Goal: Task Accomplishment & Management: Complete application form

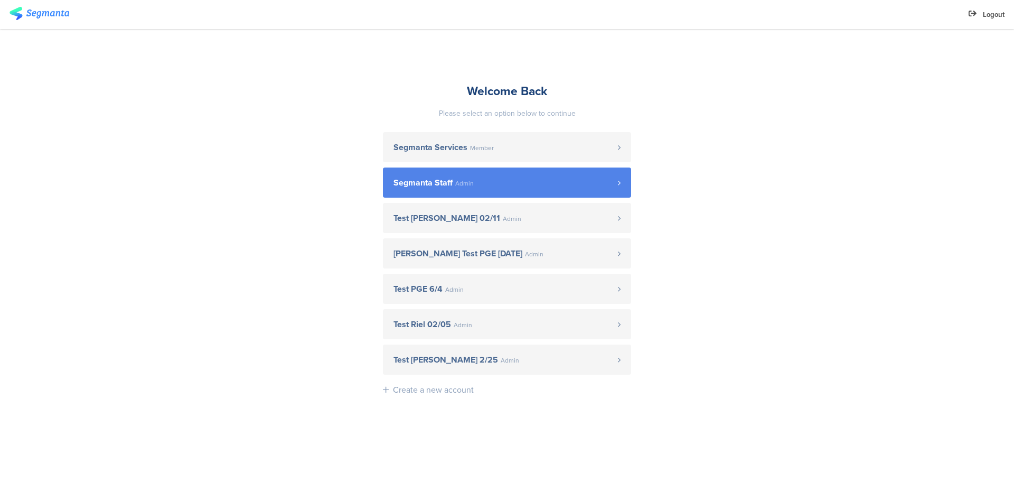
click at [426, 179] on span "Segmanta Staff" at bounding box center [423, 183] width 59 height 8
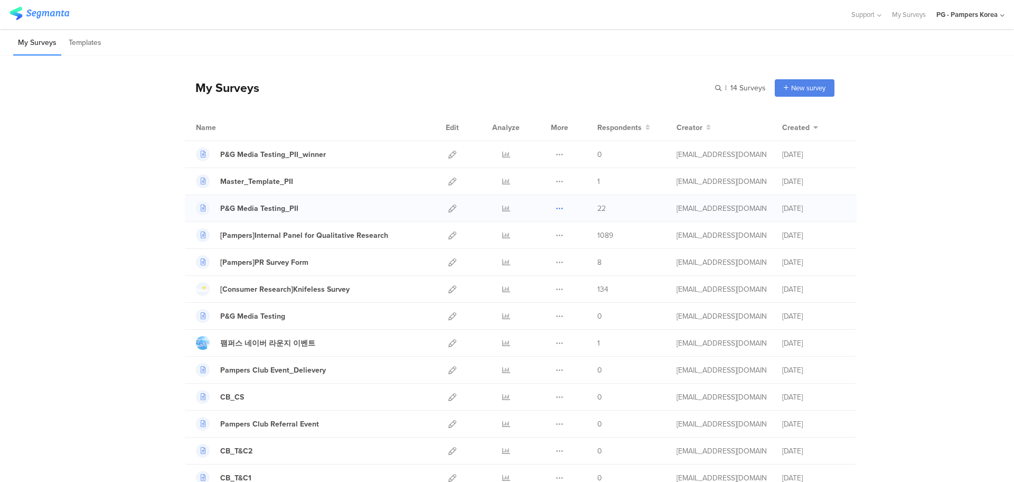
click at [557, 208] on icon at bounding box center [560, 208] width 8 height 8
click at [546, 237] on button "Duplicate" at bounding box center [539, 235] width 58 height 19
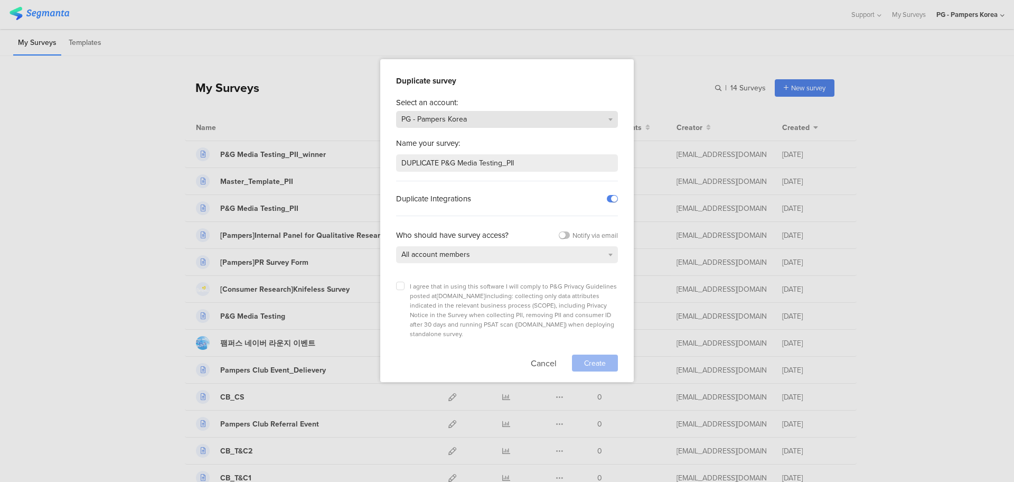
click at [511, 120] on div "PG - Pampers Korea" at bounding box center [507, 119] width 222 height 17
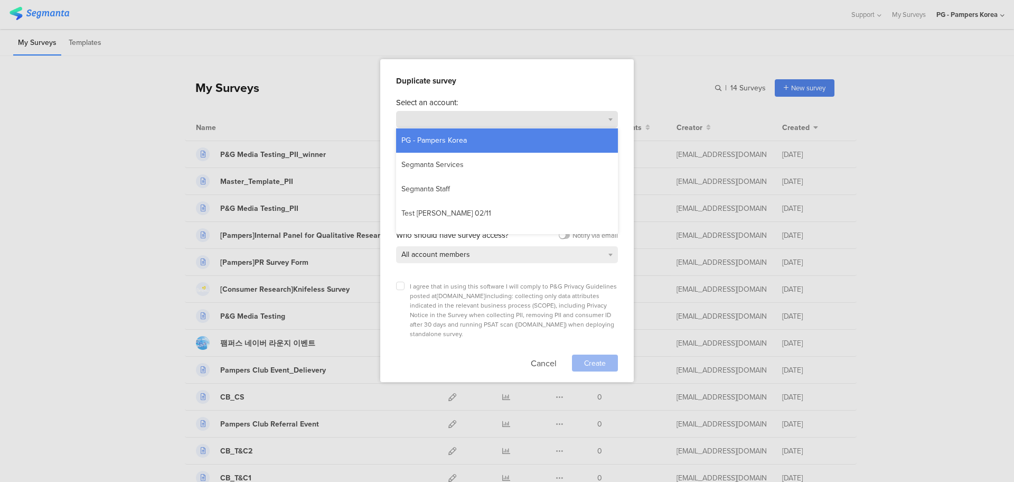
click at [511, 120] on div "PG - Pampers Korea" at bounding box center [507, 119] width 222 height 17
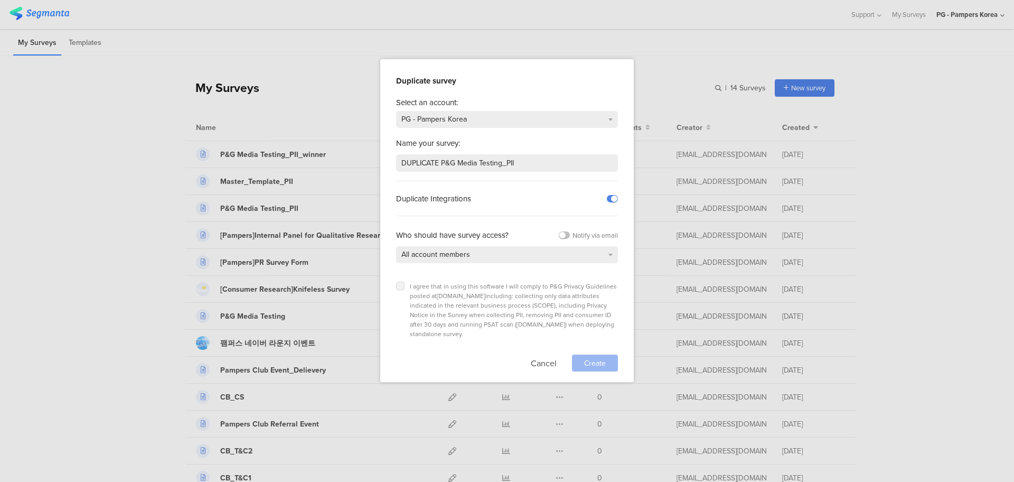
click at [402, 284] on icon at bounding box center [400, 286] width 4 height 4
click at [0, 0] on input "checkbox" at bounding box center [0, 0] width 0 height 0
click at [478, 119] on div "PG - Pampers Korea" at bounding box center [507, 119] width 222 height 17
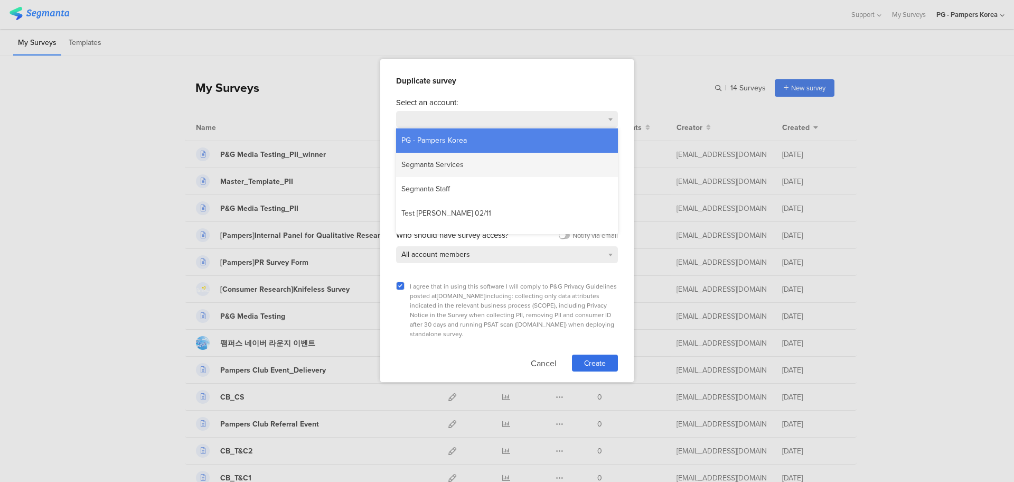
click at [467, 165] on div "Segmanta Services" at bounding box center [432, 165] width 73 height 16
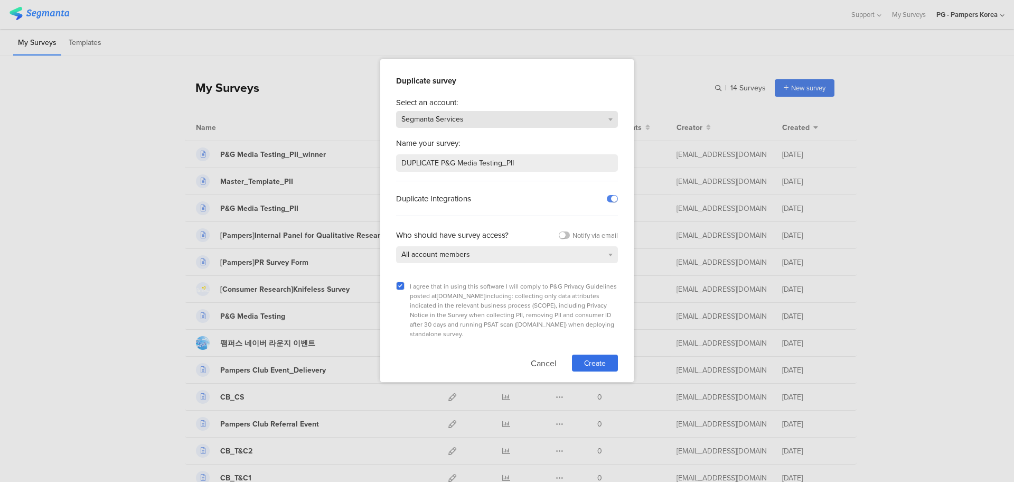
click at [505, 113] on div "Segmanta Services" at bounding box center [507, 119] width 222 height 17
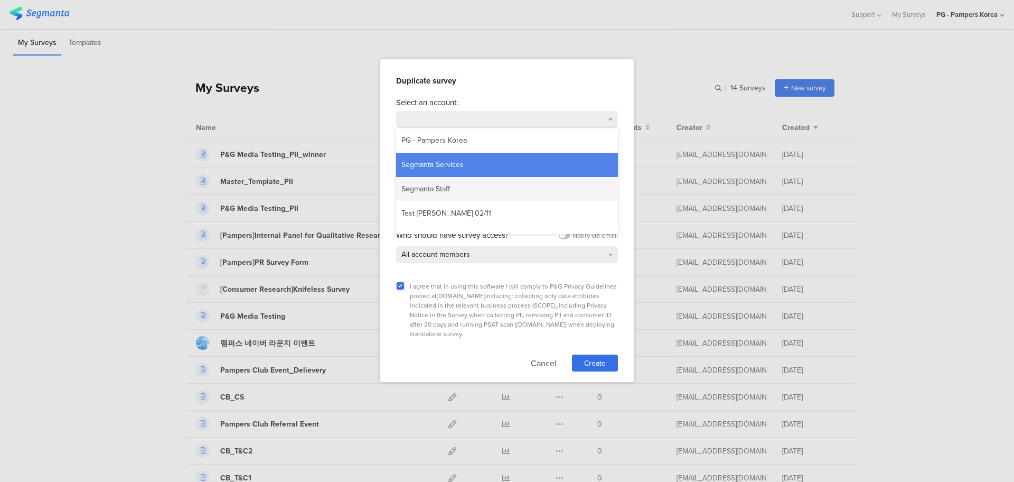
click at [469, 189] on div "Segmanta Staff" at bounding box center [507, 189] width 222 height 24
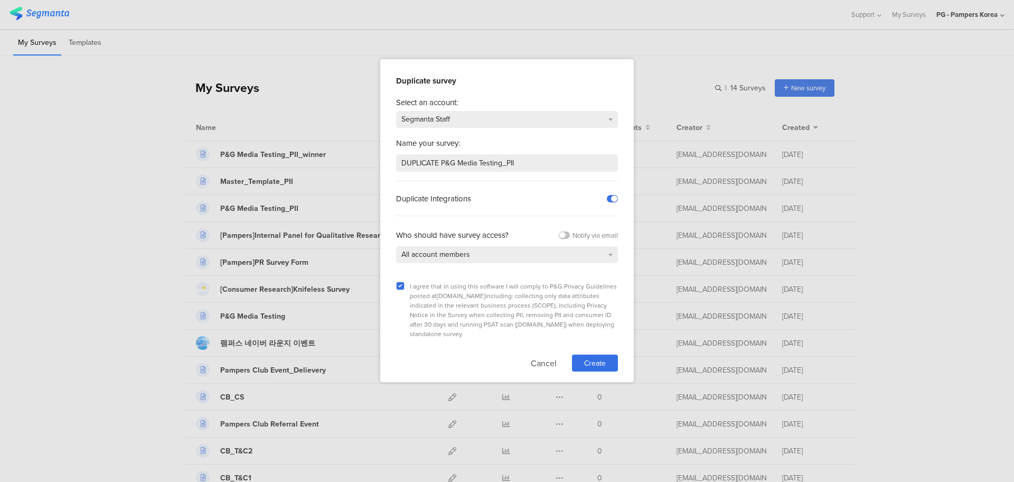
click at [612, 196] on label at bounding box center [612, 198] width 11 height 7
click at [0, 0] on input "checkbox" at bounding box center [0, 0] width 0 height 0
click at [598, 358] on span "Create" at bounding box center [595, 363] width 22 height 11
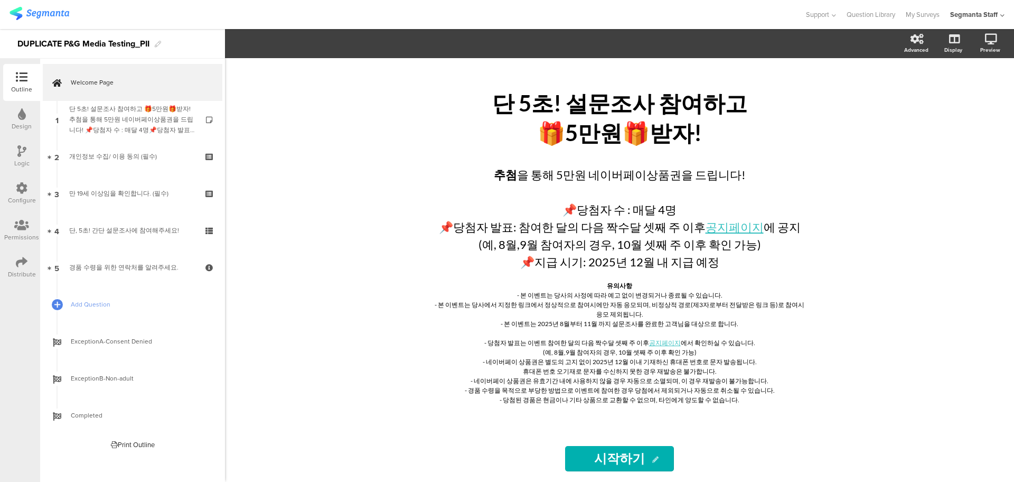
click at [20, 114] on icon at bounding box center [22, 114] width 8 height 12
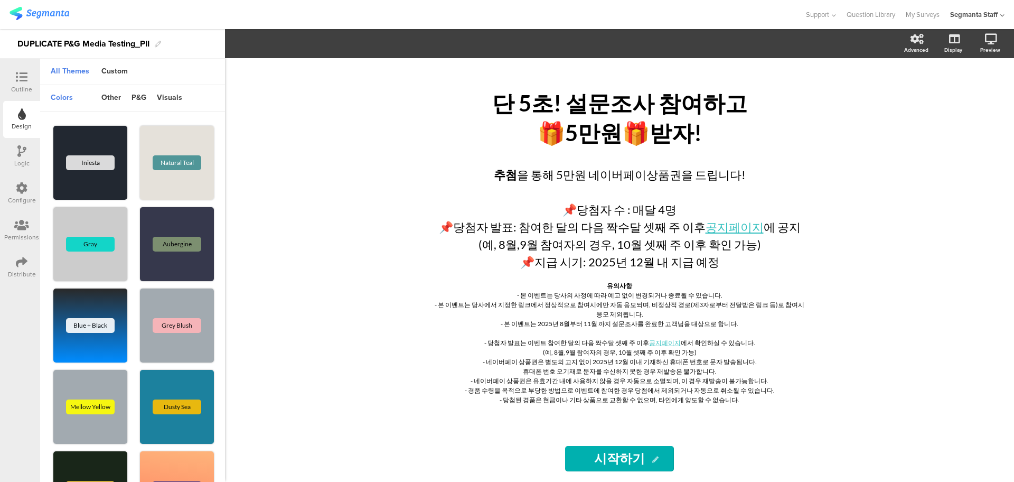
click at [16, 63] on div "Outline Design Logic Configure Permissions Distribute" at bounding box center [20, 270] width 40 height 423
click at [20, 79] on icon at bounding box center [22, 77] width 12 height 12
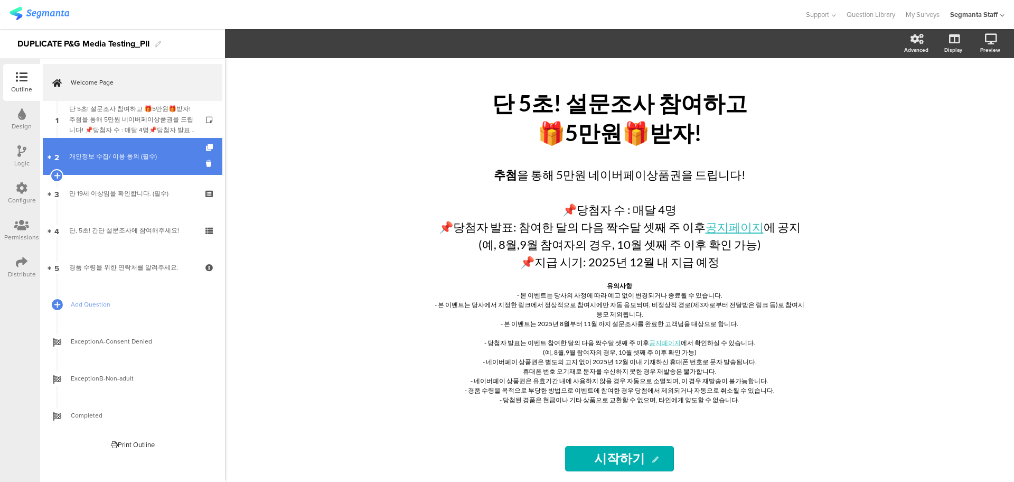
click at [108, 169] on link "2 개인정보 수집/ 이용 동의 (필수)" at bounding box center [133, 156] width 180 height 37
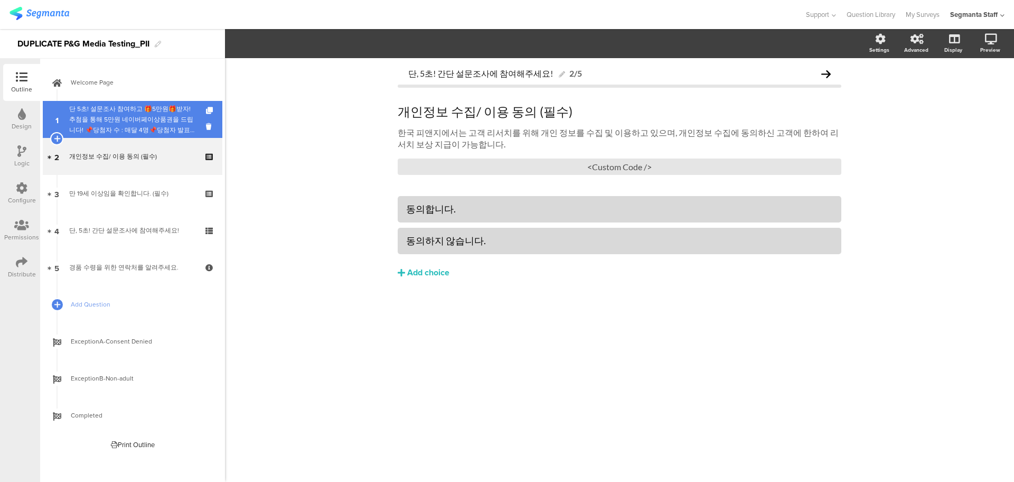
click at [136, 127] on div "단 5초! 설문조사 참여하고 🎁5만원🎁받자!추첨을 통해 5만원 네이버페이상품권을 드립니다! 📌당첨자 수 : 매달 4명📌당첨자 발표: 이벤트 참…" at bounding box center [132, 120] width 126 height 32
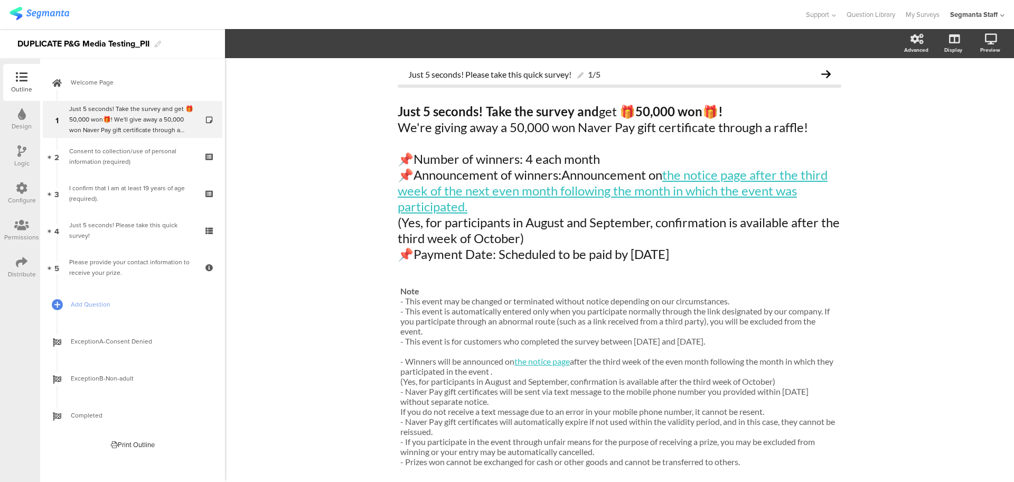
click at [19, 150] on icon at bounding box center [21, 151] width 9 height 12
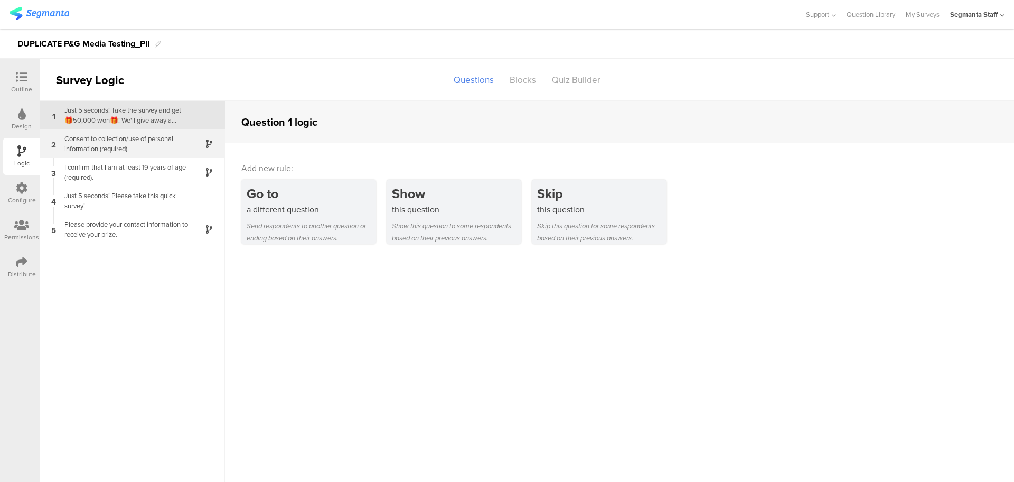
click at [146, 149] on div "Consent to collection/use of personal information (required)" at bounding box center [124, 144] width 132 height 20
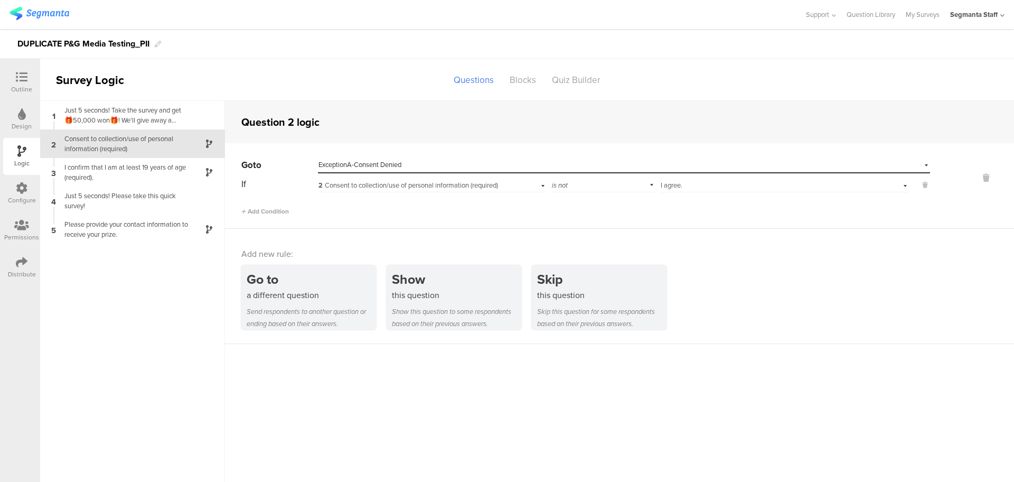
click at [17, 69] on div "Outline" at bounding box center [21, 82] width 37 height 37
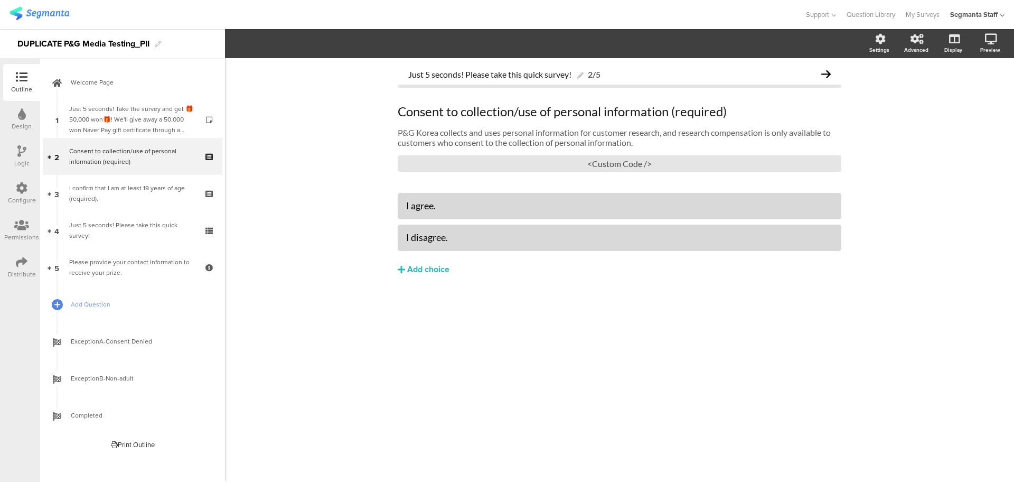
click at [14, 118] on div "Design" at bounding box center [21, 119] width 37 height 37
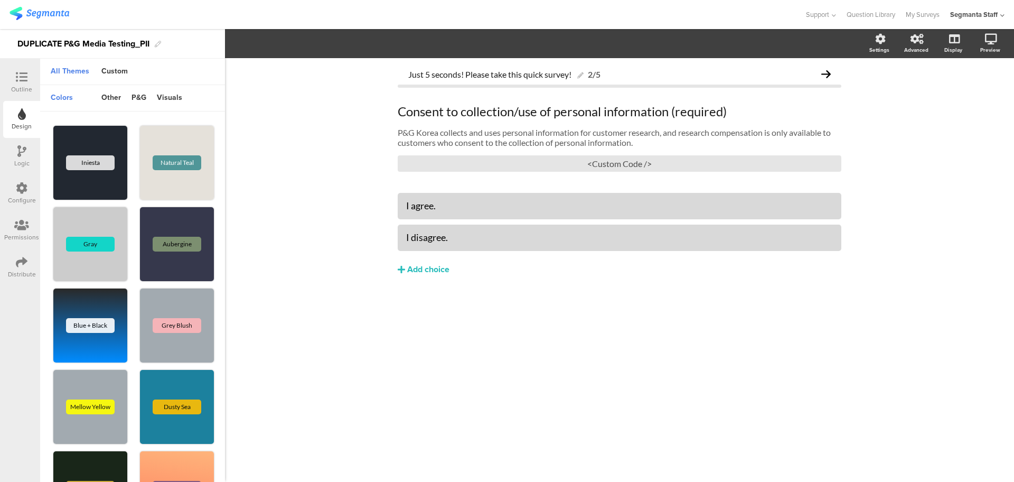
click at [32, 80] on div "Outline" at bounding box center [21, 82] width 37 height 37
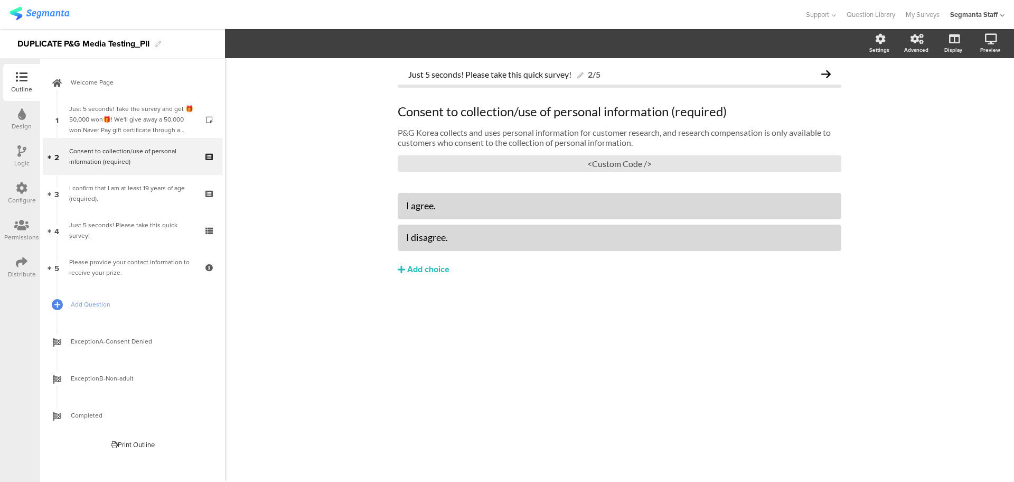
click at [27, 157] on div "Logic" at bounding box center [21, 156] width 37 height 37
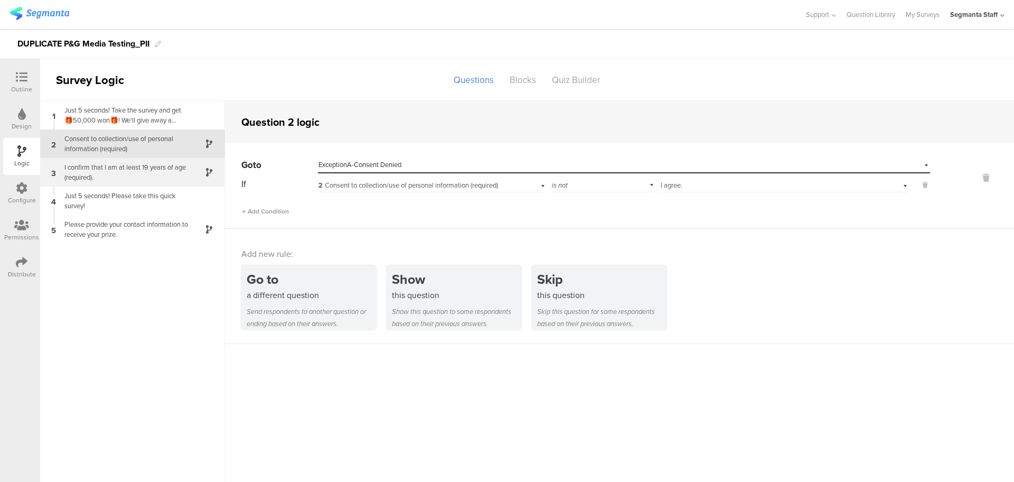
click at [110, 173] on div "I confirm that I am at least 19 years of age (required)." at bounding box center [124, 172] width 132 height 20
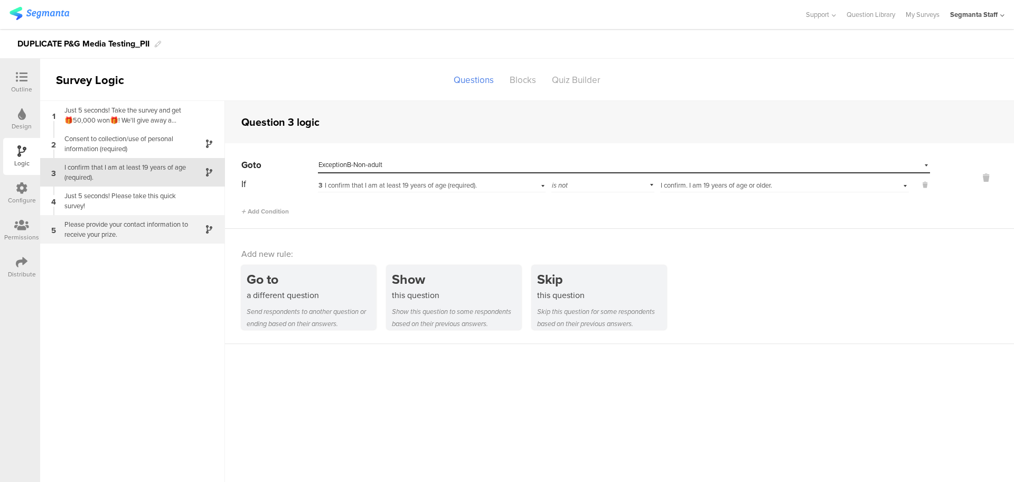
click at [162, 235] on div "Please provide your contact information to receive your prize." at bounding box center [124, 229] width 132 height 20
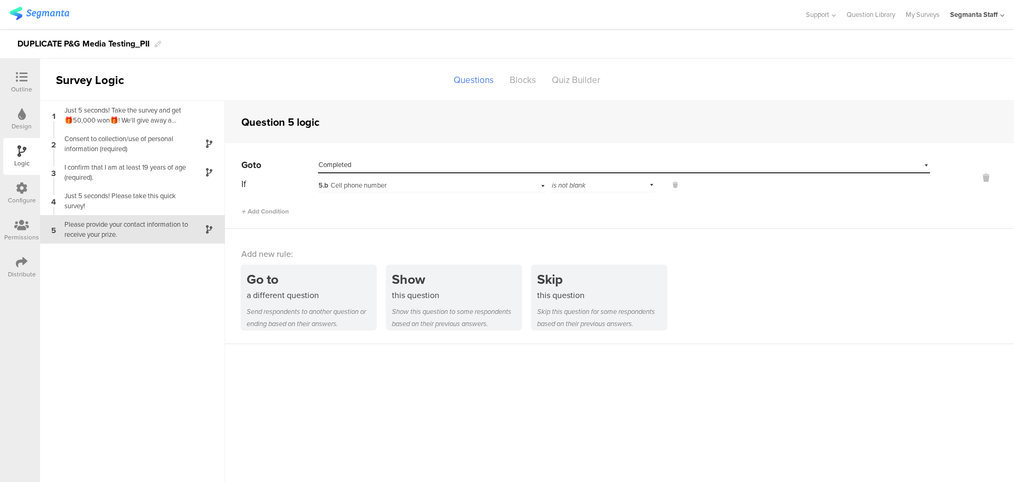
click at [21, 83] on div at bounding box center [21, 77] width 21 height 13
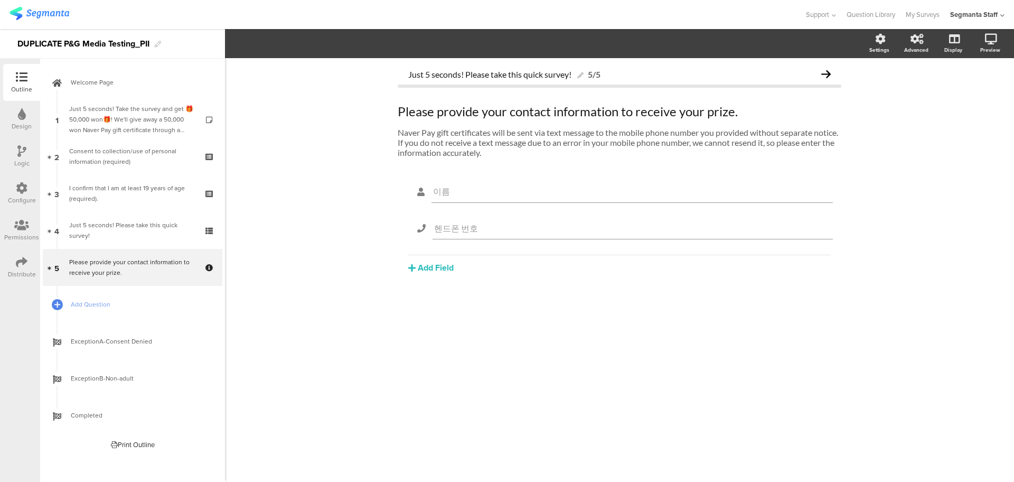
click at [21, 145] on icon at bounding box center [21, 151] width 9 height 12
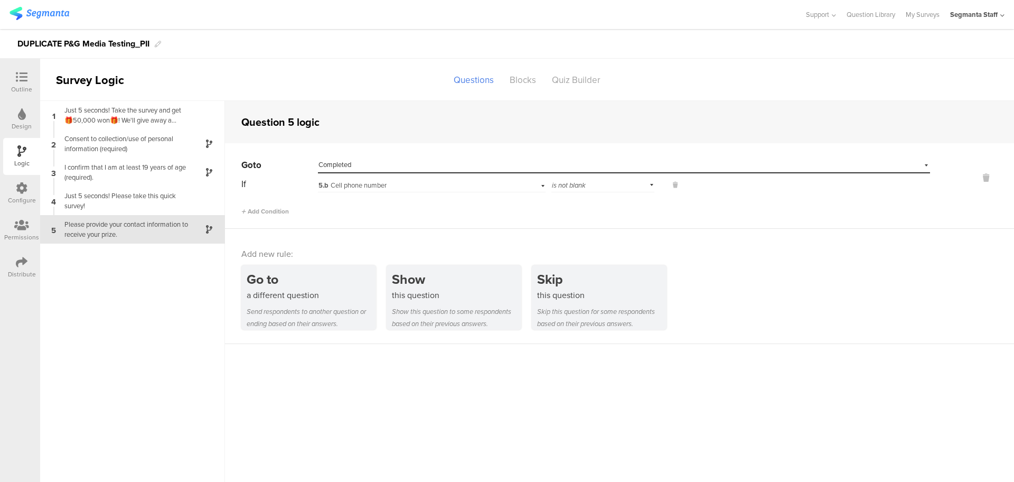
click at [25, 89] on div "Outline" at bounding box center [21, 90] width 21 height 10
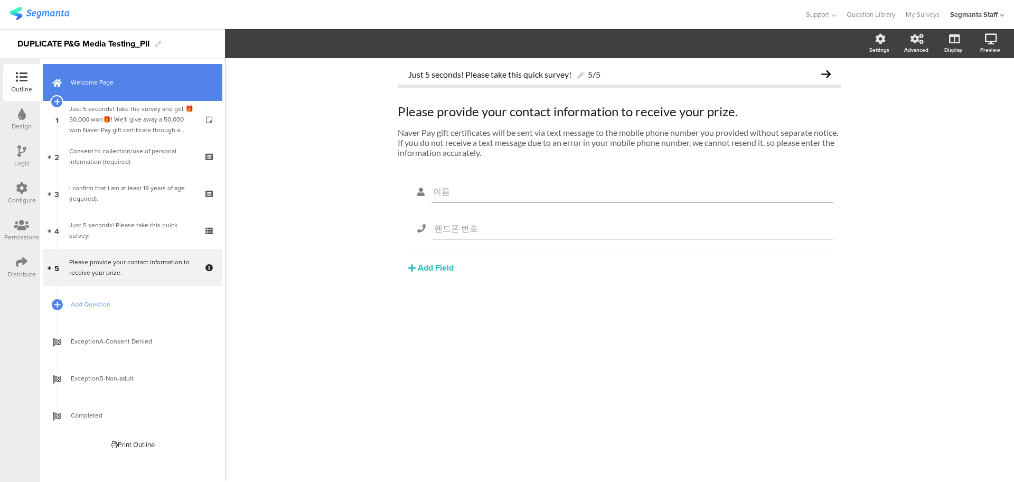
click at [145, 90] on link "Welcome Page" at bounding box center [133, 82] width 180 height 37
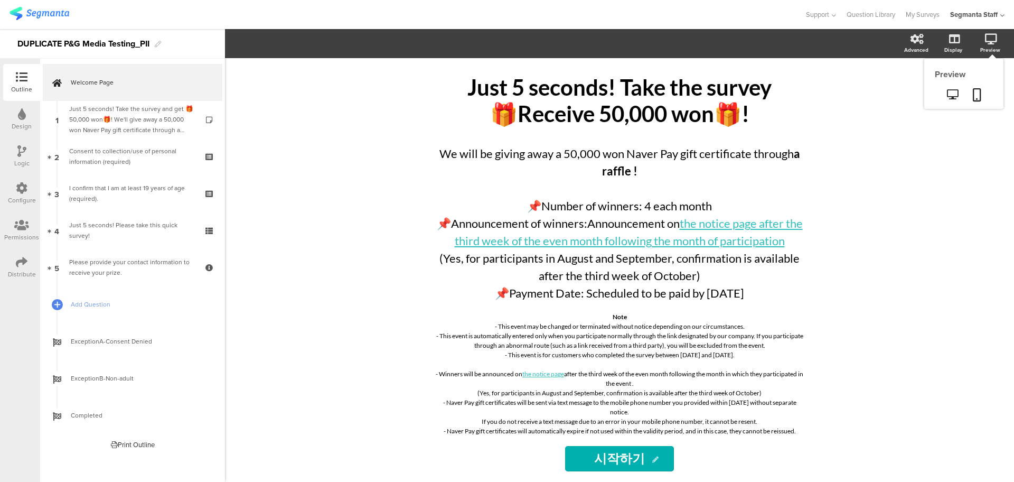
click at [1003, 36] on div "Preview" at bounding box center [995, 44] width 37 height 26
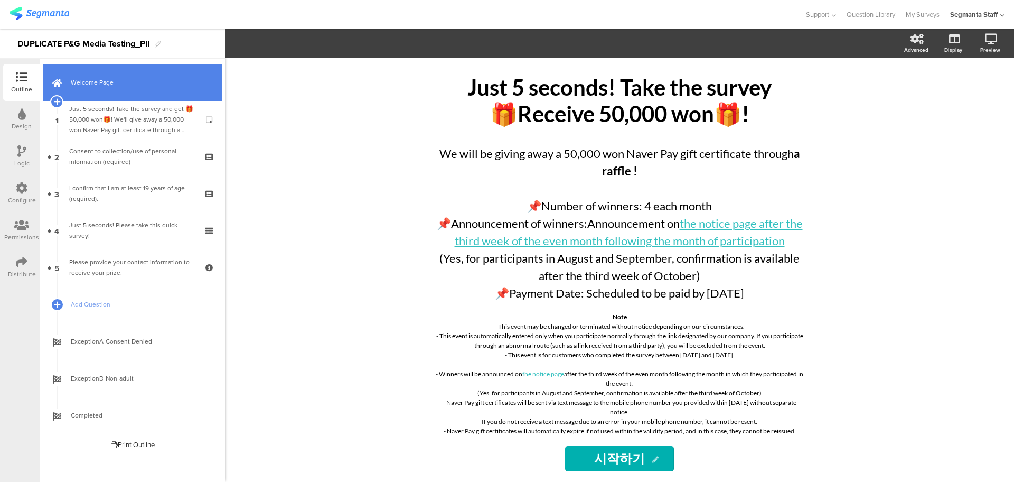
click at [102, 87] on span "Welcome Page" at bounding box center [138, 82] width 135 height 11
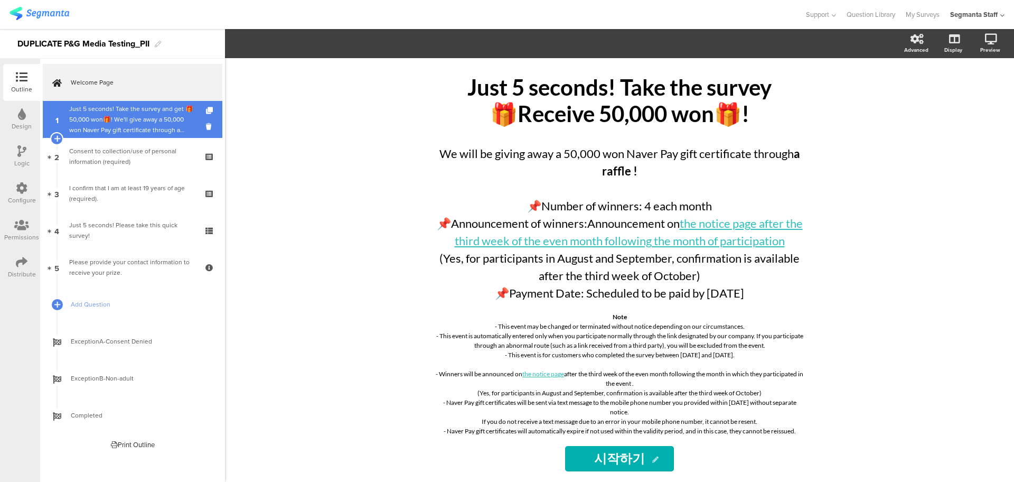
click at [108, 128] on font "Just 5 seconds! Take the survey and get 🎁50,000 won🎁! We'll give away a 50,000 …" at bounding box center [131, 167] width 125 height 126
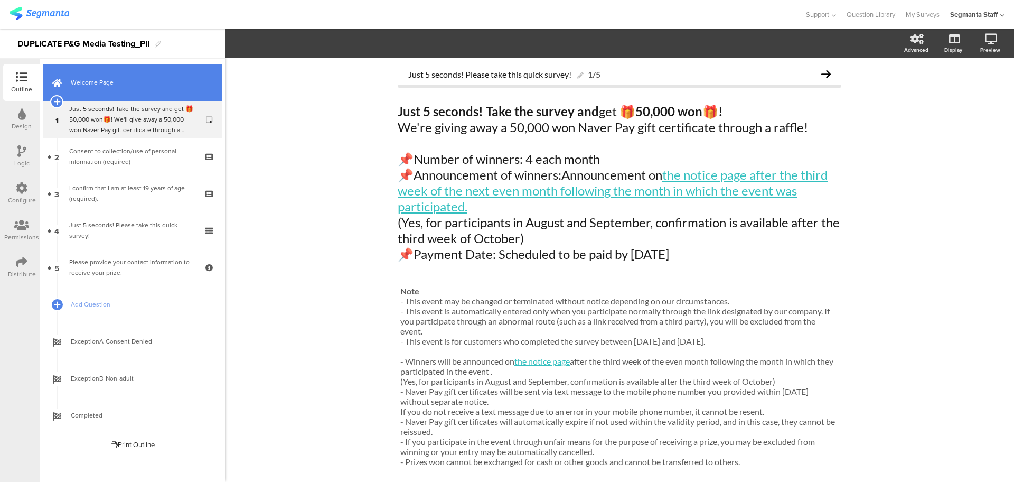
click at [125, 82] on span "Welcome Page" at bounding box center [138, 82] width 135 height 11
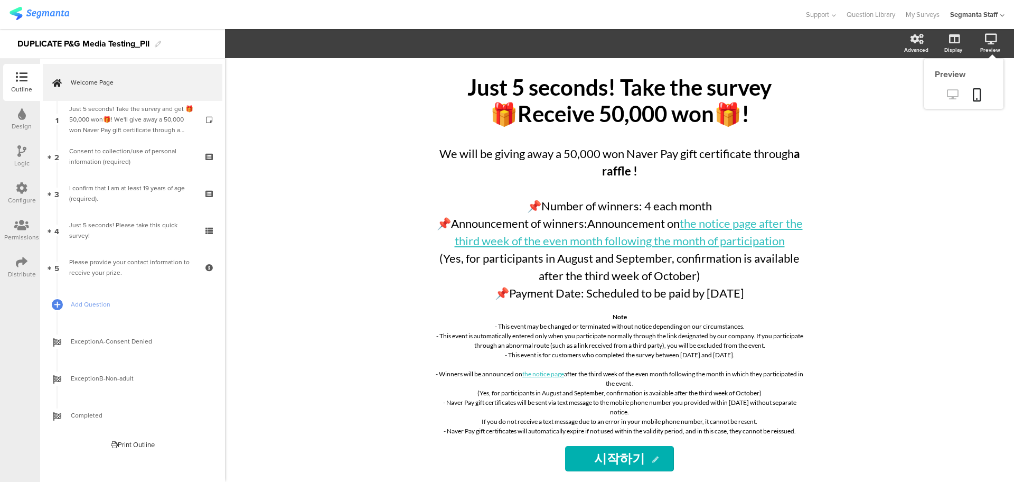
click at [953, 92] on icon at bounding box center [952, 94] width 11 height 10
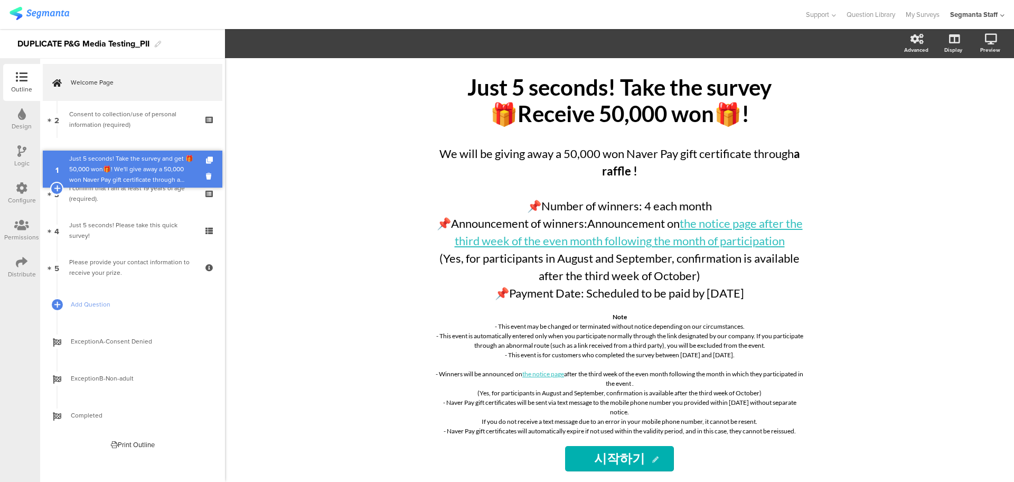
drag, startPoint x: 149, startPoint y: 118, endPoint x: 169, endPoint y: 164, distance: 50.2
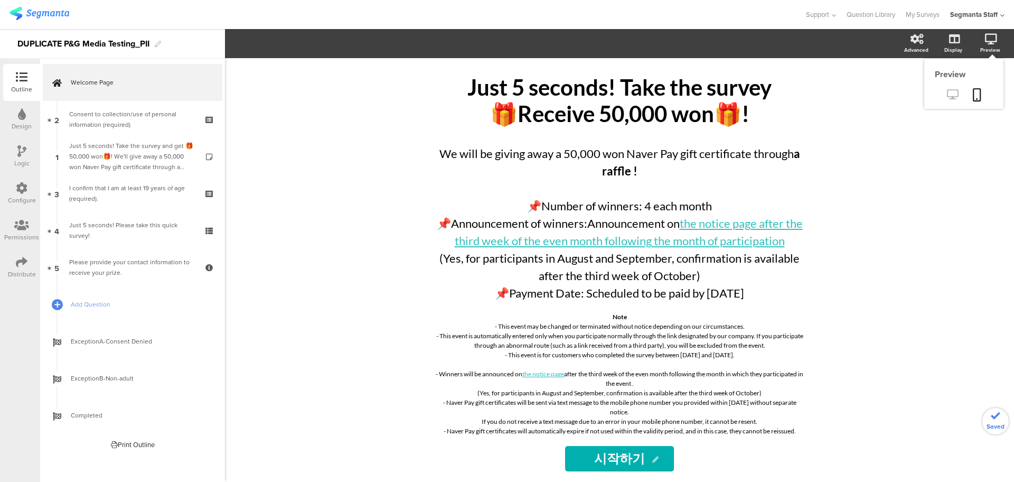
click at [949, 94] on icon at bounding box center [952, 94] width 11 height 10
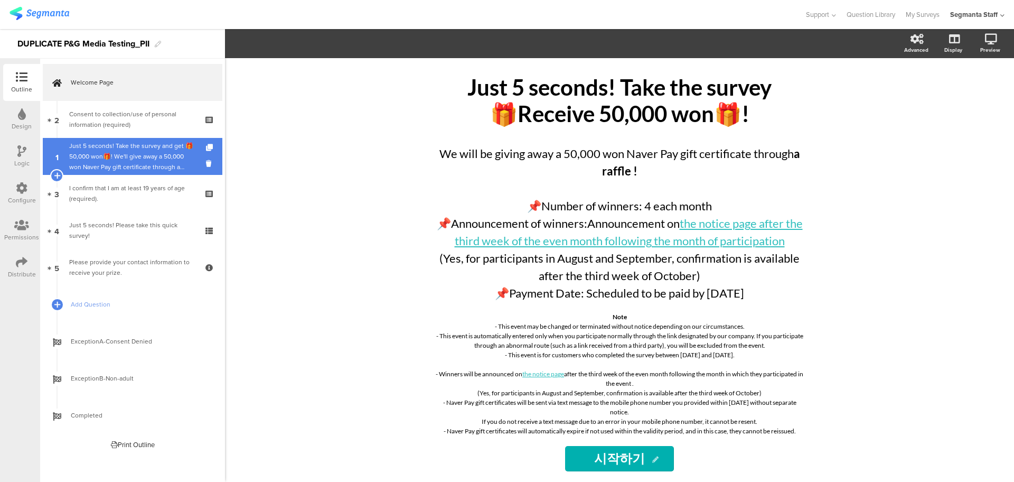
click at [148, 156] on font "Just 5 seconds! Take the survey and get 🎁50,000 won🎁! We'll give away a 50,000 …" at bounding box center [131, 204] width 125 height 126
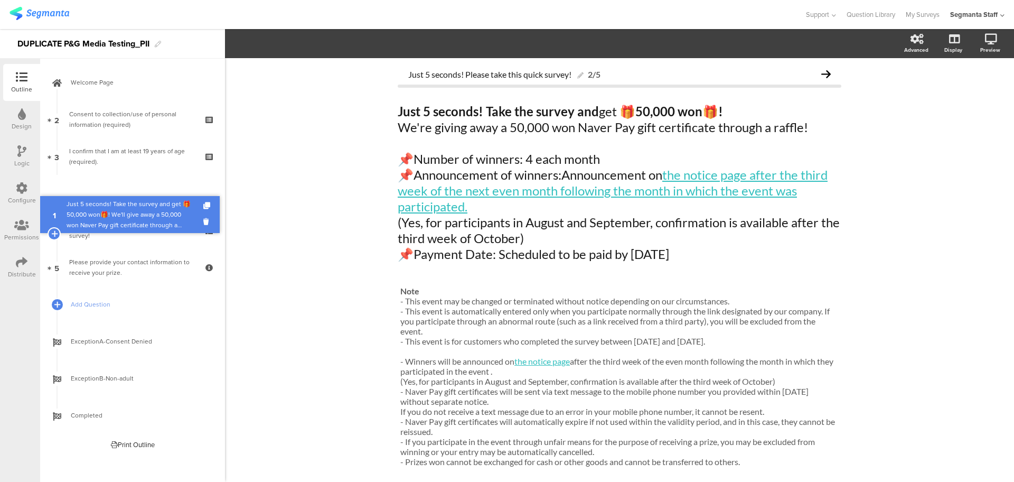
drag, startPoint x: 152, startPoint y: 154, endPoint x: 151, endPoint y: 212, distance: 58.1
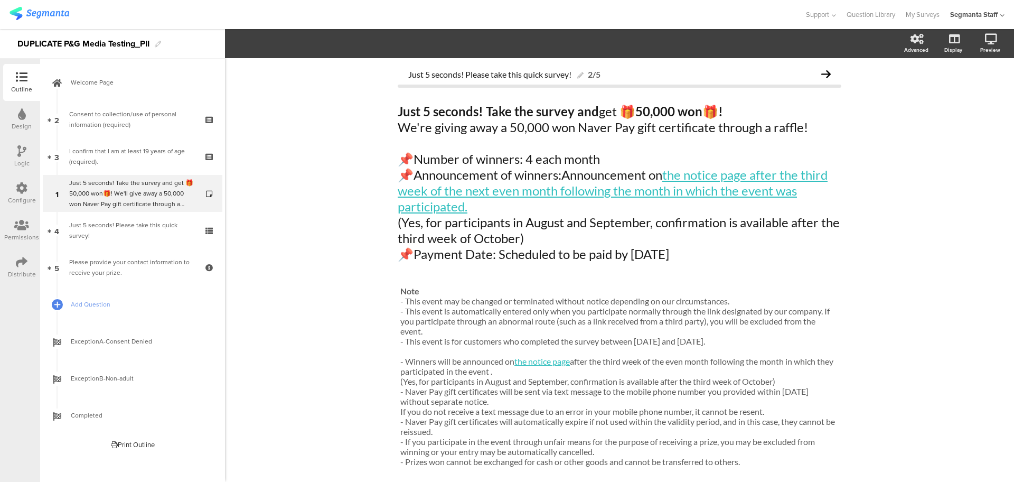
click at [26, 154] on div "Logic" at bounding box center [21, 156] width 37 height 37
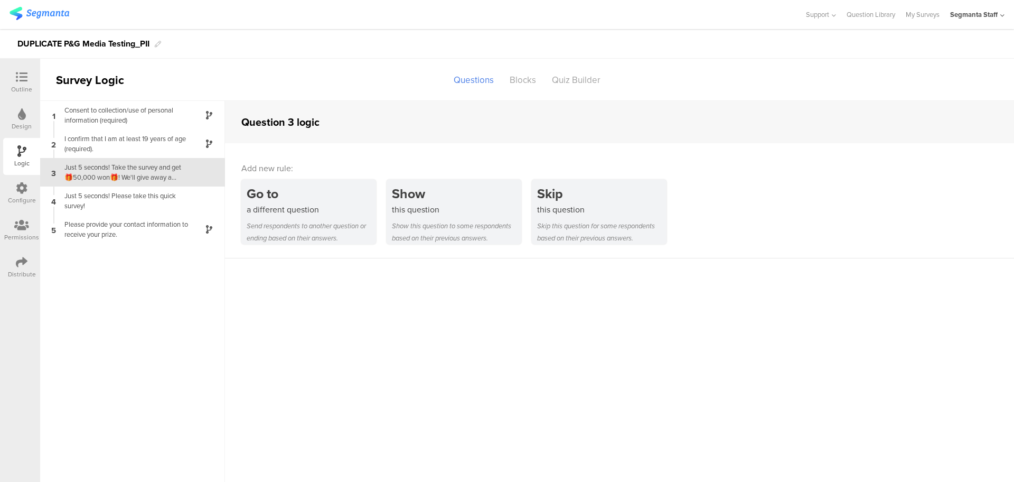
click at [27, 81] on icon at bounding box center [22, 77] width 12 height 12
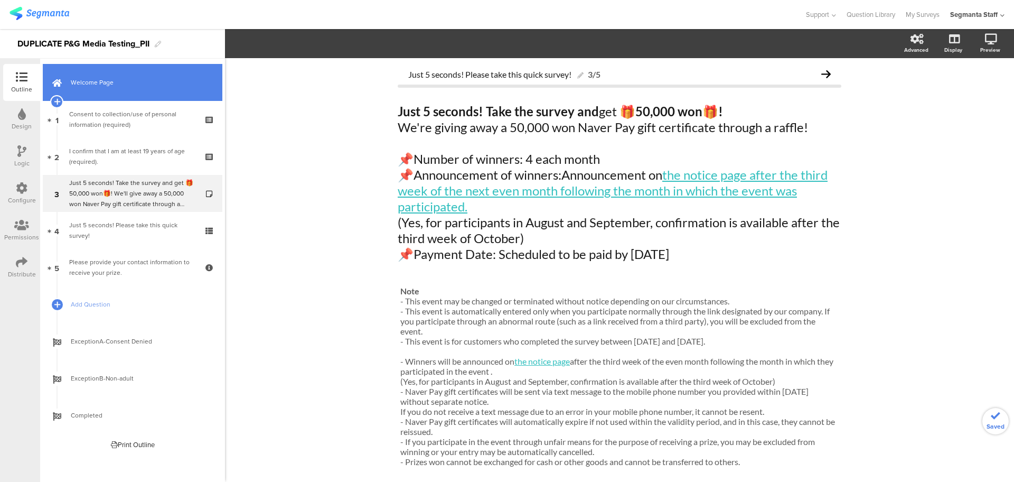
click at [148, 73] on link "Welcome Page" at bounding box center [133, 82] width 180 height 37
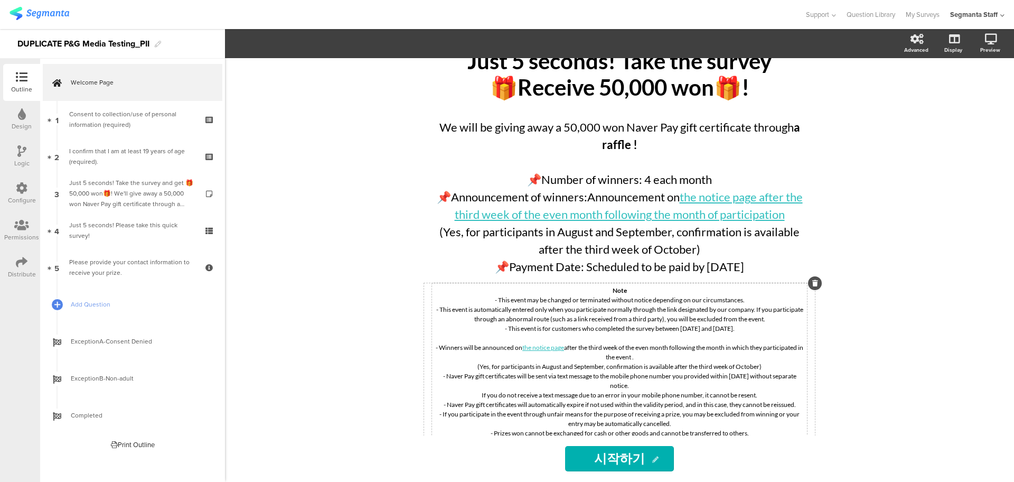
scroll to position [48, 0]
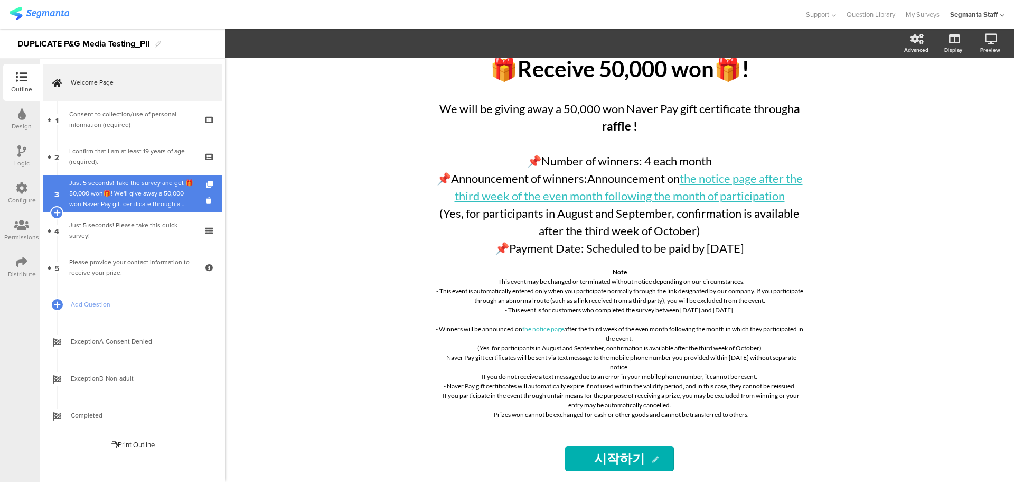
click at [161, 197] on font "Just 5 seconds! Take the survey and get 🎁50,000 won🎁! We'll give away a 50,000 …" at bounding box center [131, 241] width 125 height 126
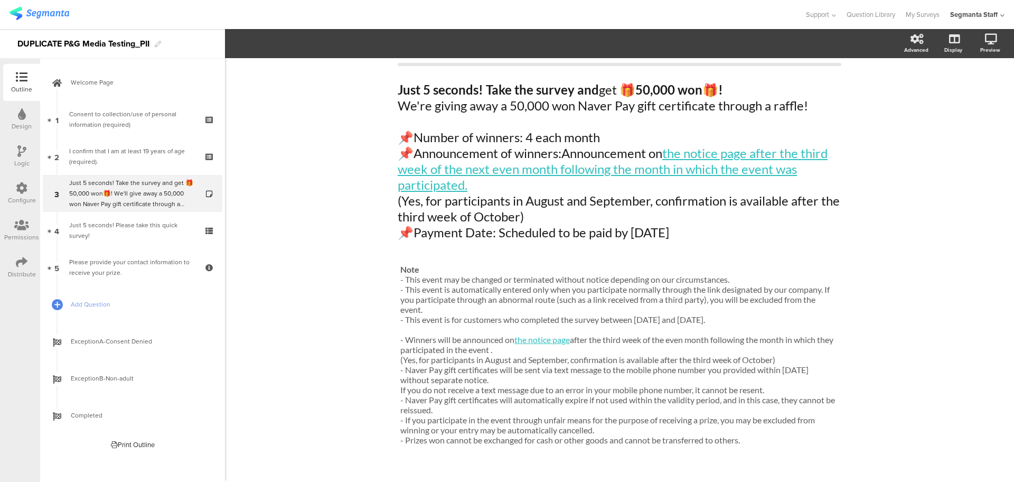
scroll to position [40, 0]
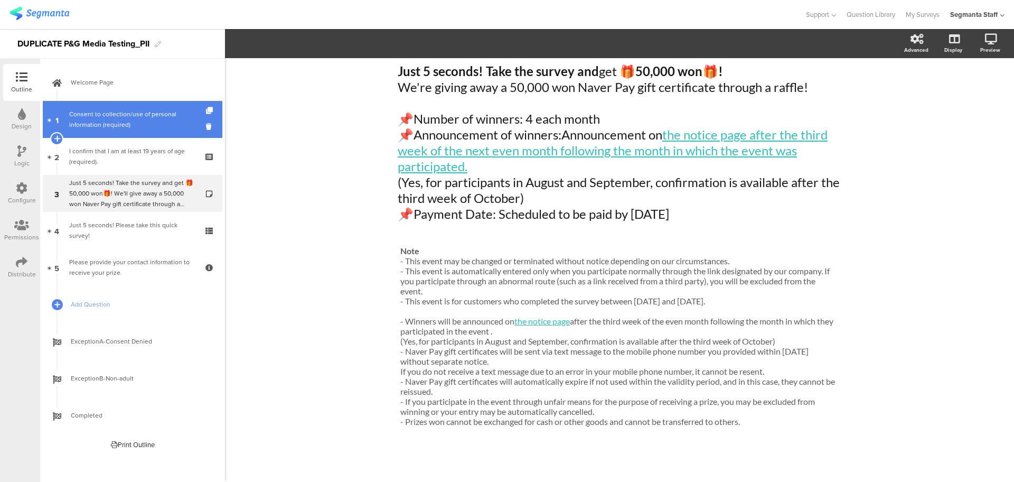
click at [85, 126] on font "Consent to collection/use of personal information (required)" at bounding box center [122, 119] width 107 height 20
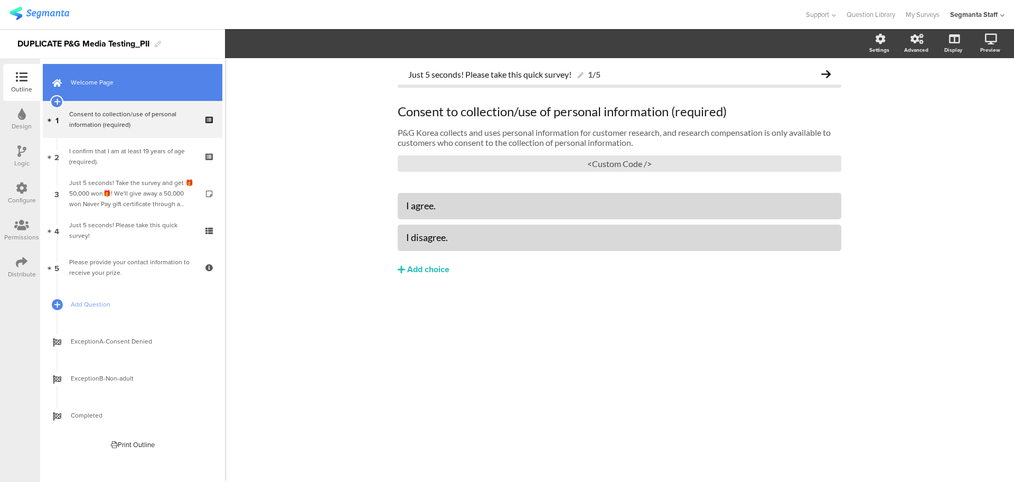
click at [105, 92] on link "Welcome Page" at bounding box center [133, 82] width 180 height 37
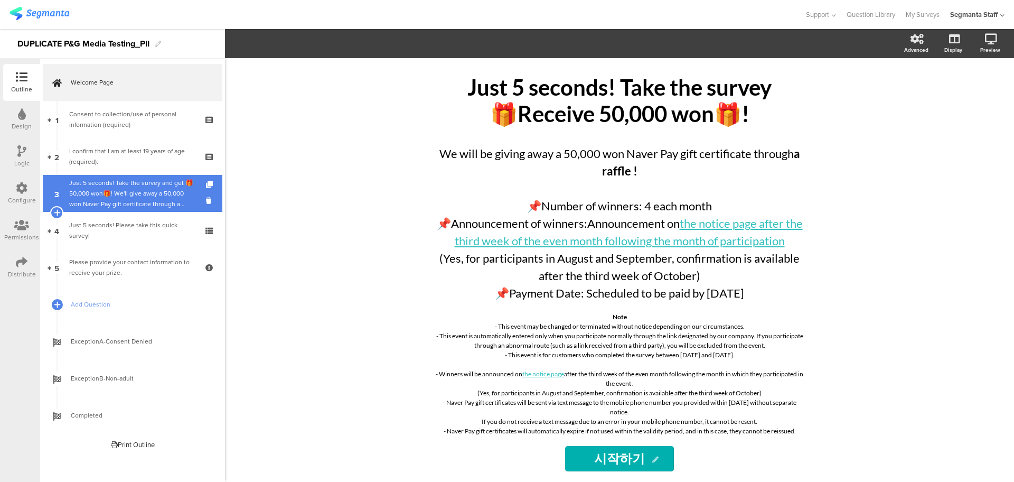
click at [111, 205] on font "Just 5 seconds! Take the survey and get 🎁50,000 won🎁! We'll give away a 50,000 …" at bounding box center [131, 241] width 125 height 126
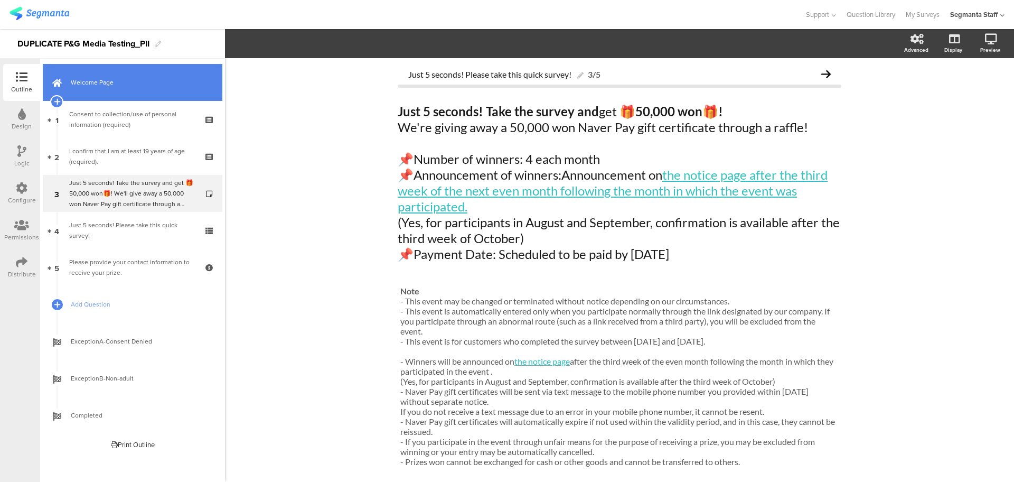
click at [110, 98] on link "Welcome Page" at bounding box center [133, 82] width 180 height 37
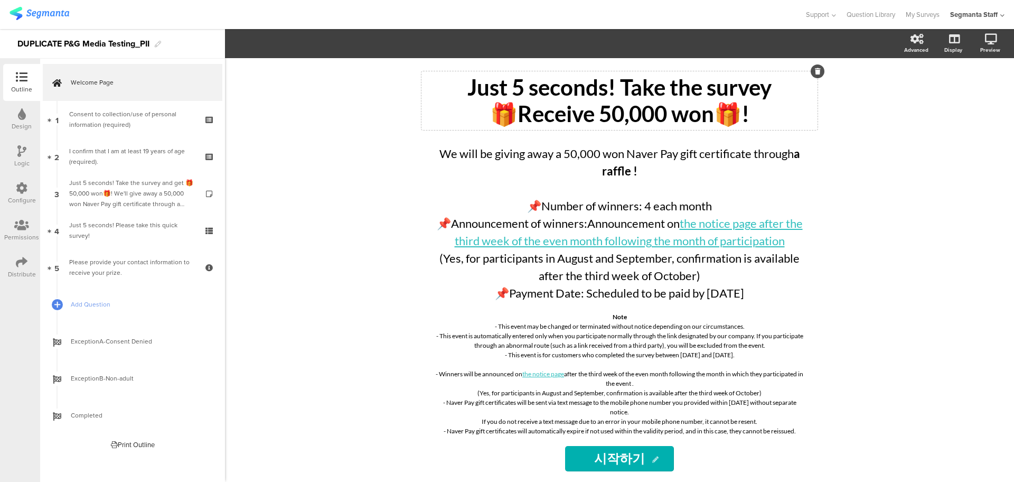
click at [600, 127] on font "🎁Receive 50,000 won🎁!" at bounding box center [619, 113] width 259 height 26
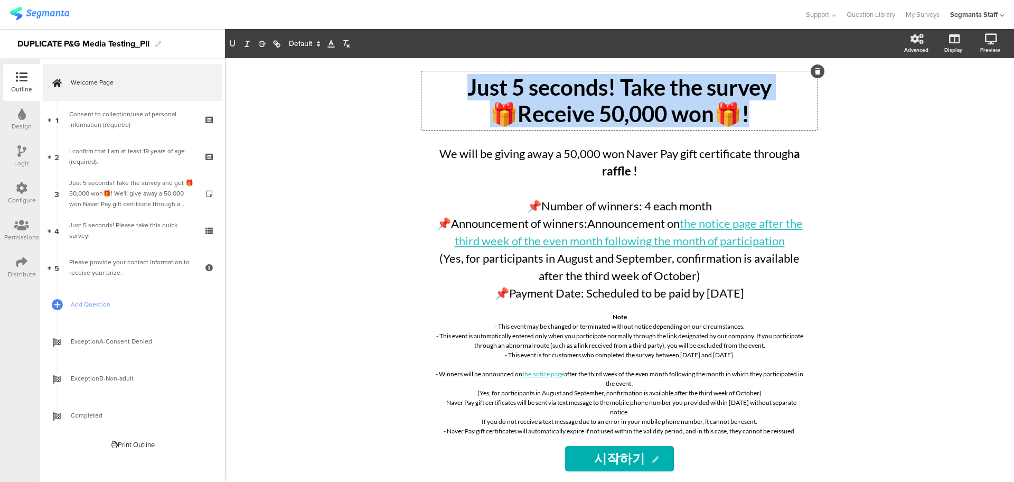
drag, startPoint x: 772, startPoint y: 120, endPoint x: 432, endPoint y: 98, distance: 341.5
click at [432, 98] on div "Just 5 seconds! Take the survey 🎁Receive 50,000 won🎁!" at bounding box center [619, 100] width 391 height 53
copy div "Just 5 seconds! Take the survey 🎁Receive 50,000 won🎁!"
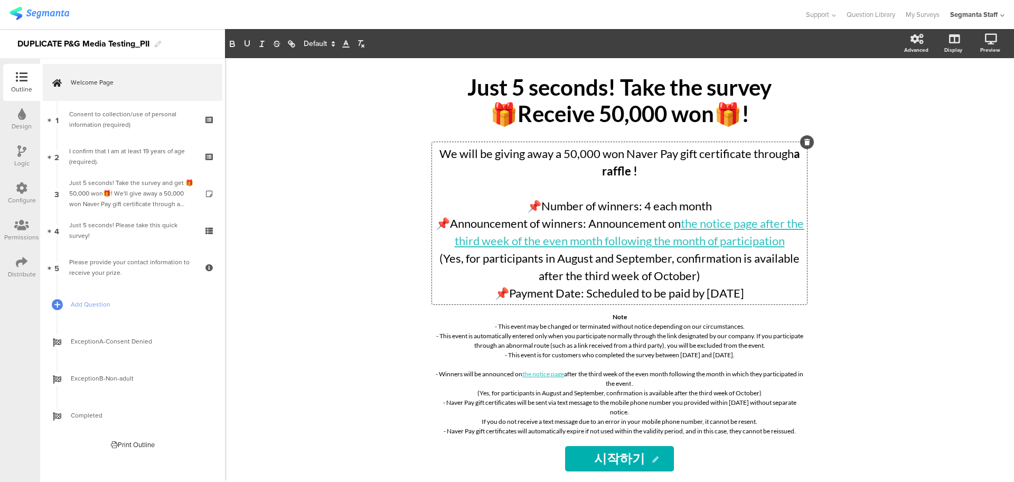
drag, startPoint x: 773, startPoint y: 297, endPoint x: 610, endPoint y: 223, distance: 179.7
click at [531, 201] on div "We will be giving away a 50,000 won Naver Pay gift certificate through a raffle…" at bounding box center [619, 223] width 375 height 162
click at [784, 296] on p "📌Payment Date: Scheduled to be paid by December 2025" at bounding box center [620, 292] width 370 height 17
click at [780, 296] on p "📌Payment Date: Scheduled to be paid by December 2025" at bounding box center [620, 292] width 370 height 17
drag, startPoint x: 777, startPoint y: 296, endPoint x: 408, endPoint y: 143, distance: 399.3
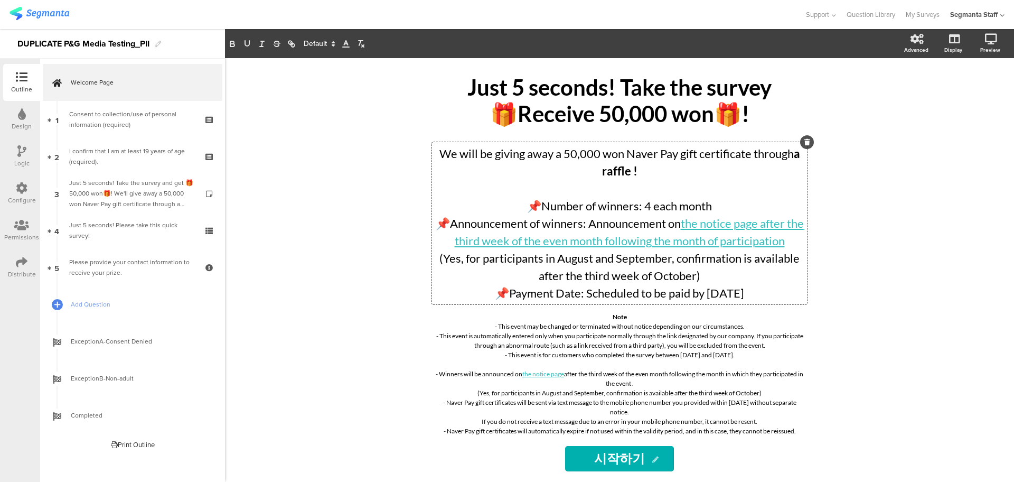
click at [408, 143] on div "Just 5 seconds! Take the survey 🎁Receive 50,000 won🎁! Just 5 seconds! Take the …" at bounding box center [619, 246] width 423 height 377
copy div "We will be giving away a 50,000 won Naver Pay gift certificate through a raffle…"
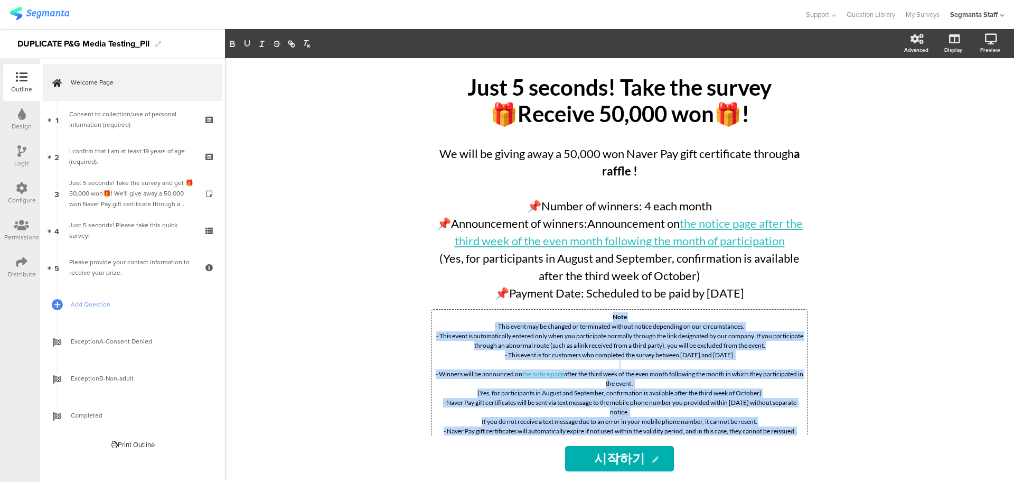
scroll to position [48, 0]
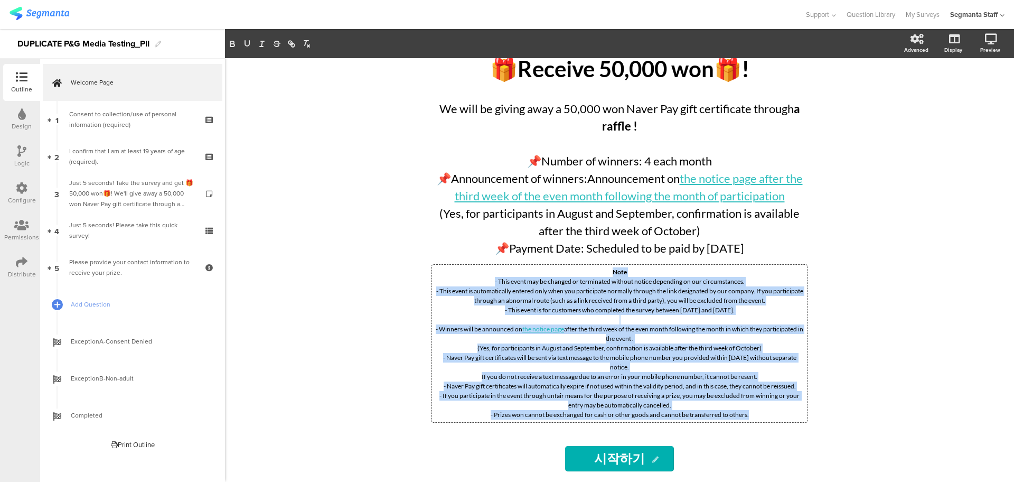
drag, startPoint x: 688, startPoint y: 401, endPoint x: 771, endPoint y: 456, distance: 99.0
click at [771, 456] on div "Just 5 seconds! Take the survey 🎁Receive 50,000 won🎁! Just 5 seconds! Take the …" at bounding box center [620, 270] width 444 height 424
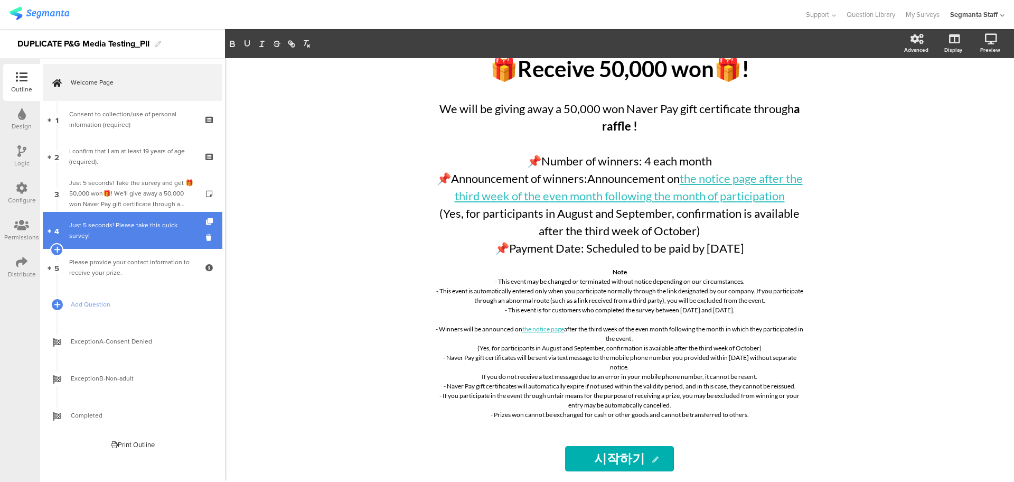
click at [120, 243] on link "4 Just 5 seconds! Please take this quick survey!" at bounding box center [133, 230] width 180 height 37
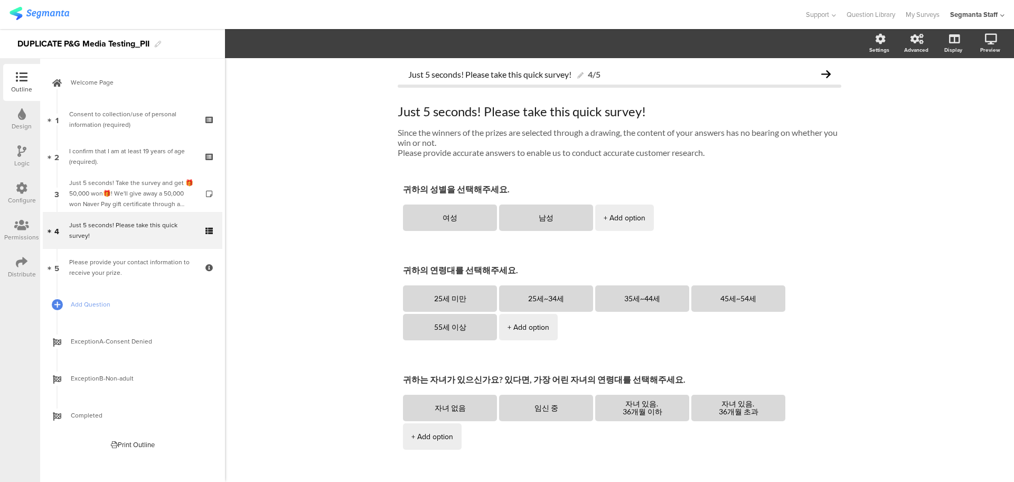
click at [23, 150] on icon at bounding box center [21, 151] width 9 height 12
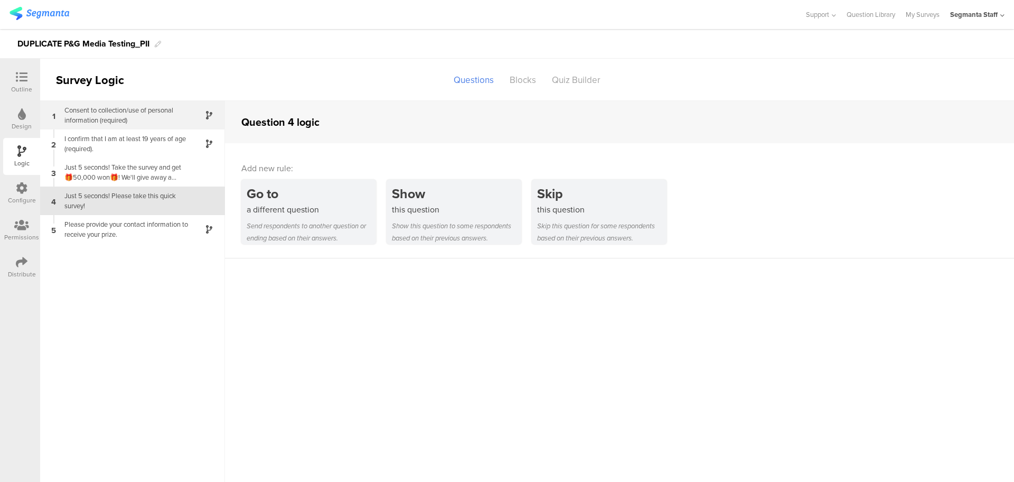
click at [188, 117] on div "Consent to collection/use of personal information (required)" at bounding box center [124, 115] width 132 height 20
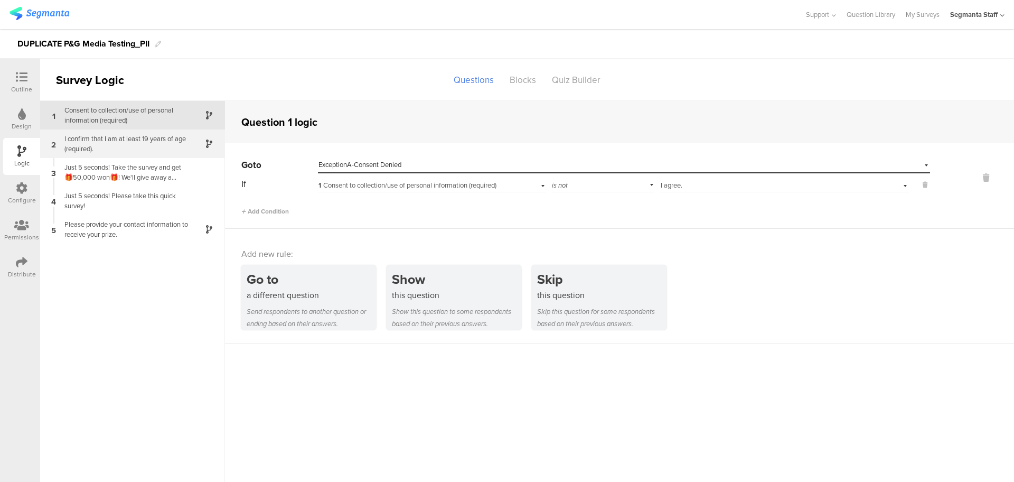
click at [165, 151] on div "I confirm that I am at least 19 years of age (required)." at bounding box center [124, 144] width 132 height 20
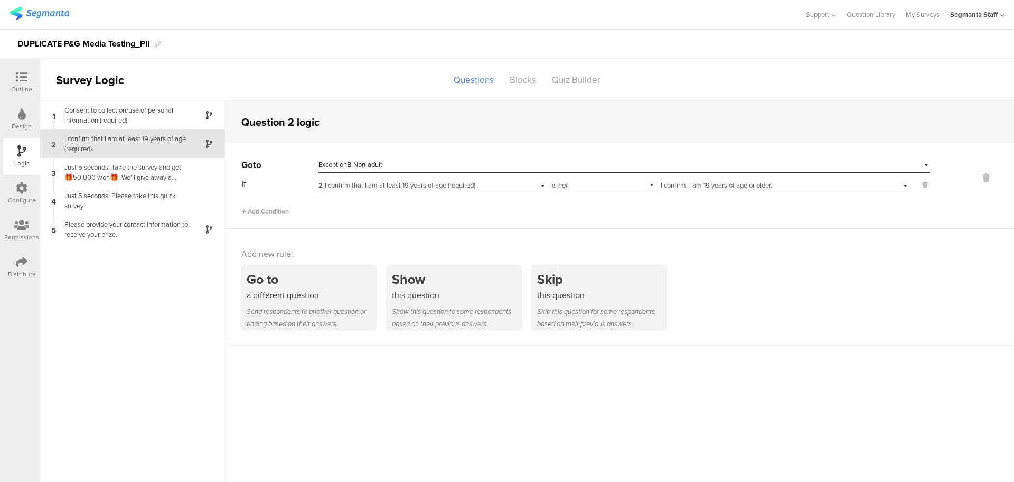
click at [26, 66] on div "Outline" at bounding box center [21, 82] width 37 height 37
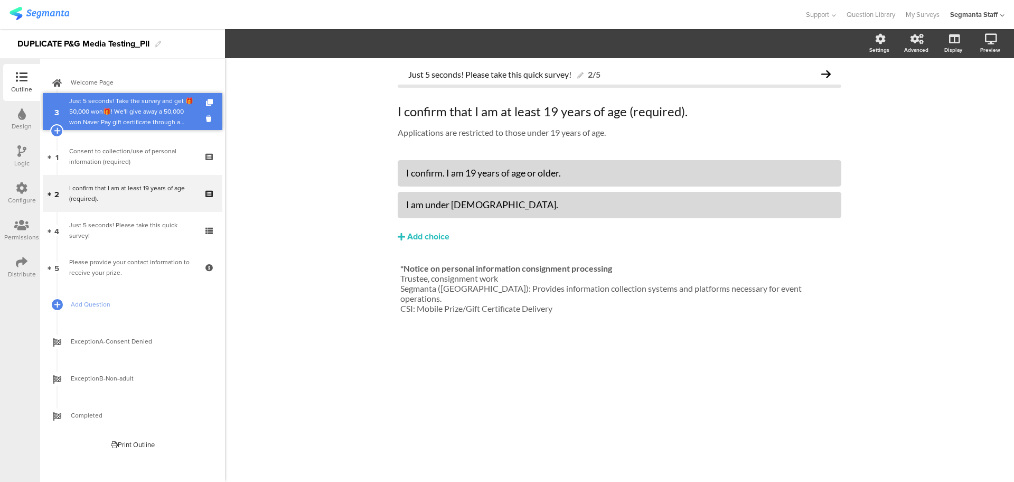
drag, startPoint x: 156, startPoint y: 196, endPoint x: 160, endPoint y: 114, distance: 82.0
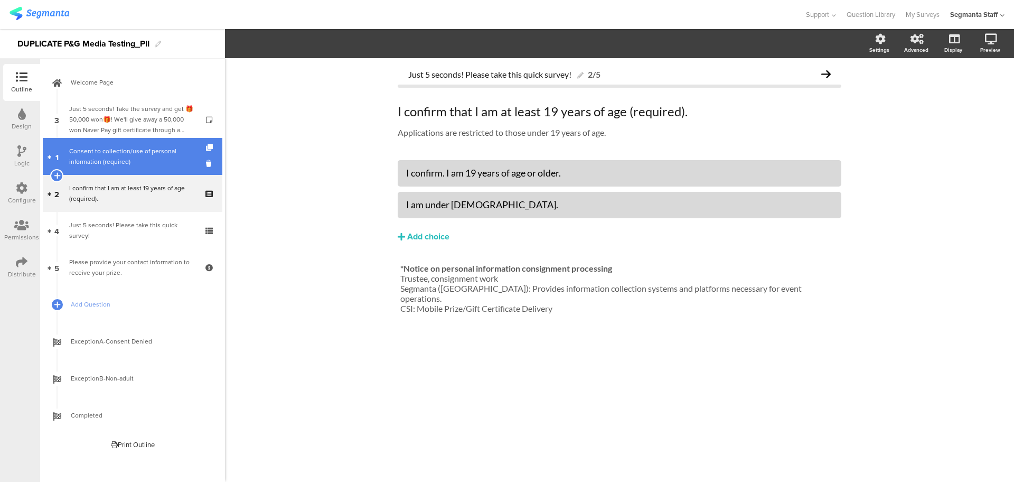
click at [111, 151] on font "Consent to collection/use of personal information (required)" at bounding box center [122, 156] width 107 height 20
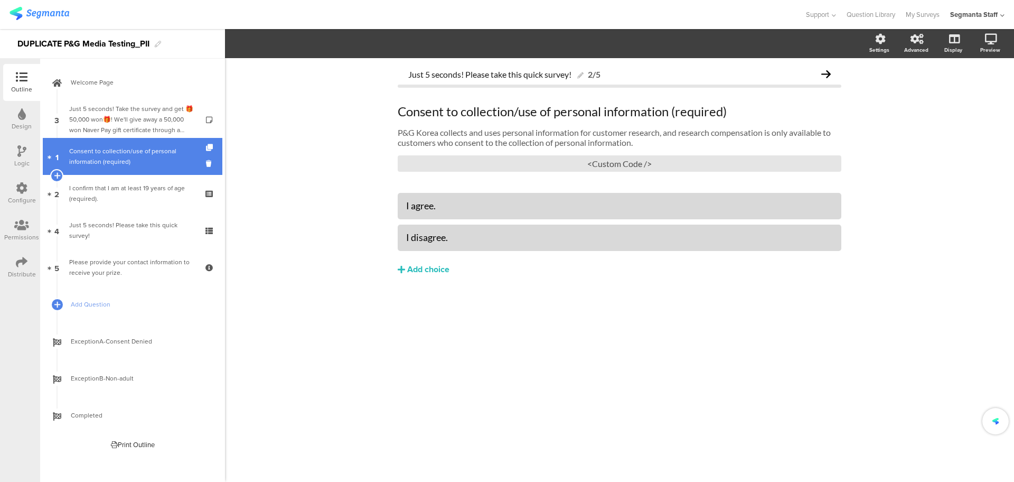
click at [123, 154] on font "Consent to collection/use of personal information (required)" at bounding box center [122, 156] width 107 height 20
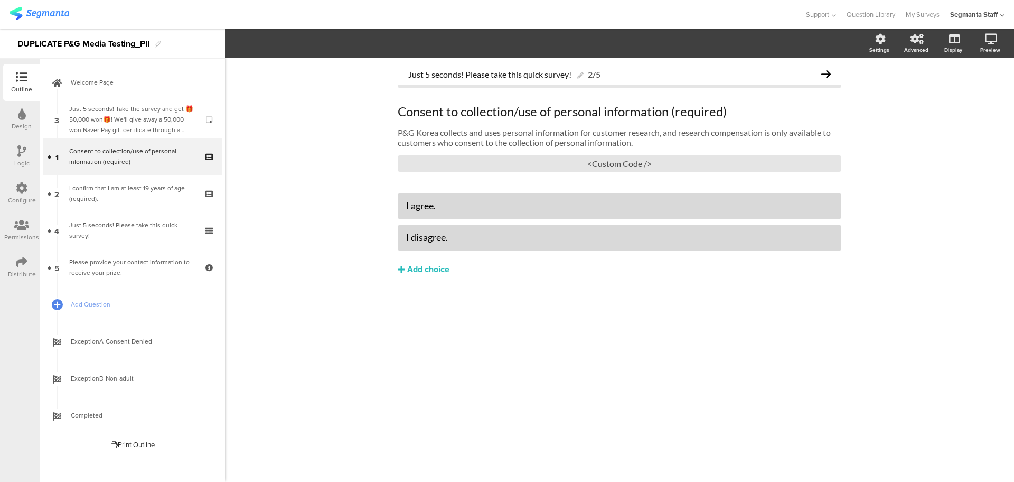
click at [25, 150] on icon at bounding box center [21, 151] width 9 height 12
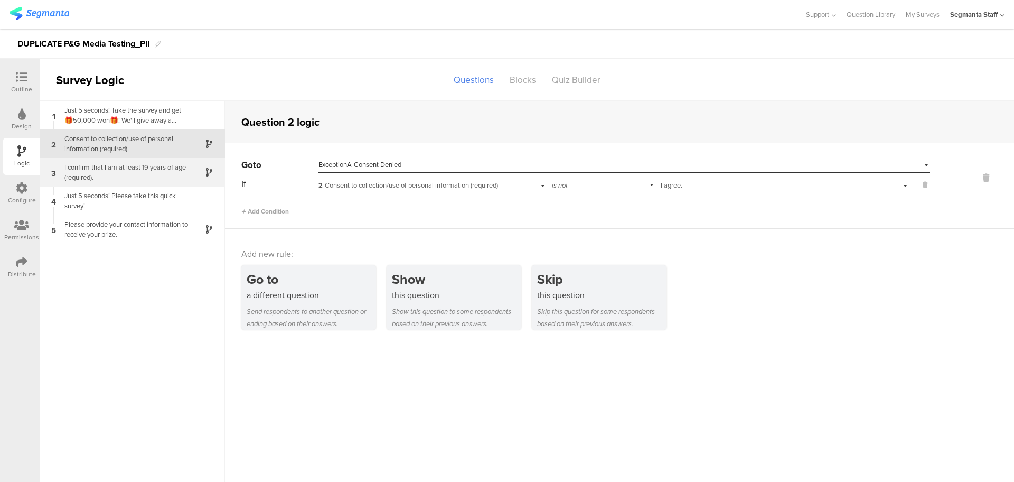
click at [144, 178] on div "I confirm that I am at least 19 years of age (required)." at bounding box center [124, 172] width 132 height 20
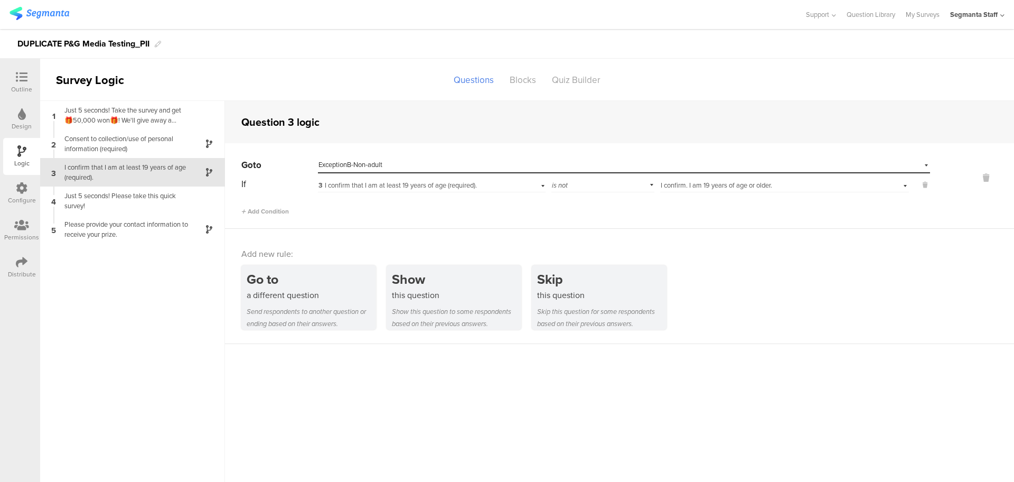
click at [475, 186] on font "I confirm that I am at least 19 years of age (required)." at bounding box center [401, 185] width 152 height 10
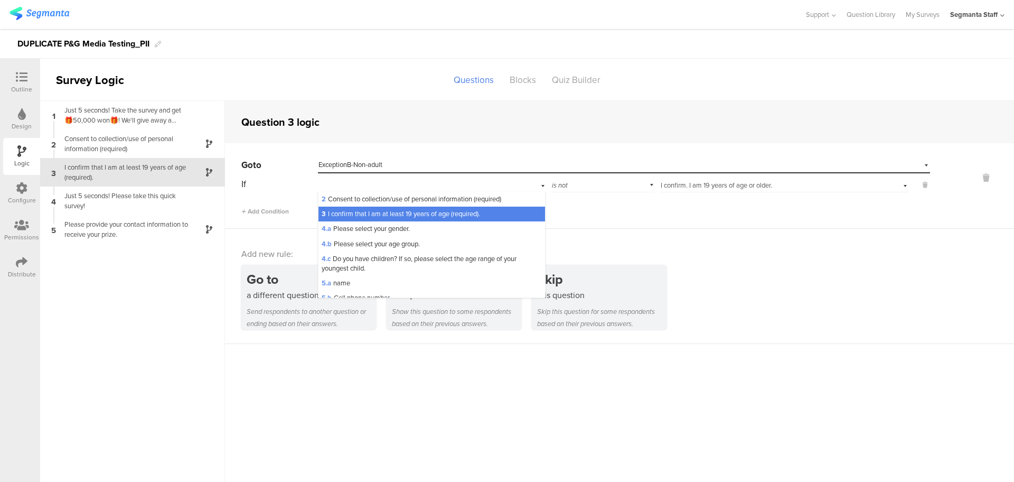
click at [475, 186] on div "3 I confirm that I am at least 19 years of age (required)." at bounding box center [431, 184] width 227 height 16
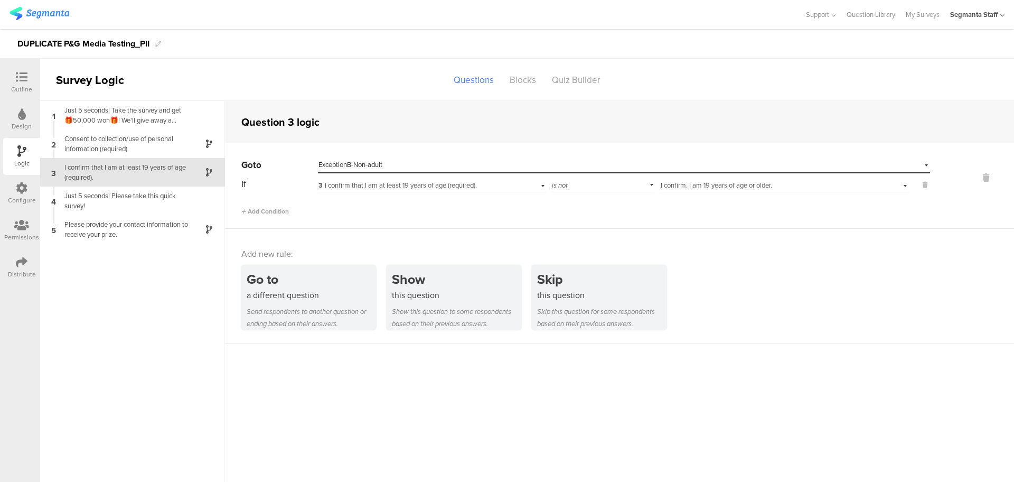
click at [110, 164] on font "I confirm that I am at least 19 years of age (required)." at bounding box center [125, 172] width 122 height 20
click at [118, 233] on font "Please provide your contact information to receive your prize." at bounding box center [126, 229] width 124 height 20
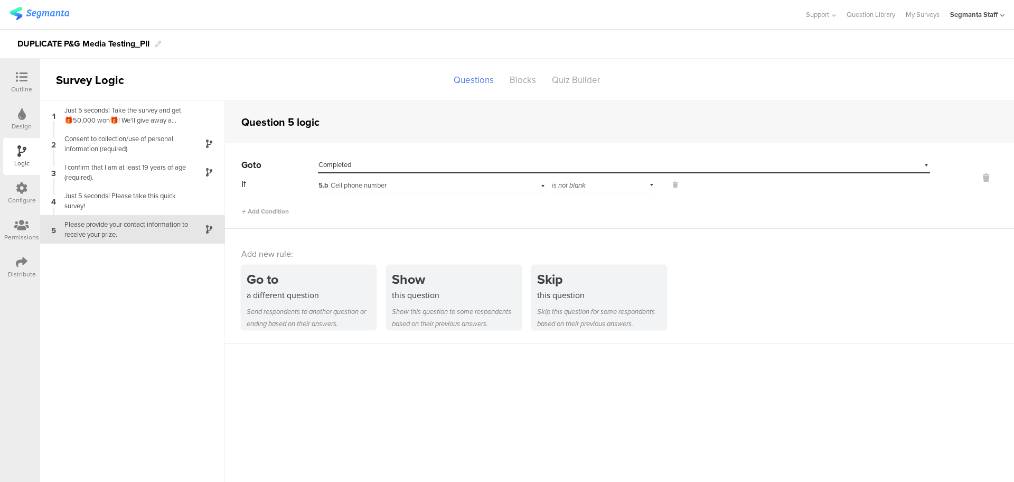
drag, startPoint x: 38, startPoint y: 68, endPoint x: 32, endPoint y: 76, distance: 9.7
click at [33, 74] on div "Outline" at bounding box center [21, 82] width 37 height 37
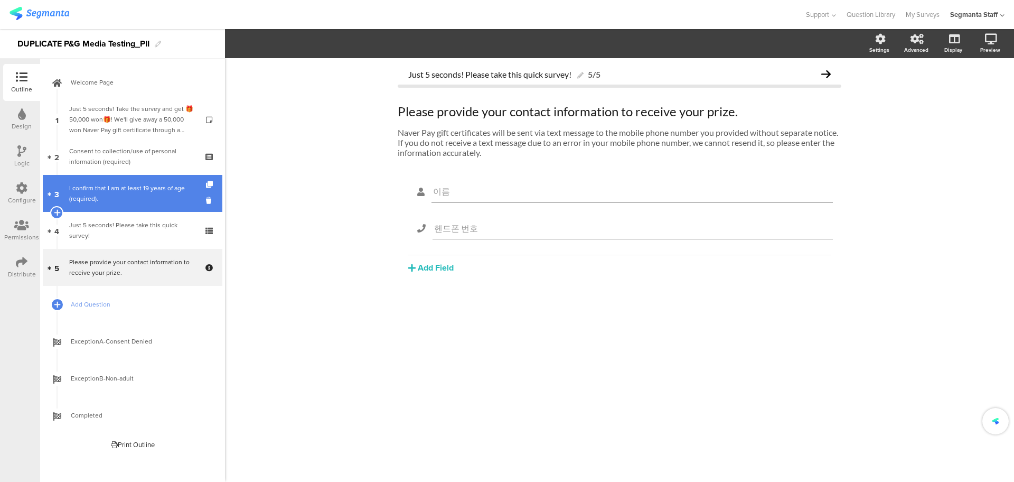
click at [118, 189] on font "I confirm that I am at least 19 years of age (required)." at bounding box center [127, 193] width 116 height 20
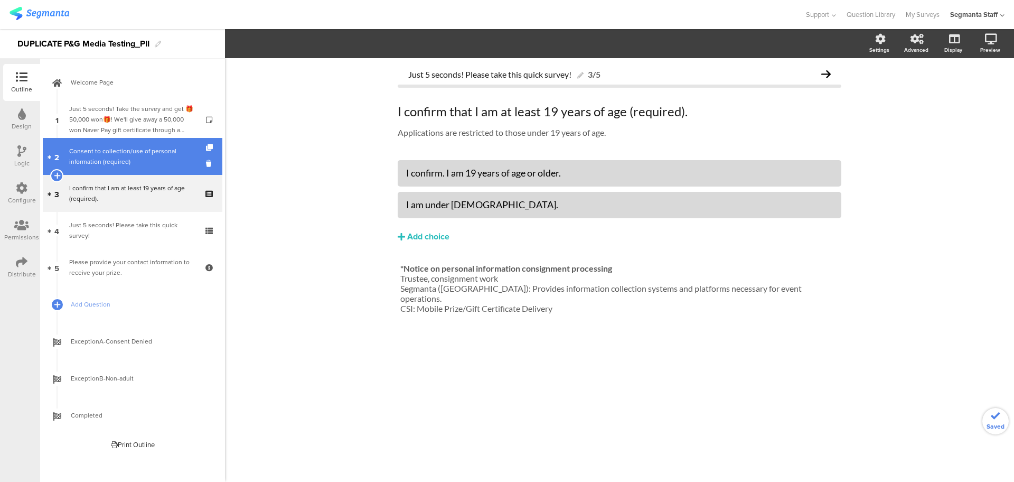
click at [120, 163] on font "Consent to collection/use of personal information (required)" at bounding box center [122, 156] width 107 height 20
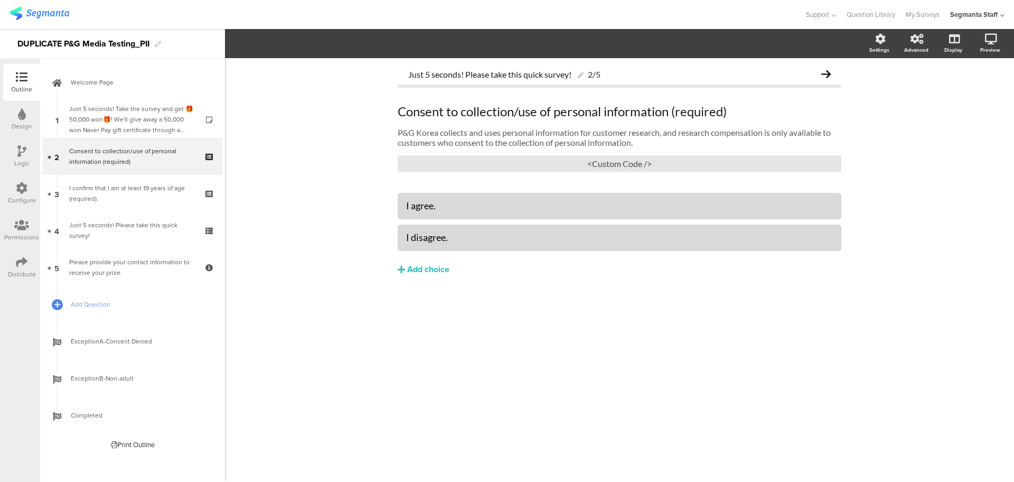
click at [11, 188] on div "Configure" at bounding box center [21, 193] width 37 height 37
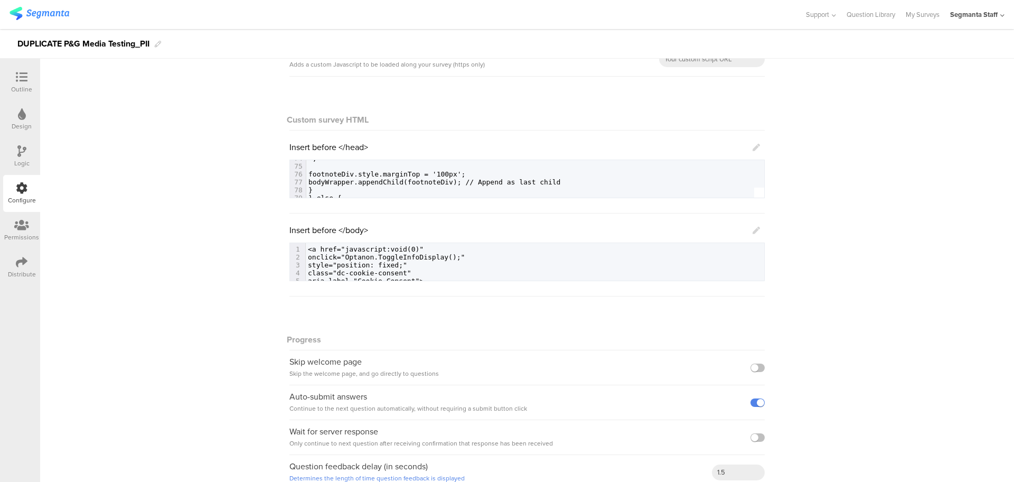
scroll to position [18, 0]
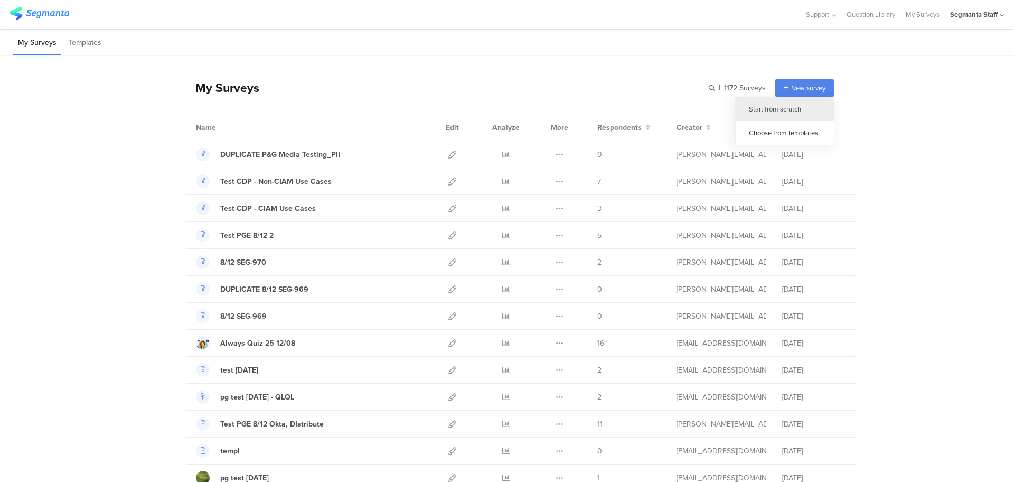
click at [765, 105] on div "Start from scratch" at bounding box center [785, 109] width 98 height 24
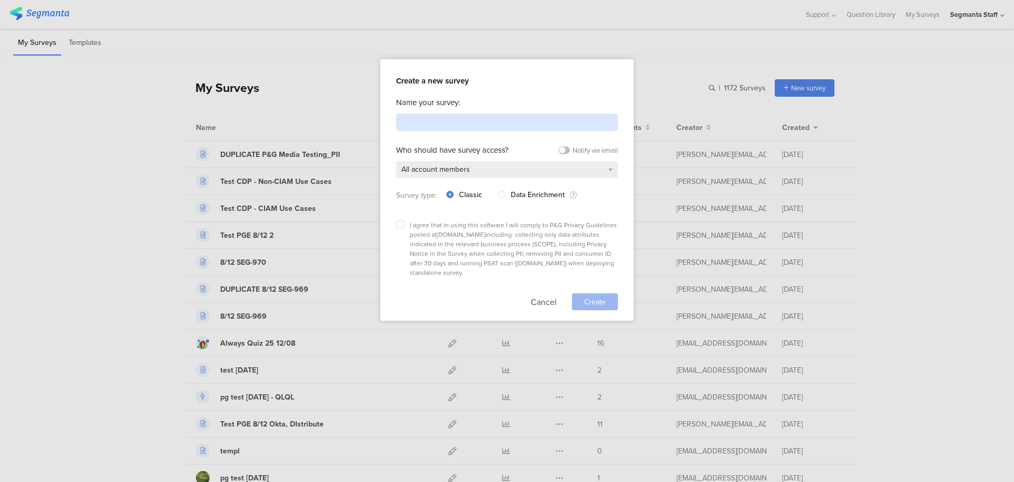
click at [521, 129] on input at bounding box center [507, 122] width 222 height 17
type input "Test"
click at [405, 221] on div "I agree that in using this software I will comply to P&G Privacy Guidelines pos…" at bounding box center [507, 248] width 222 height 57
click at [400, 223] on label at bounding box center [400, 224] width 8 height 8
click at [0, 0] on input "checkbox" at bounding box center [0, 0] width 0 height 0
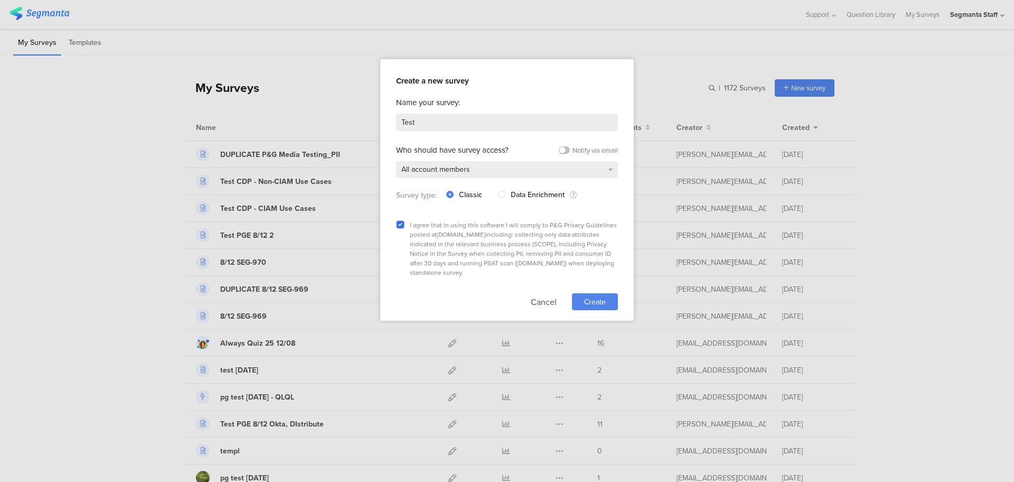
click at [606, 296] on span "Create" at bounding box center [595, 301] width 22 height 11
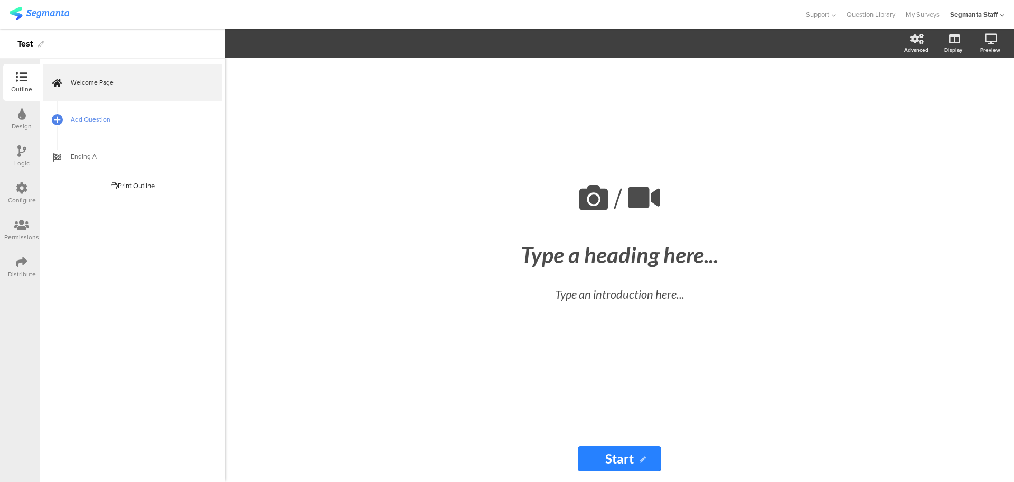
click at [122, 119] on span "Add Question" at bounding box center [138, 119] width 135 height 11
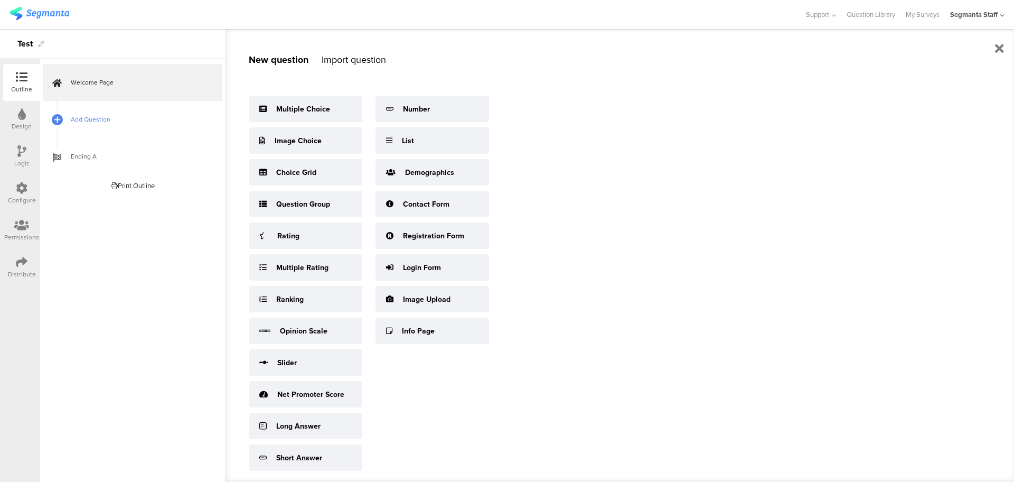
click at [74, 124] on span "Add Question" at bounding box center [138, 119] width 135 height 11
click at [52, 117] on div at bounding box center [57, 119] width 15 height 15
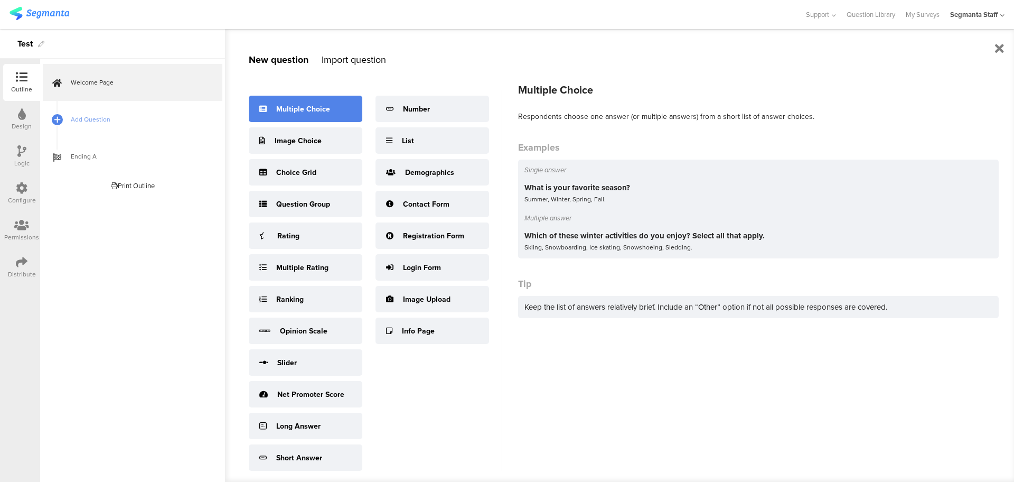
click at [281, 100] on div "Multiple Choice" at bounding box center [306, 109] width 114 height 26
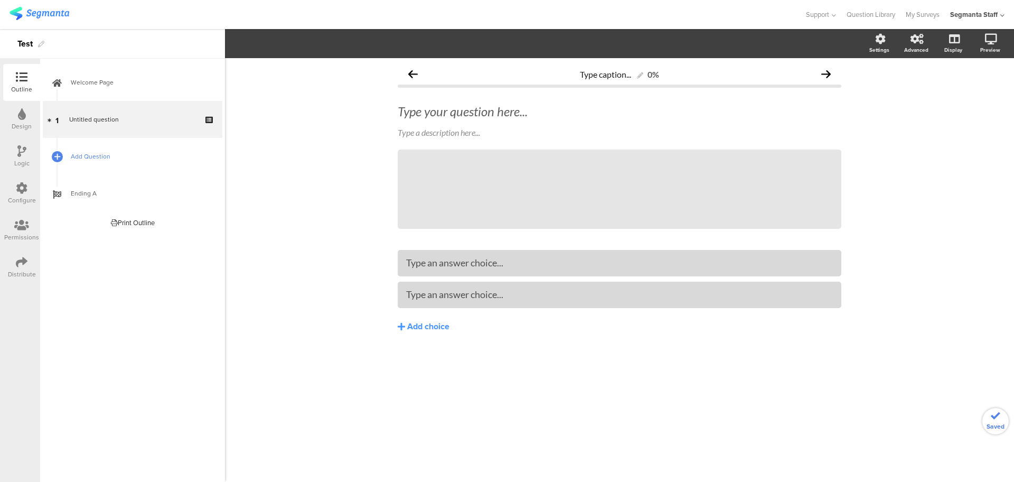
click at [44, 157] on link "Add Question" at bounding box center [133, 156] width 180 height 37
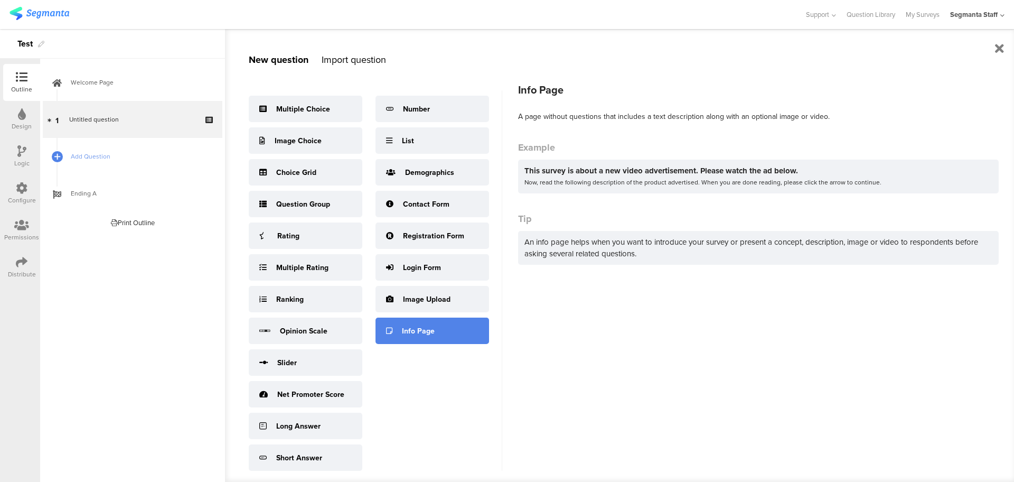
click at [430, 337] on div "Info Page" at bounding box center [418, 330] width 33 height 11
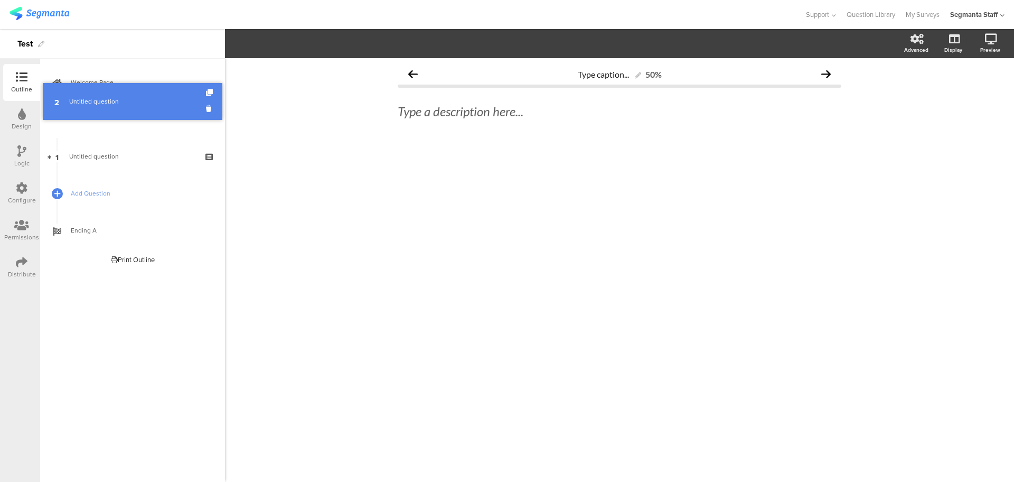
drag, startPoint x: 77, startPoint y: 162, endPoint x: 70, endPoint y: 107, distance: 55.4
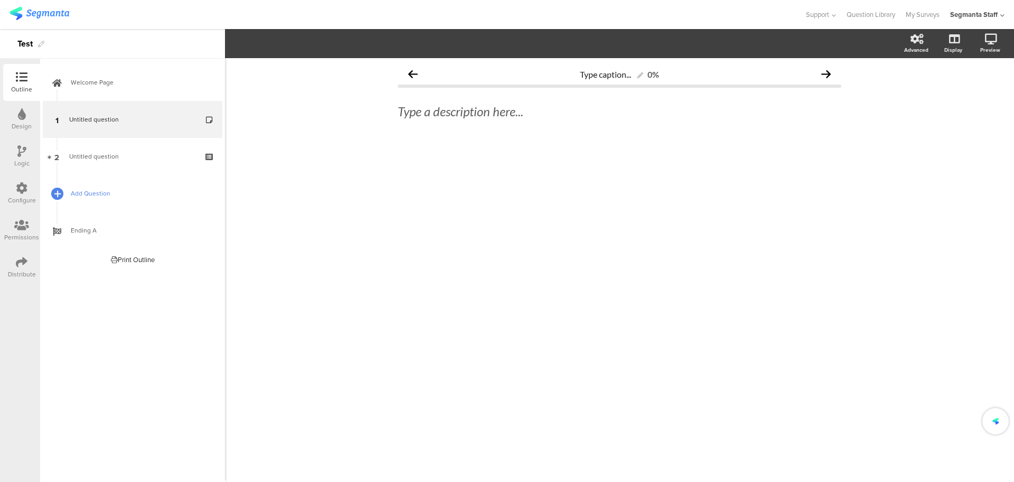
click at [62, 196] on div at bounding box center [57, 193] width 15 height 15
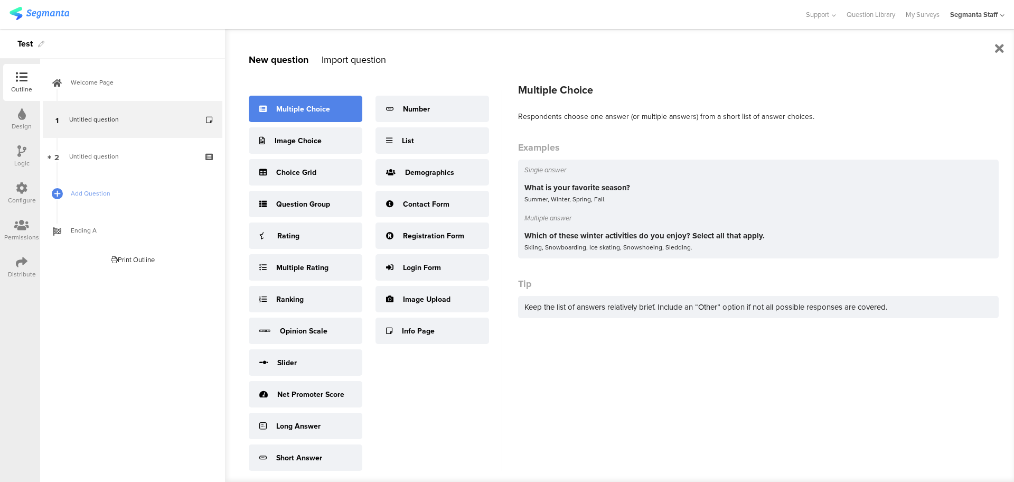
click at [323, 107] on div "Multiple Choice" at bounding box center [303, 109] width 54 height 11
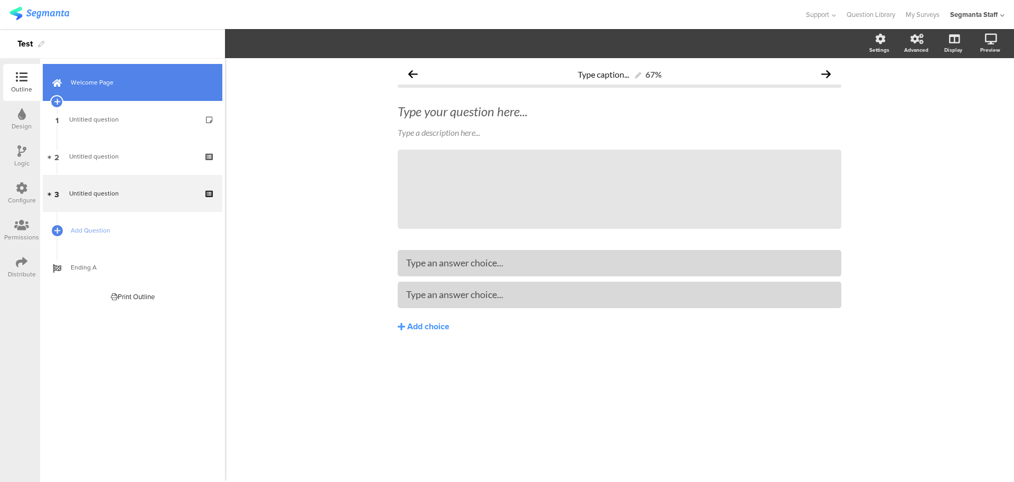
click at [140, 94] on link "Welcome Page" at bounding box center [133, 82] width 180 height 37
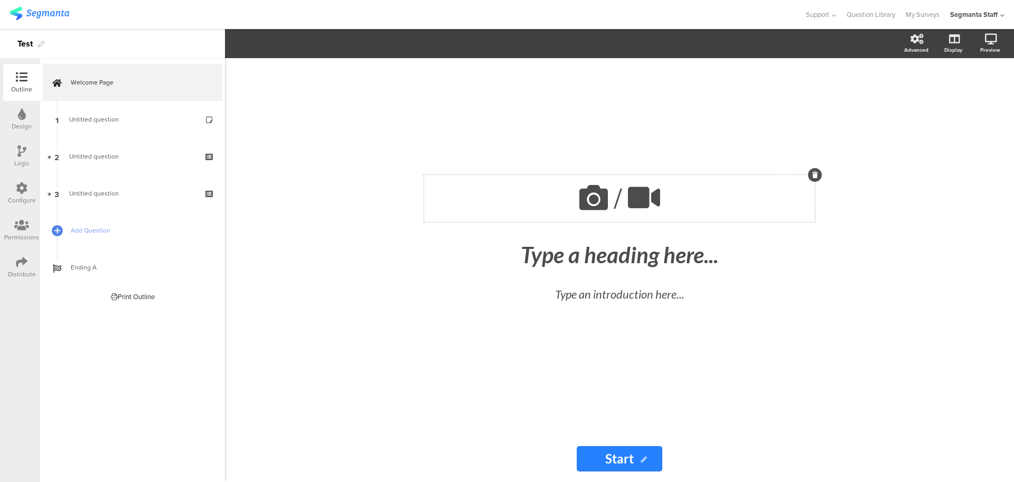
click at [678, 210] on div "/" at bounding box center [619, 198] width 391 height 47
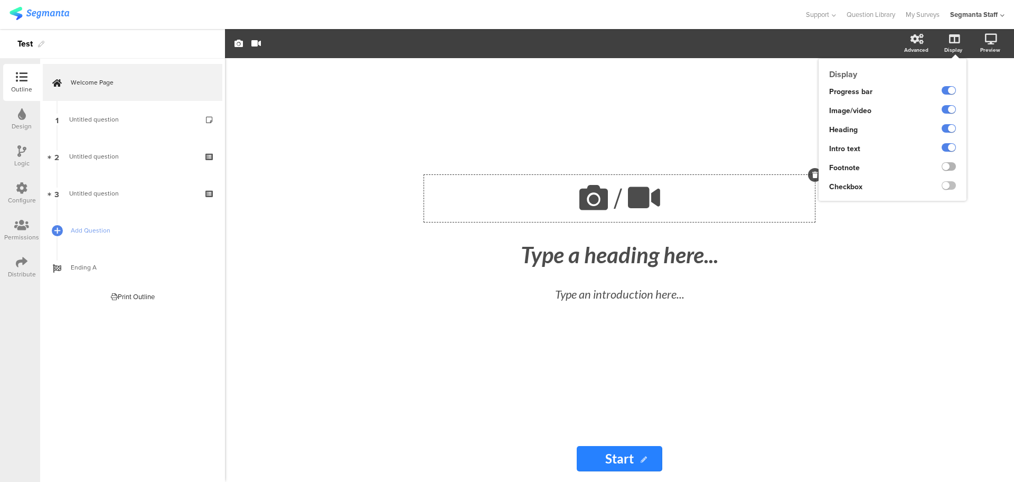
click at [950, 171] on label at bounding box center [949, 166] width 14 height 8
click at [0, 0] on input "checkbox" at bounding box center [0, 0] width 0 height 0
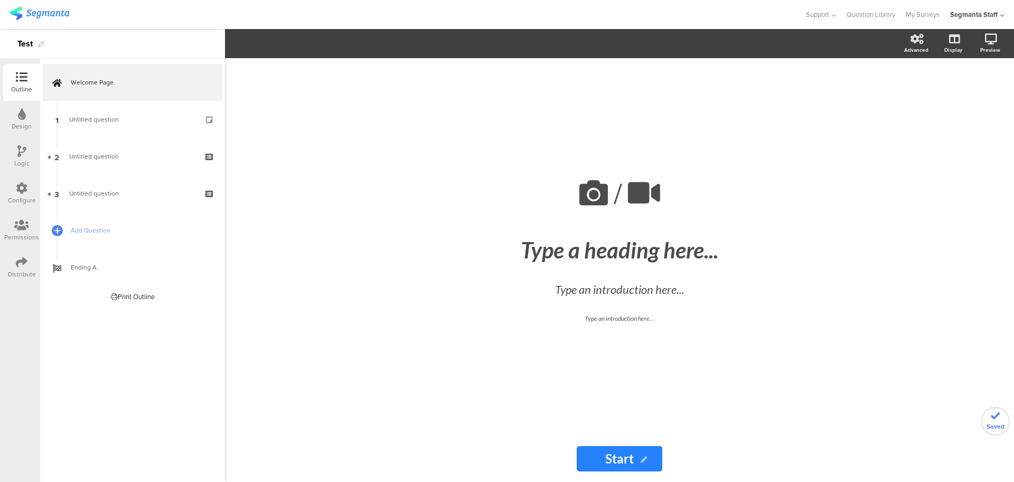
click at [526, 101] on div "/ Type a heading here... Type an introduction here... Type an introduction here…" at bounding box center [619, 246] width 423 height 377
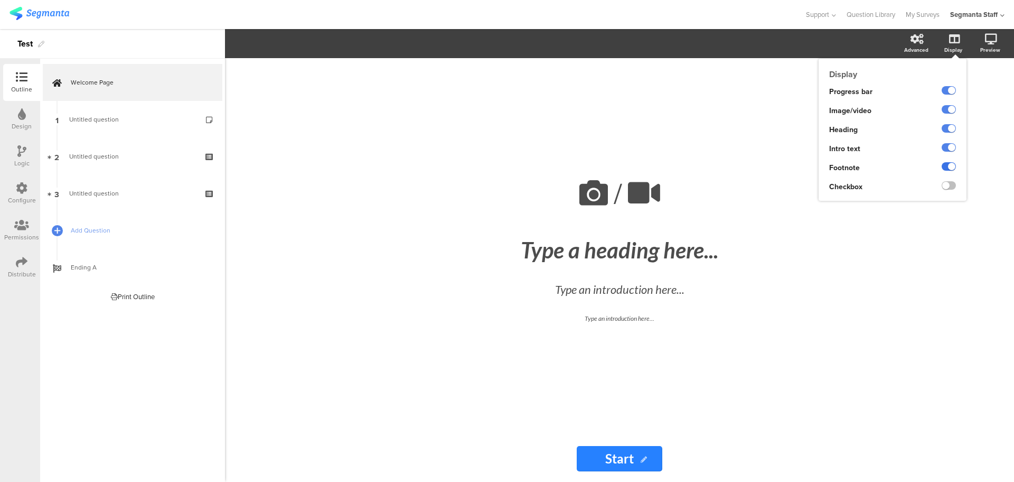
click at [949, 167] on label at bounding box center [949, 166] width 14 height 8
click at [0, 0] on input "checkbox" at bounding box center [0, 0] width 0 height 0
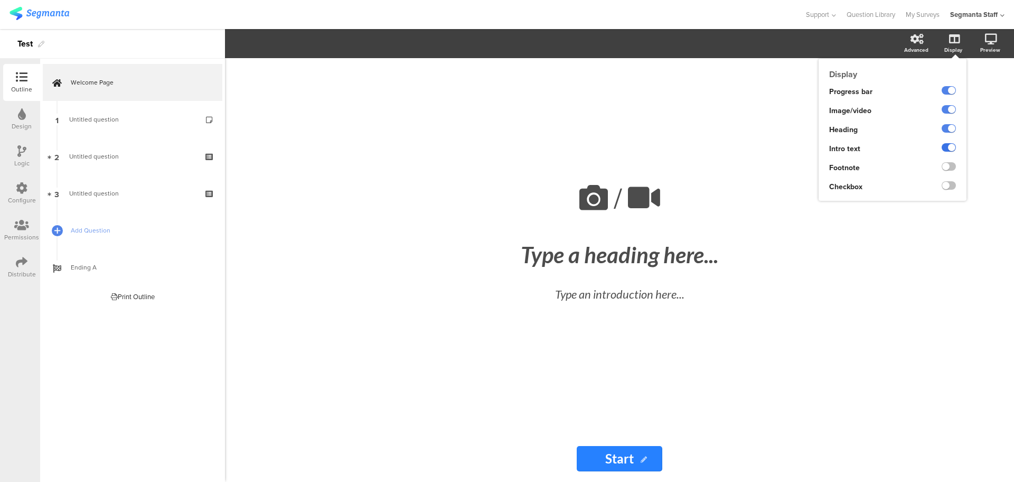
click at [950, 148] on label at bounding box center [949, 147] width 14 height 8
click at [0, 0] on input "checkbox" at bounding box center [0, 0] width 0 height 0
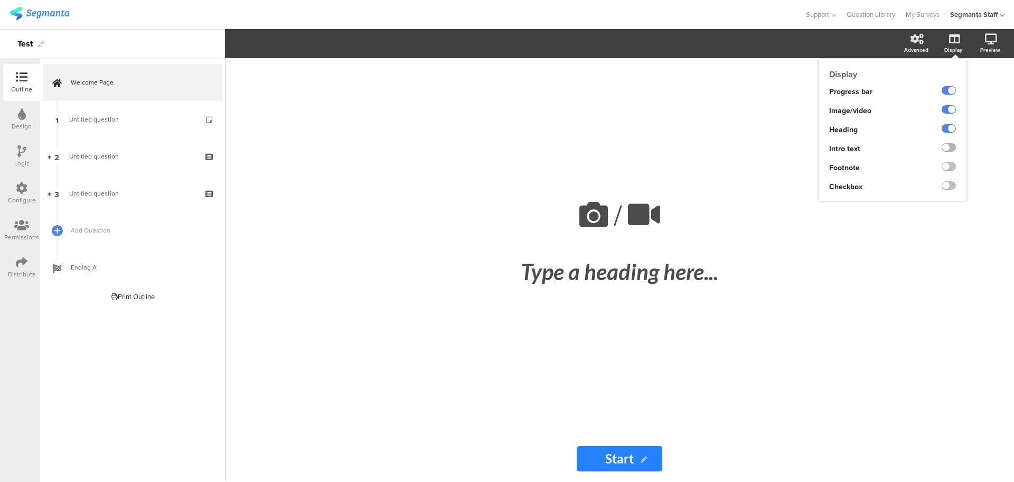
click at [950, 148] on label at bounding box center [949, 147] width 14 height 8
click at [0, 0] on input "checkbox" at bounding box center [0, 0] width 0 height 0
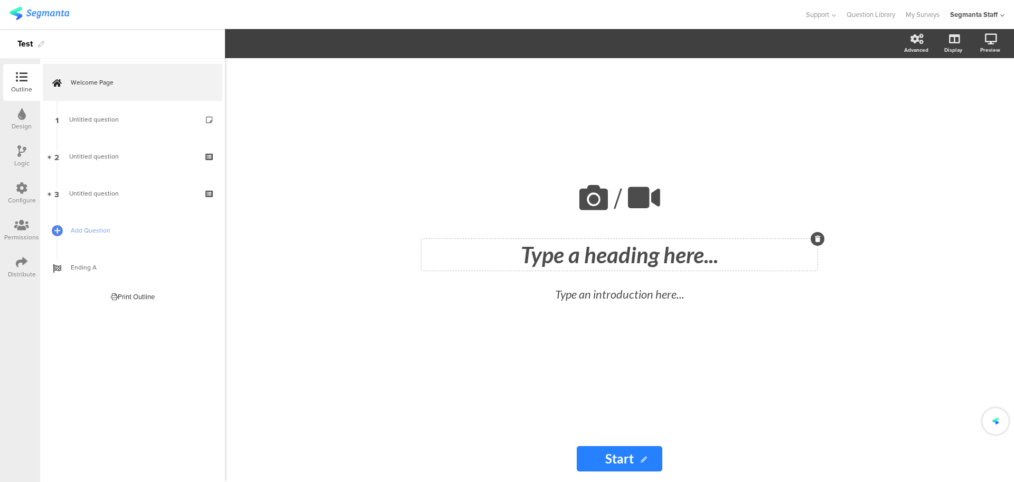
click at [650, 259] on div "Type a heading here..." at bounding box center [620, 255] width 396 height 32
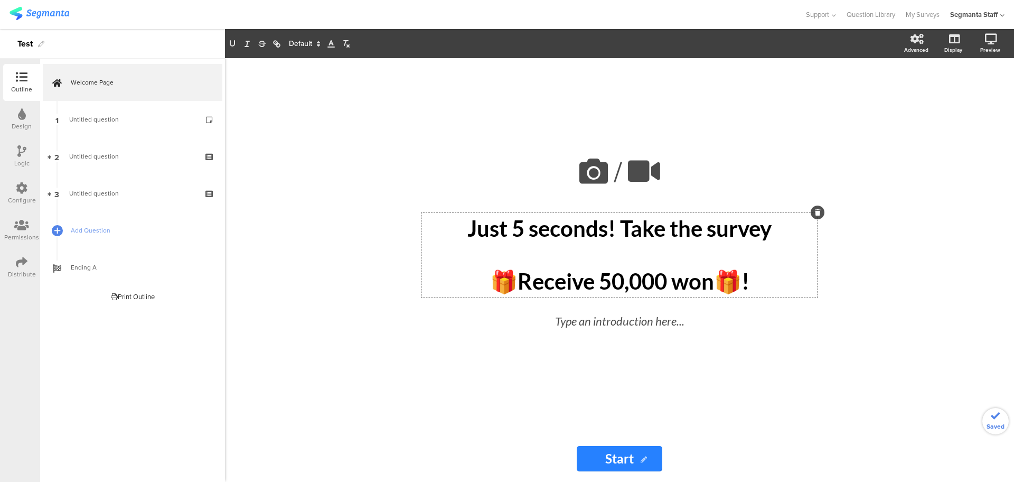
click at [628, 261] on p at bounding box center [619, 254] width 391 height 26
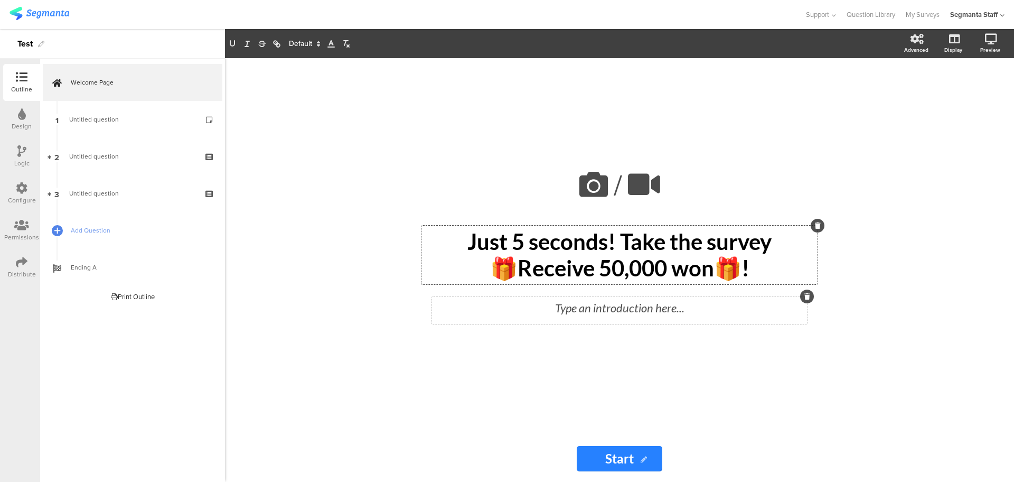
click at [667, 317] on div "Type an introduction here..." at bounding box center [619, 310] width 375 height 28
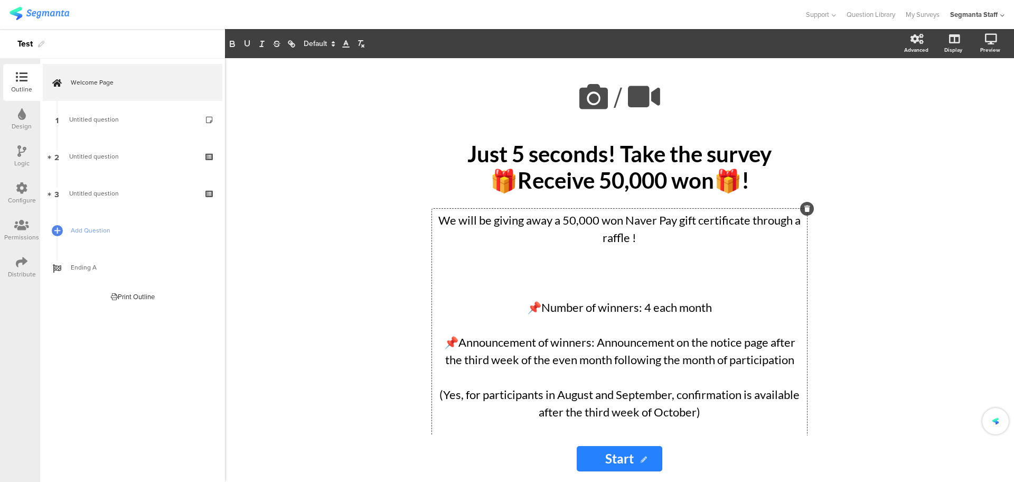
click at [647, 280] on p at bounding box center [620, 272] width 370 height 17
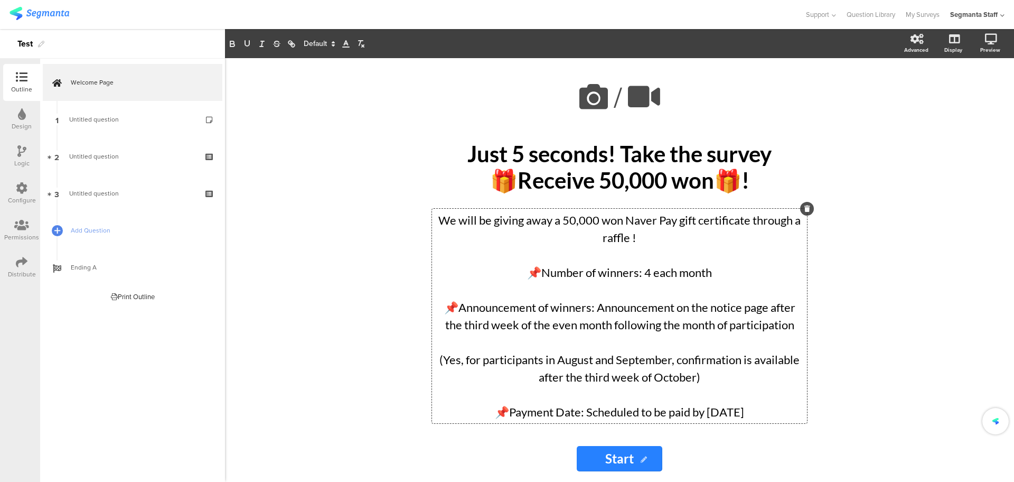
click at [626, 255] on p at bounding box center [620, 254] width 370 height 17
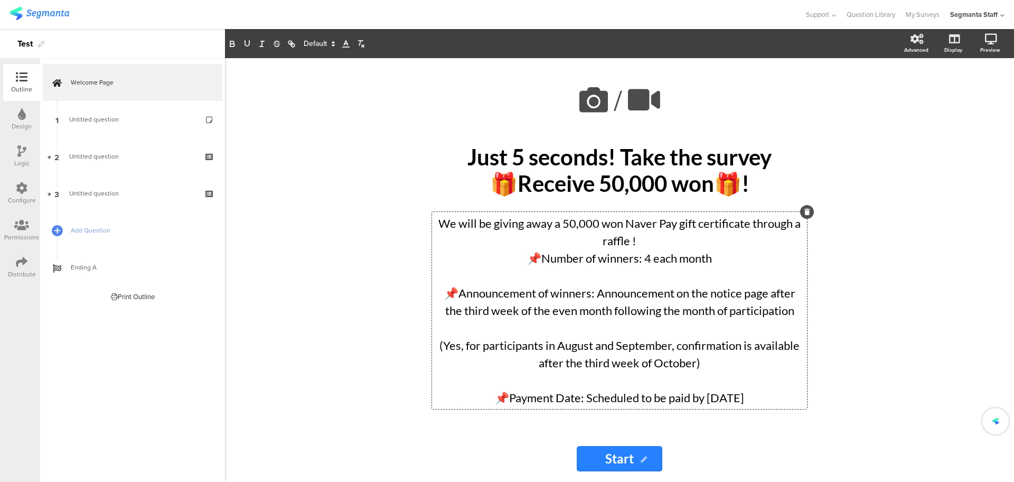
click at [653, 281] on p at bounding box center [620, 275] width 370 height 17
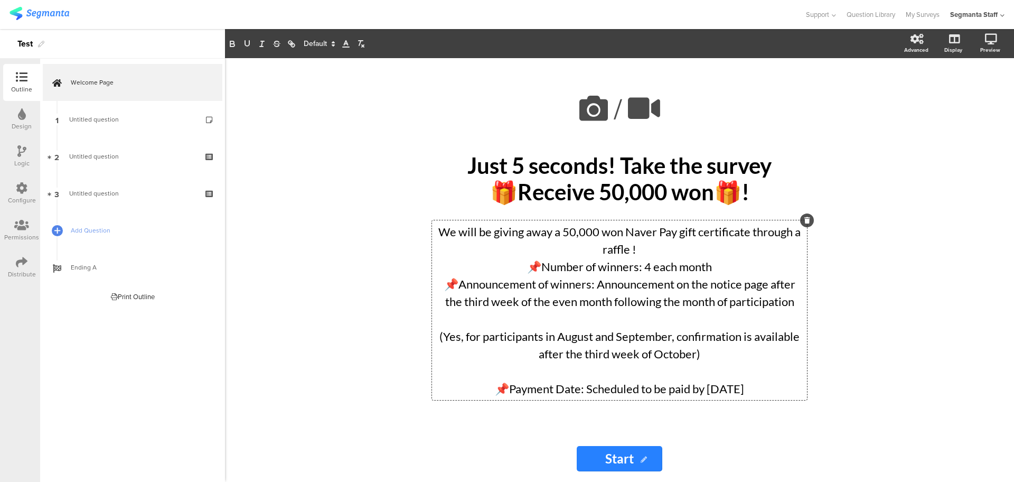
click at [659, 255] on p "We will be giving away a 50,000 won Naver Pay gift certificate through a raffle…" at bounding box center [620, 240] width 370 height 35
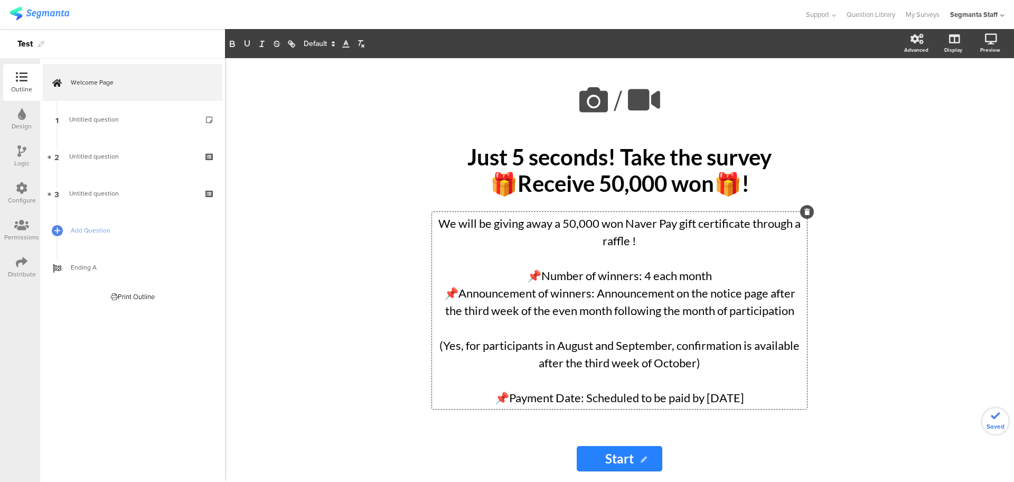
click at [650, 339] on p "(Yes, for participants in August and September, confirmation is available after…" at bounding box center [620, 354] width 370 height 35
click at [651, 333] on p at bounding box center [620, 327] width 370 height 17
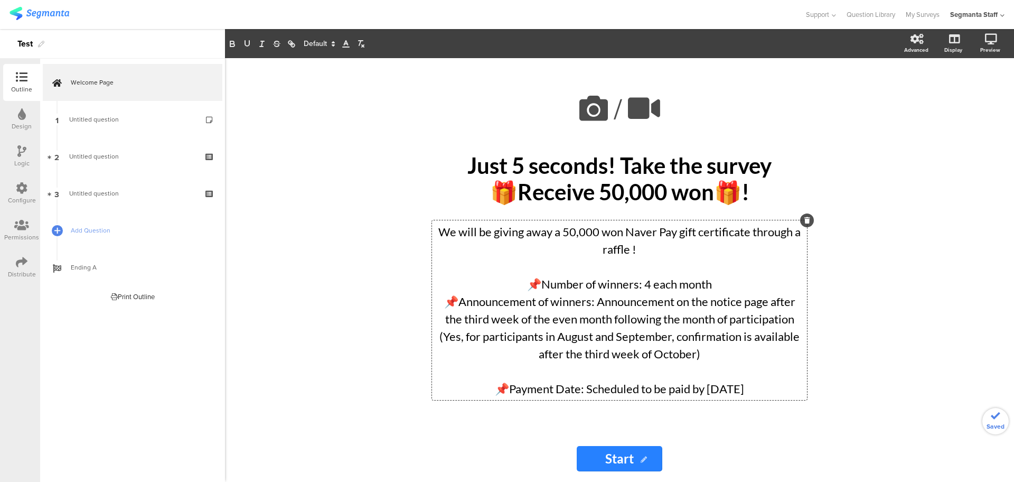
click at [637, 371] on p at bounding box center [620, 370] width 370 height 17
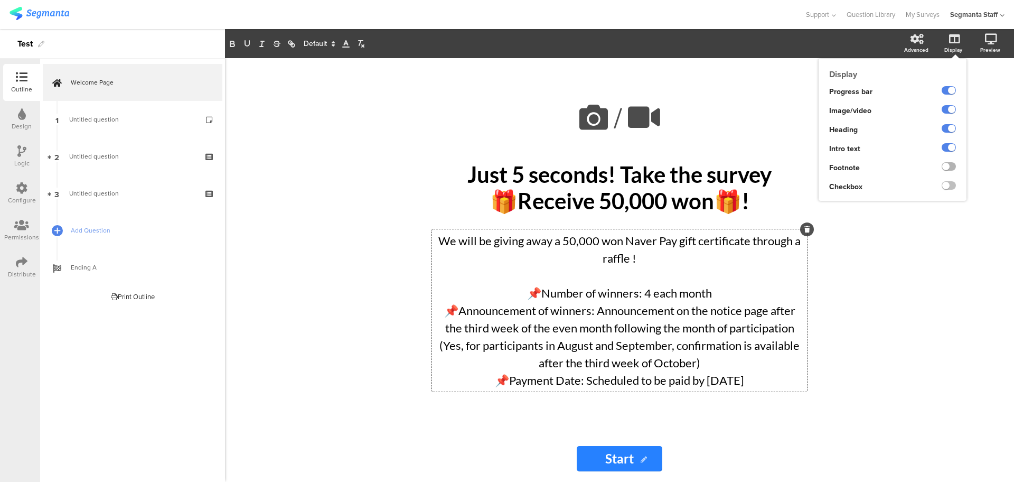
click at [951, 164] on label at bounding box center [949, 166] width 14 height 8
click at [0, 0] on input "checkbox" at bounding box center [0, 0] width 0 height 0
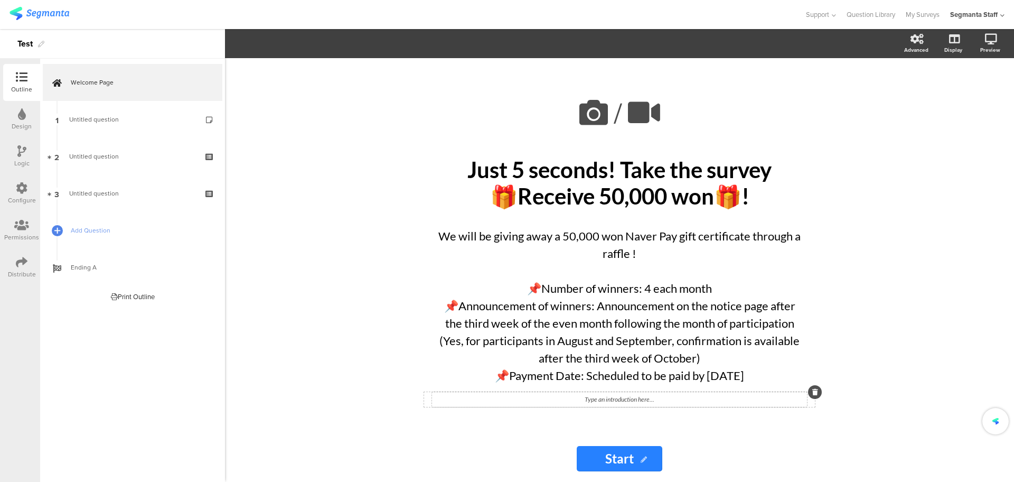
click at [655, 397] on div "Type an introduction here..." at bounding box center [619, 399] width 375 height 15
click at [631, 403] on p at bounding box center [620, 400] width 370 height 10
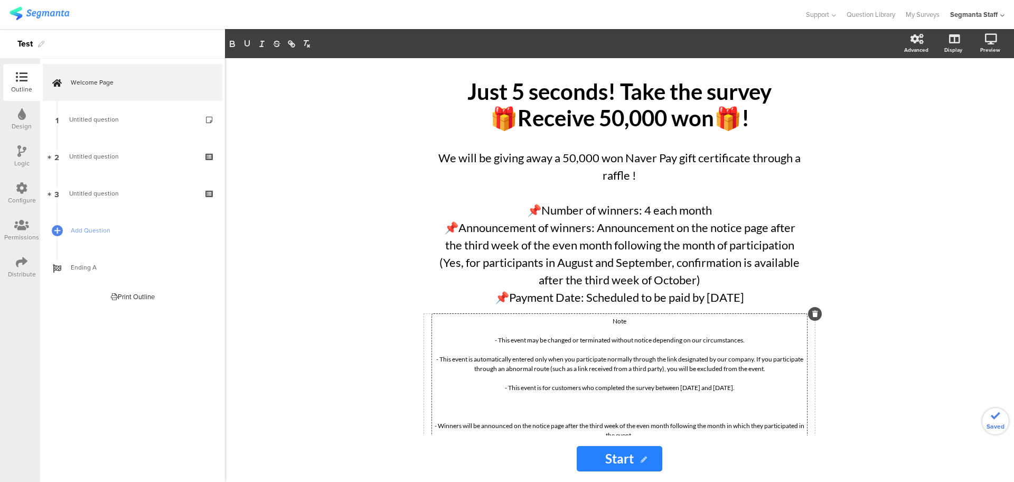
scroll to position [85, 0]
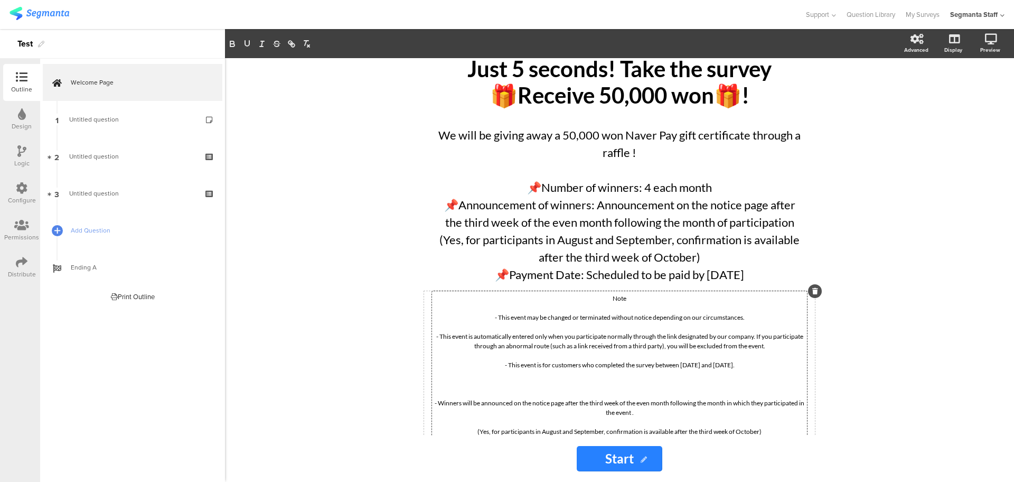
click at [633, 386] on p at bounding box center [620, 384] width 370 height 10
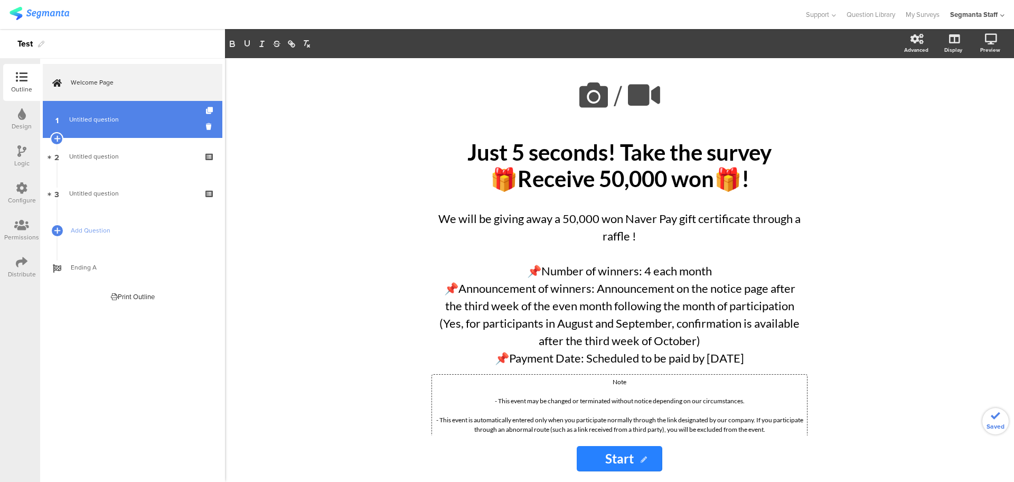
scroll to position [0, 0]
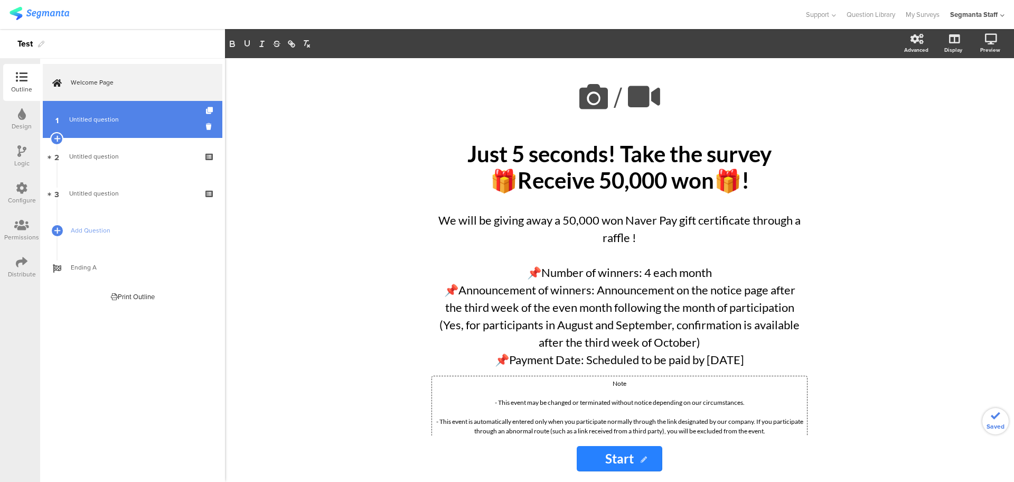
click at [127, 116] on span "Untitled question" at bounding box center [132, 119] width 126 height 11
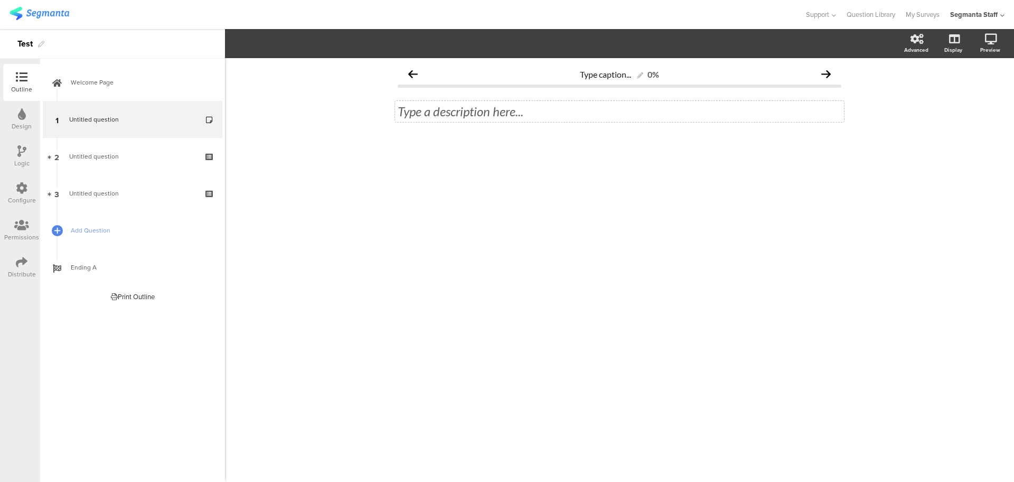
click at [482, 117] on div "Type a description here..." at bounding box center [619, 111] width 449 height 21
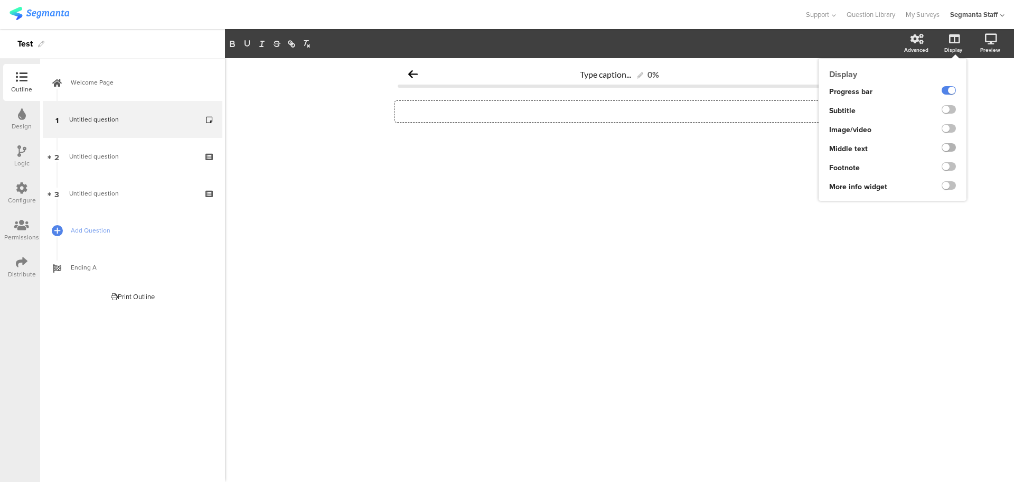
click at [948, 152] on label at bounding box center [949, 147] width 14 height 8
click at [0, 0] on input "checkbox" at bounding box center [0, 0] width 0 height 0
click at [952, 170] on label at bounding box center [949, 166] width 14 height 8
click at [0, 0] on input "checkbox" at bounding box center [0, 0] width 0 height 0
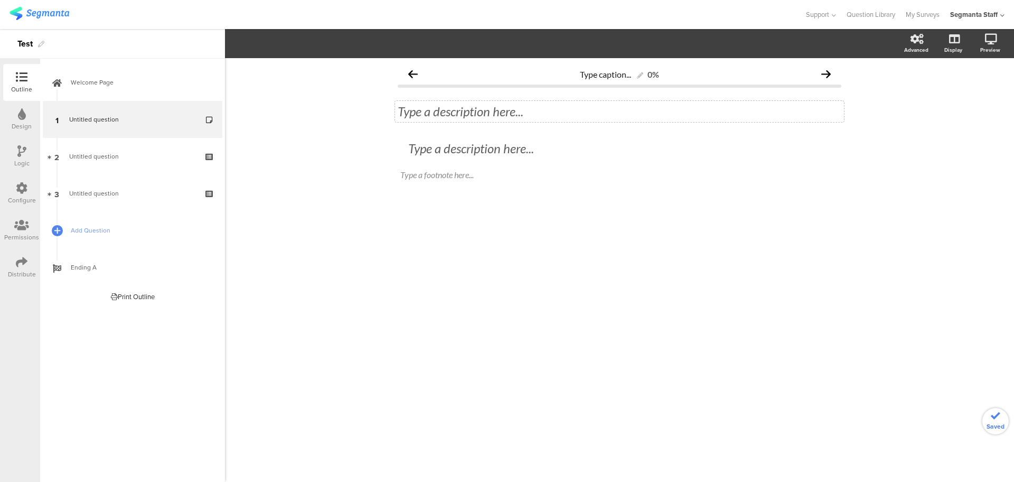
click at [493, 114] on div "Type a description here..." at bounding box center [619, 111] width 449 height 21
click at [485, 182] on div "Type a footnote here..." at bounding box center [620, 175] width 444 height 17
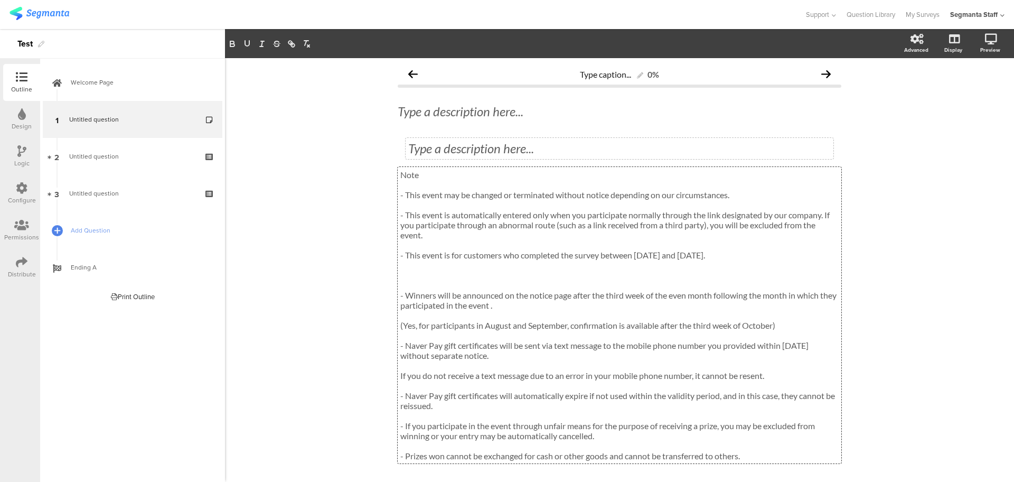
click at [477, 150] on div "Type a description here..." at bounding box center [620, 148] width 428 height 21
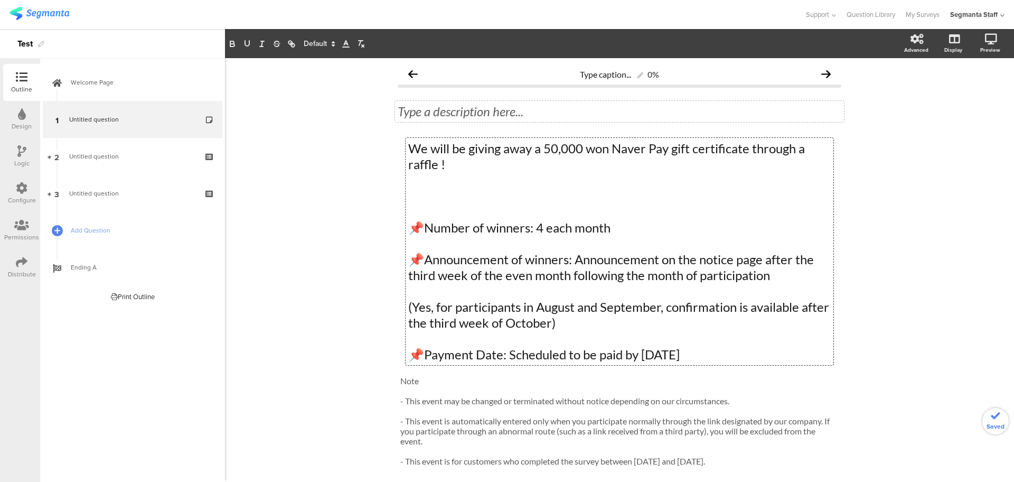
click at [457, 115] on div "Type a description here..." at bounding box center [619, 111] width 449 height 21
click at [479, 110] on p at bounding box center [620, 112] width 444 height 16
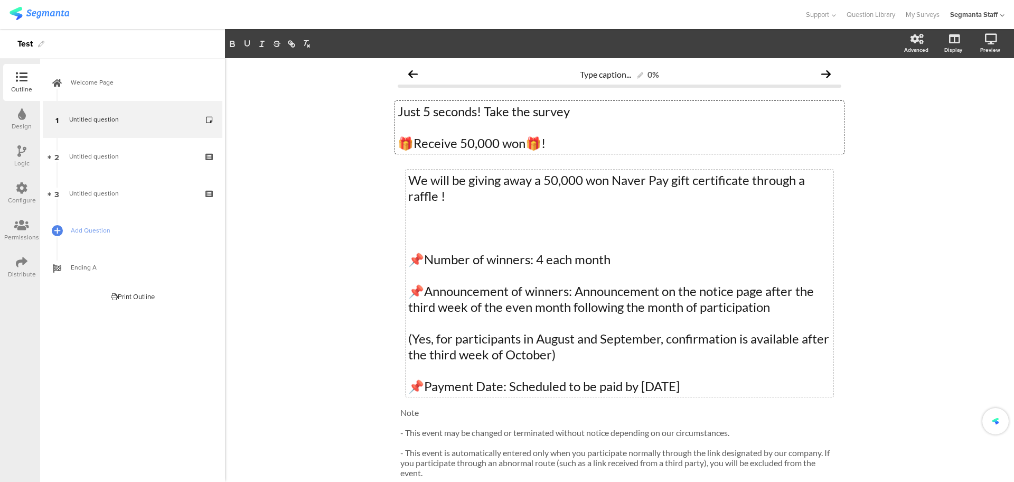
click at [466, 222] on div "We will be giving away a 50,000 won Naver Pay gift certificate through a raffle…" at bounding box center [620, 283] width 428 height 227
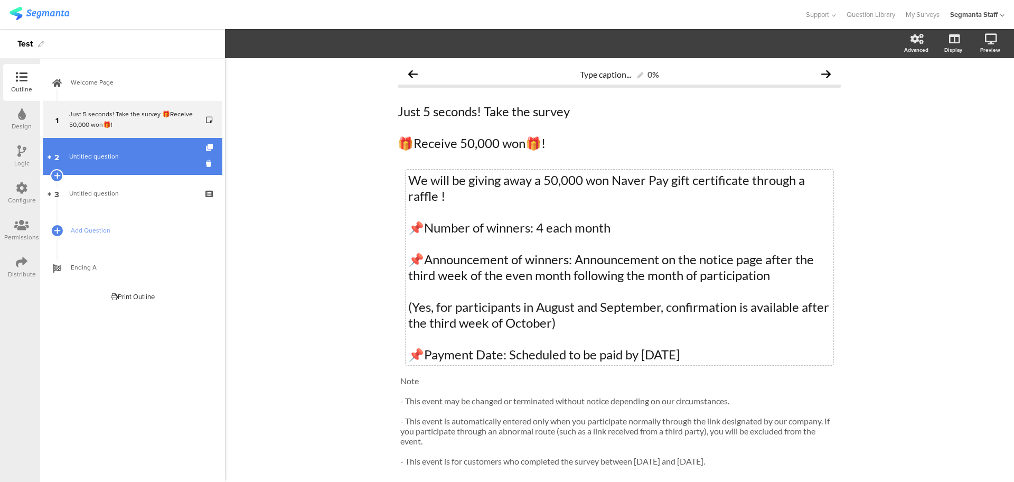
click at [97, 167] on link "2 Untitled question" at bounding box center [133, 156] width 180 height 37
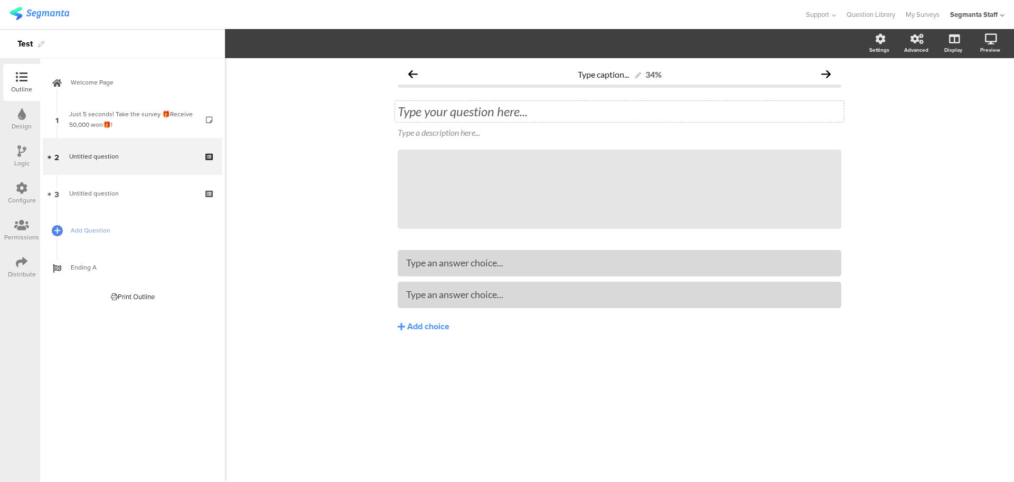
click at [441, 106] on div "Type your question here..." at bounding box center [619, 111] width 449 height 21
drag, startPoint x: 421, startPoint y: 260, endPoint x: 440, endPoint y: 269, distance: 21.5
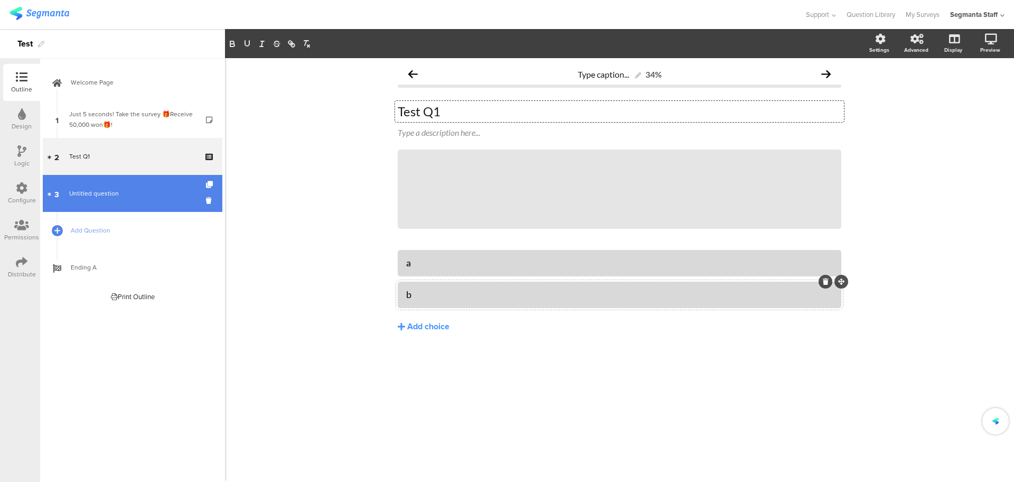
click at [100, 194] on span "Untitled question" at bounding box center [94, 194] width 50 height 10
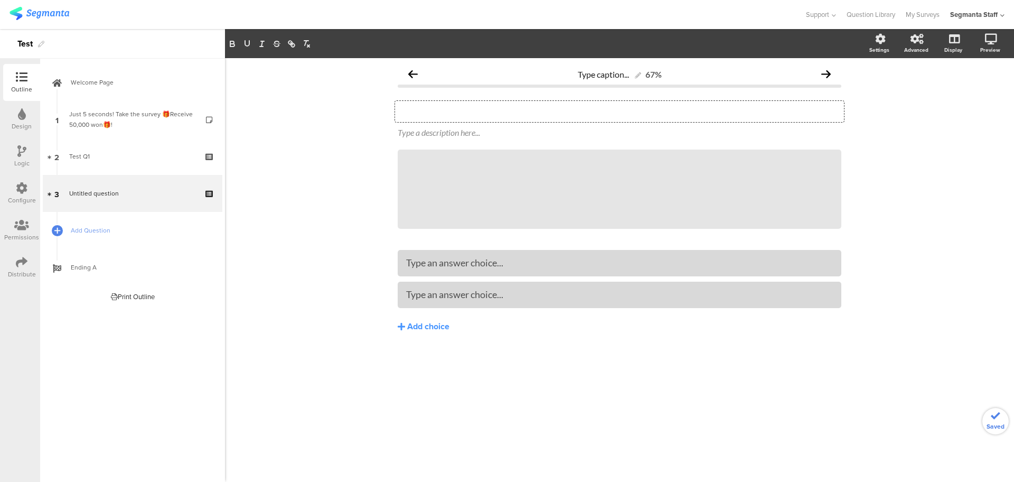
click at [472, 114] on div "Type your question here..." at bounding box center [619, 111] width 449 height 21
click at [300, 302] on div "Type caption... 67% Test Q2 Test Q2 Test Q2 Type a description here... / c" at bounding box center [619, 270] width 789 height 424
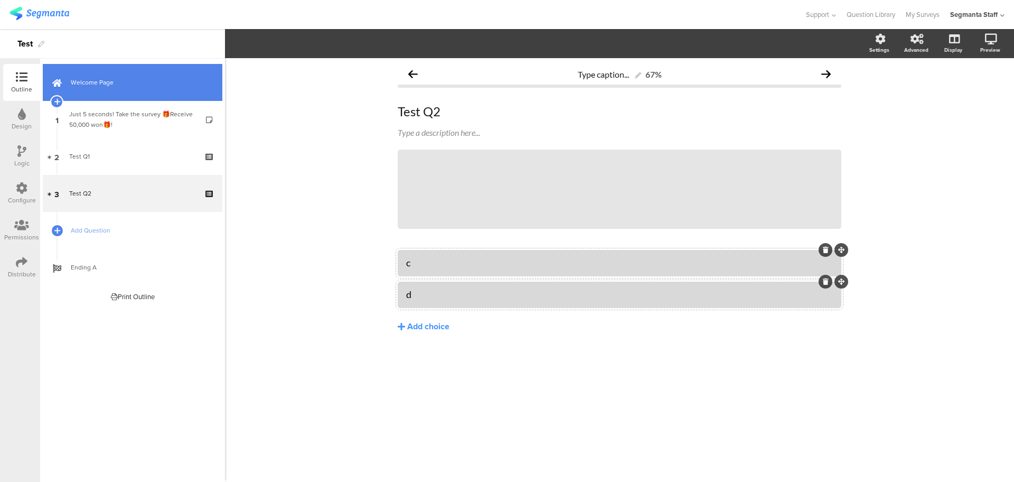
click at [72, 78] on span "Welcome Page" at bounding box center [138, 82] width 135 height 11
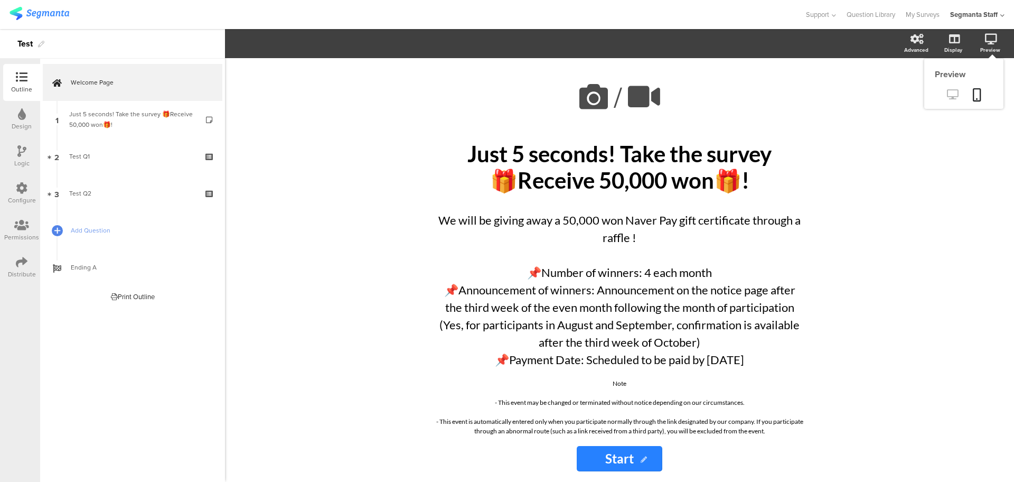
click at [949, 92] on icon at bounding box center [952, 94] width 11 height 10
click at [103, 226] on span "Add Question" at bounding box center [138, 230] width 135 height 11
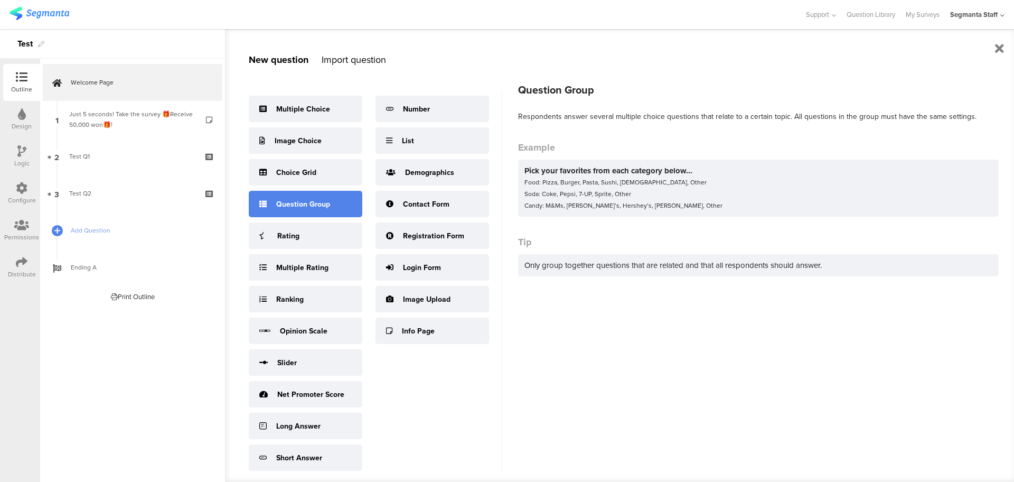
click at [310, 216] on div "Question Group" at bounding box center [306, 204] width 114 height 26
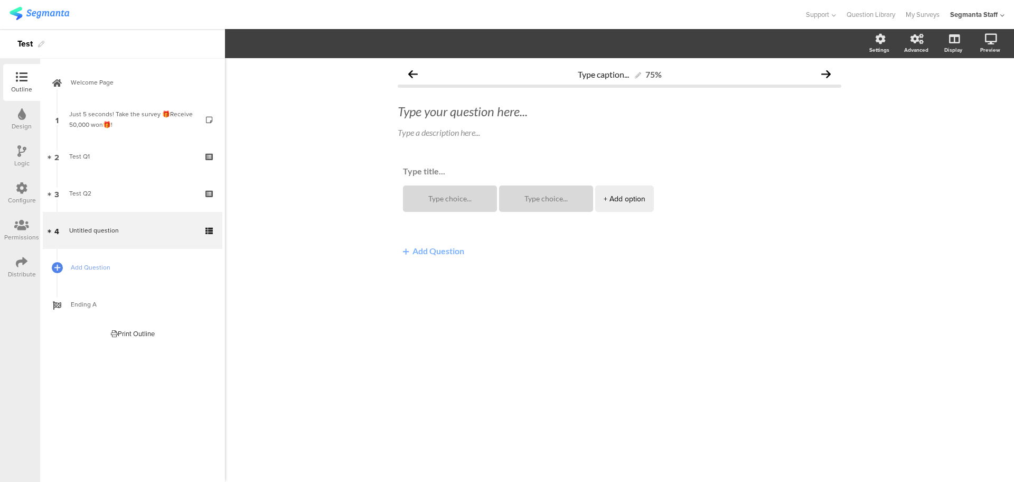
click at [441, 254] on button "Add Question" at bounding box center [434, 250] width 72 height 21
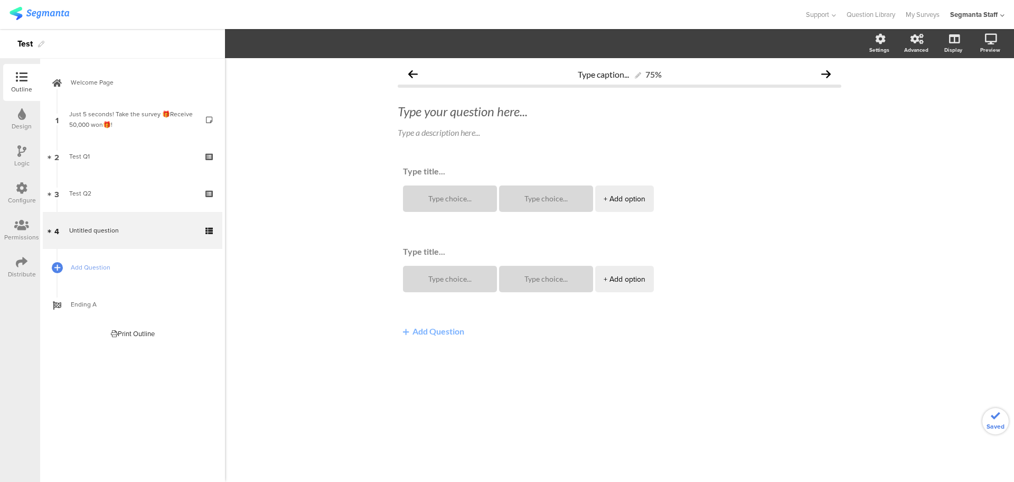
click at [411, 335] on button "Add Question" at bounding box center [434, 331] width 72 height 21
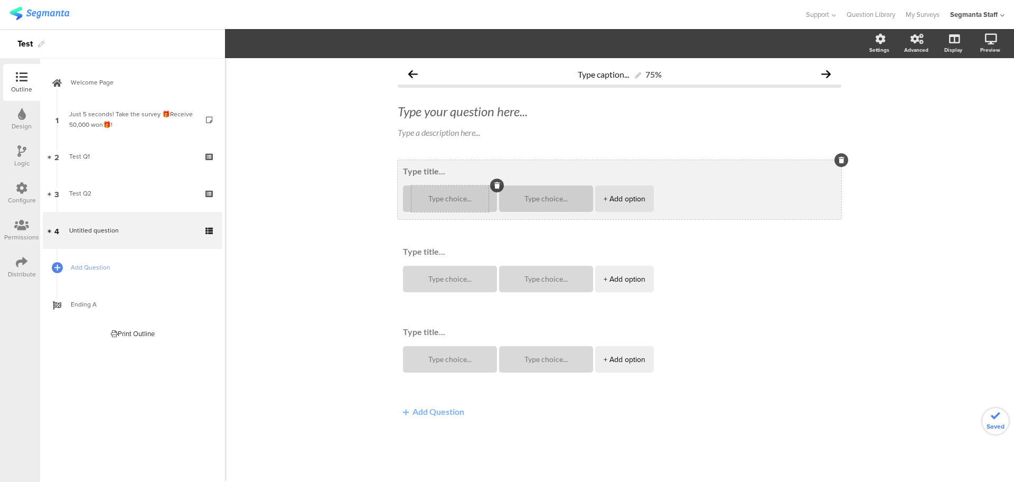
click at [432, 207] on div at bounding box center [450, 198] width 77 height 26
click at [445, 201] on textarea at bounding box center [450, 199] width 77 height 8
type textarea "a"
click at [525, 202] on textarea at bounding box center [546, 199] width 77 height 8
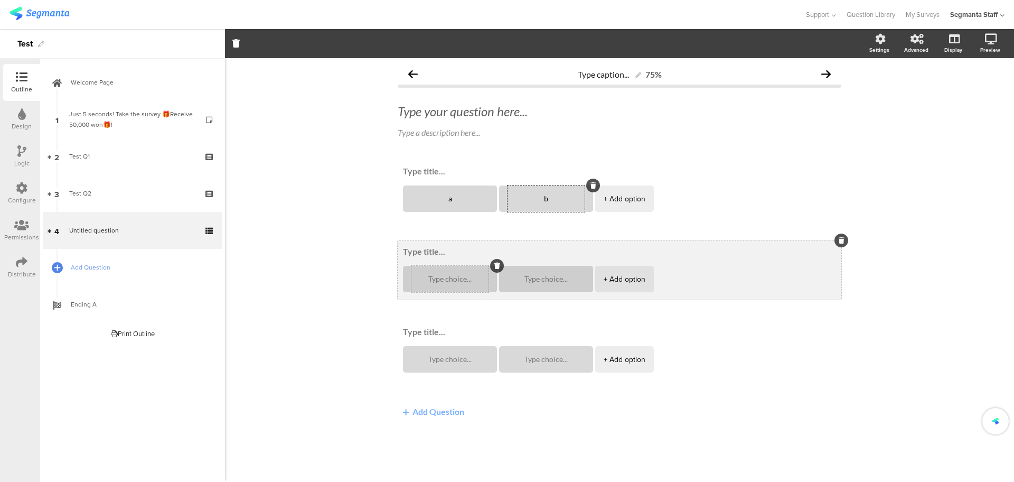
type textarea "b"
click at [457, 276] on textarea at bounding box center [450, 279] width 77 height 8
click at [540, 287] on div at bounding box center [546, 279] width 77 height 26
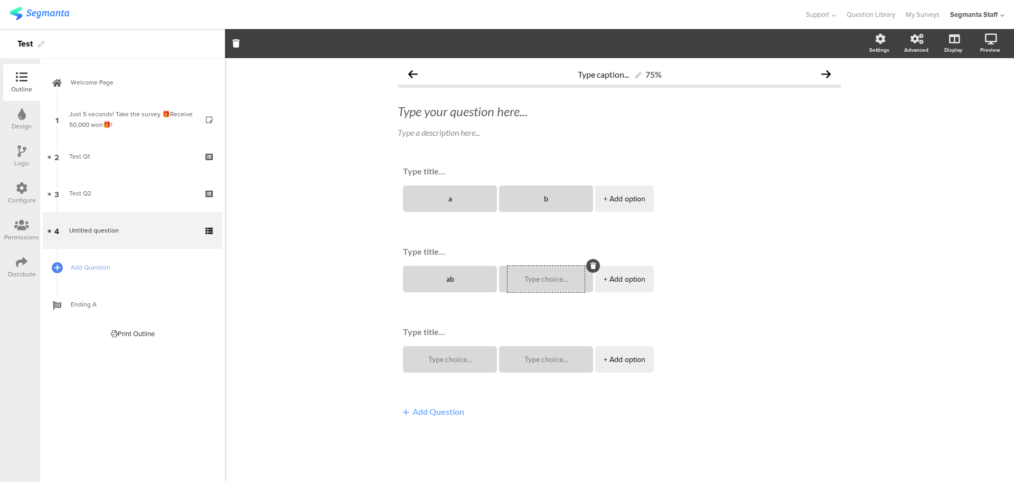
type textarea "a"
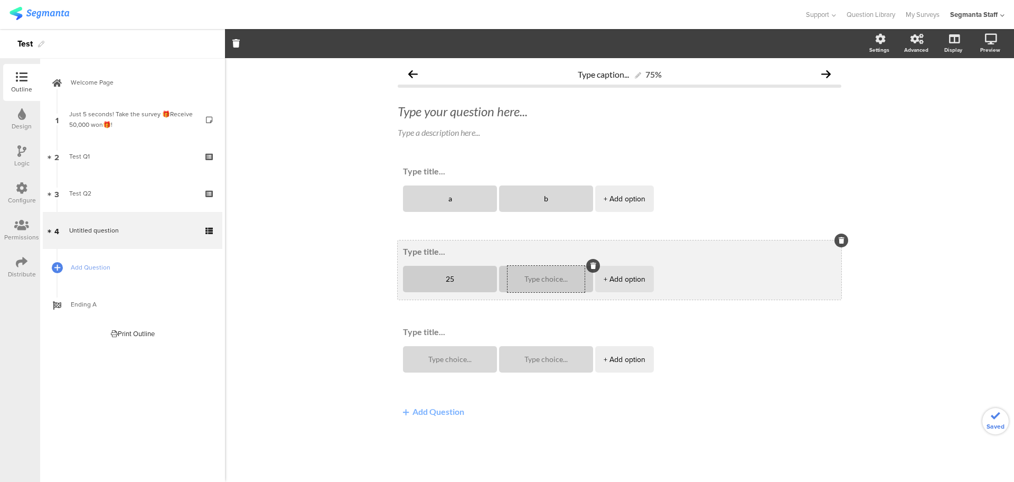
click at [540, 288] on div at bounding box center [546, 279] width 77 height 26
click at [543, 273] on div at bounding box center [546, 279] width 77 height 26
type textarea "25"
click at [541, 277] on textarea at bounding box center [546, 279] width 77 height 8
click at [613, 274] on div "+ Add option" at bounding box center [625, 279] width 42 height 26
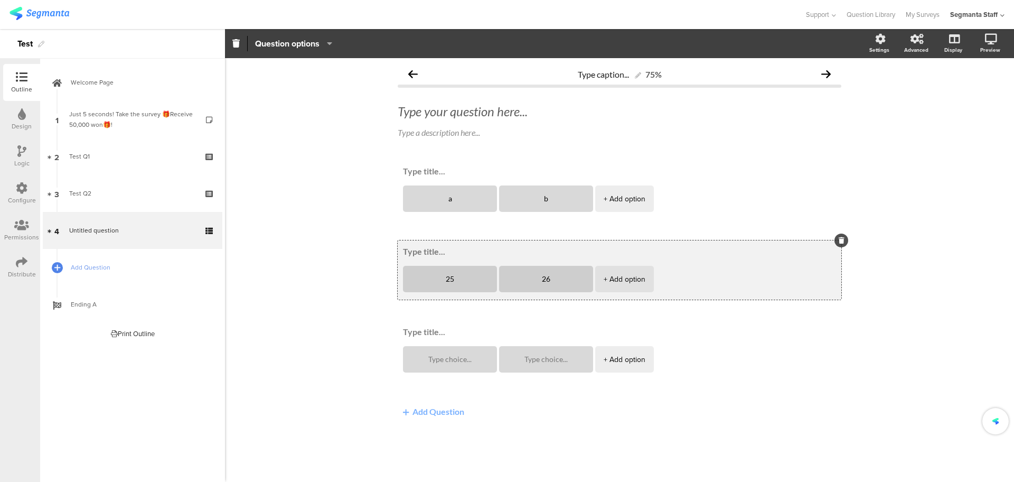
click at [610, 280] on div "+ Add option" at bounding box center [625, 279] width 42 height 26
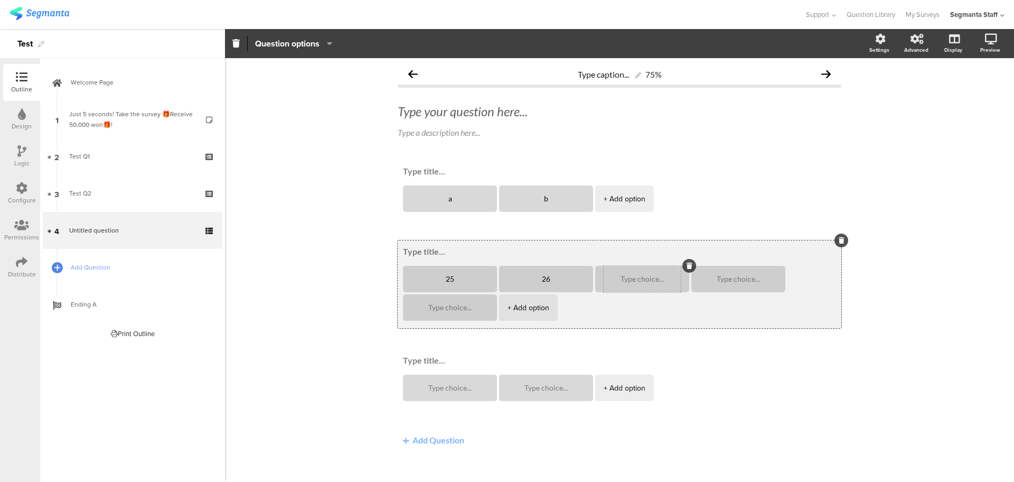
type textarea "26"
click at [644, 277] on textarea at bounding box center [642, 279] width 77 height 8
type textarea "27"
click at [721, 276] on textarea at bounding box center [738, 279] width 77 height 8
type textarea "28"
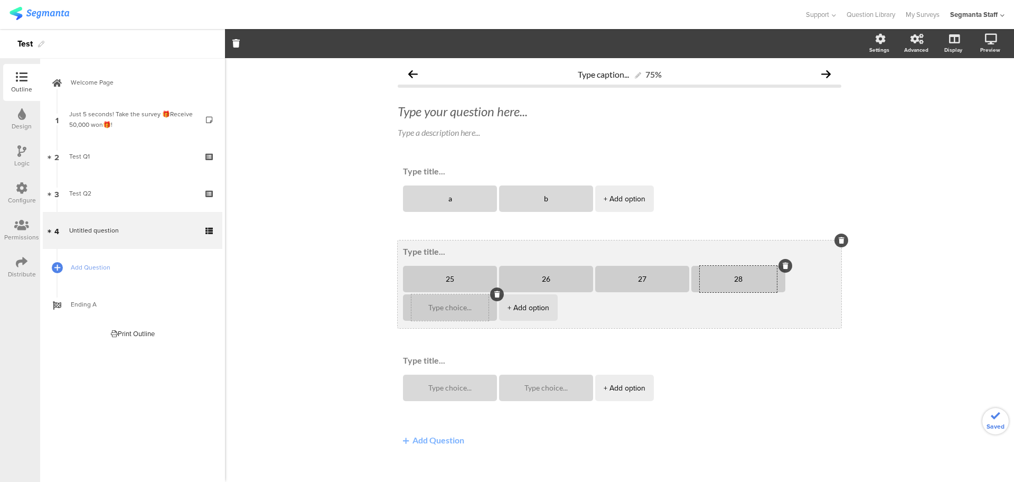
click at [434, 312] on div at bounding box center [450, 307] width 77 height 26
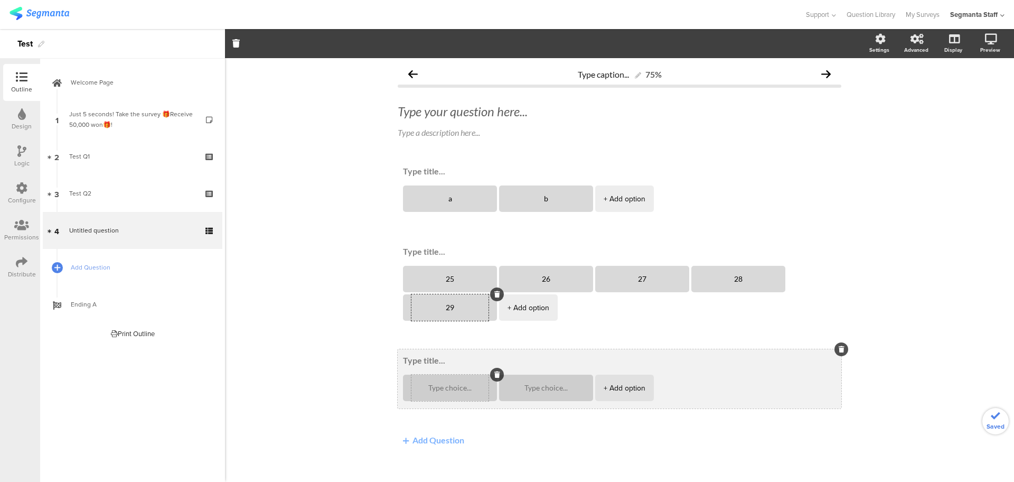
click at [460, 393] on div at bounding box center [450, 388] width 77 height 26
type textarea "29"
click at [445, 386] on textarea at bounding box center [450, 388] width 77 height 8
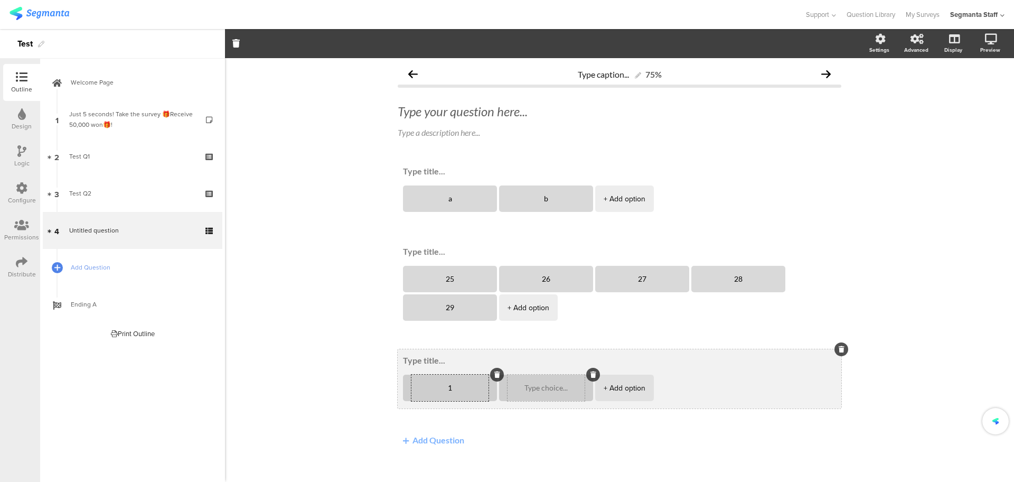
click at [536, 381] on div at bounding box center [546, 388] width 77 height 26
click at [542, 393] on div at bounding box center [546, 388] width 77 height 26
type textarea "1"
click at [543, 387] on textarea at bounding box center [546, 388] width 77 height 8
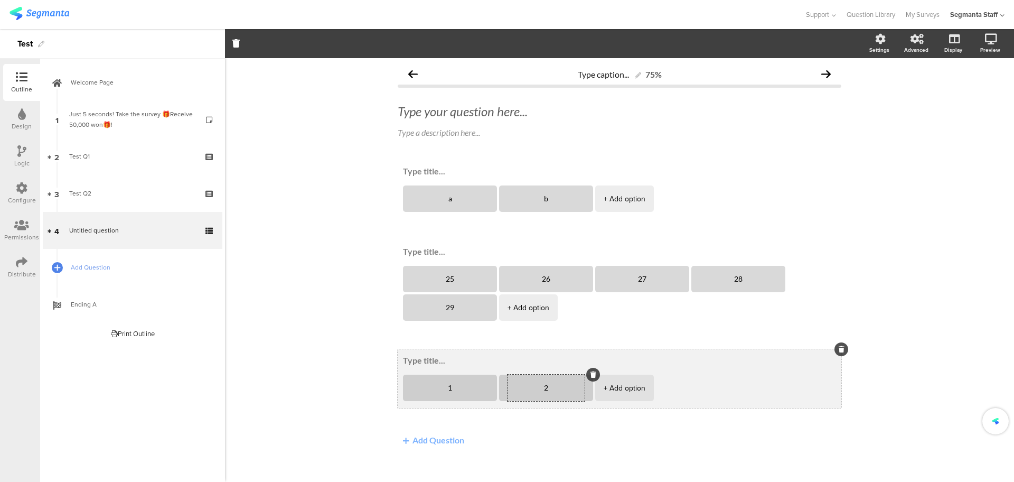
click at [619, 382] on div "+ Add option" at bounding box center [625, 388] width 42 height 26
click at [618, 393] on ul "1 2 + Add option" at bounding box center [622, 389] width 438 height 29
click at [700, 388] on div "+ Add option" at bounding box center [721, 388] width 42 height 26
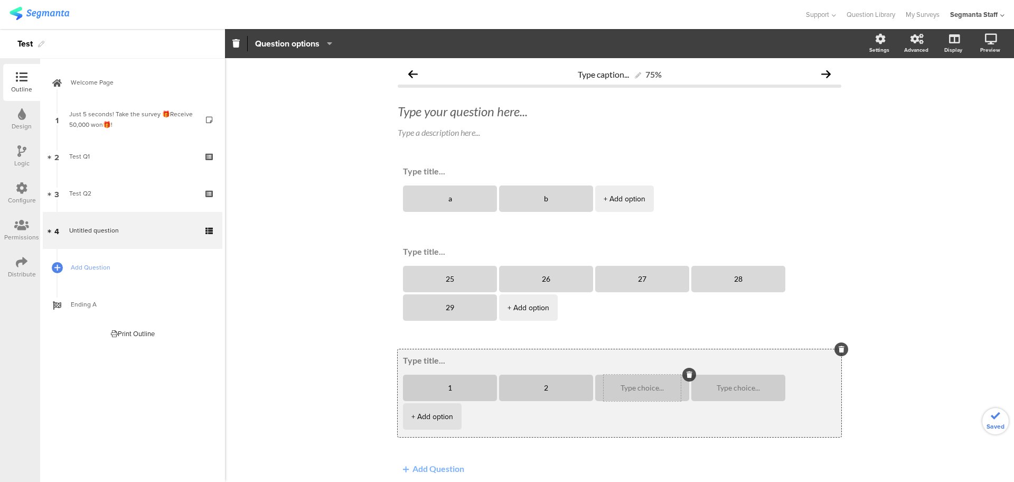
type textarea "2"
click at [630, 388] on textarea at bounding box center [642, 388] width 77 height 8
type textarea "3"
click at [720, 386] on textarea at bounding box center [738, 388] width 77 height 8
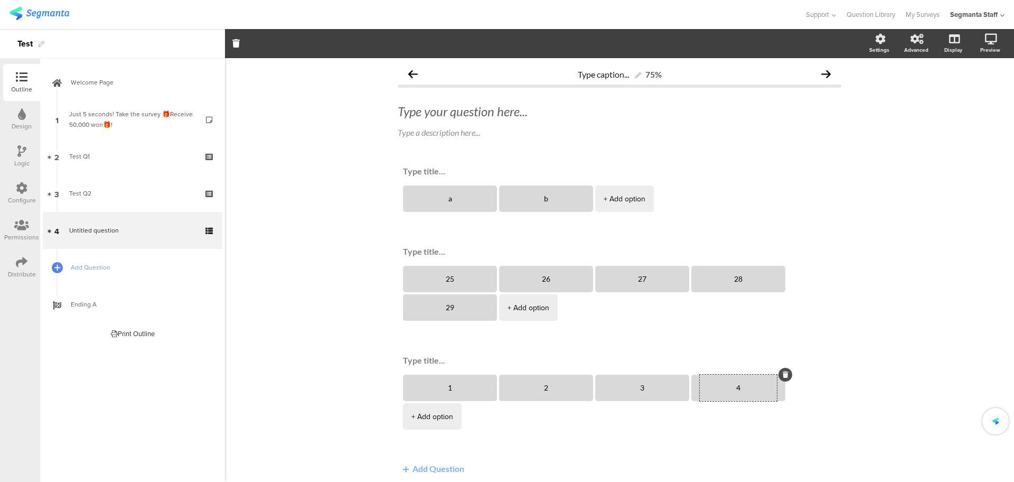
type textarea "4"
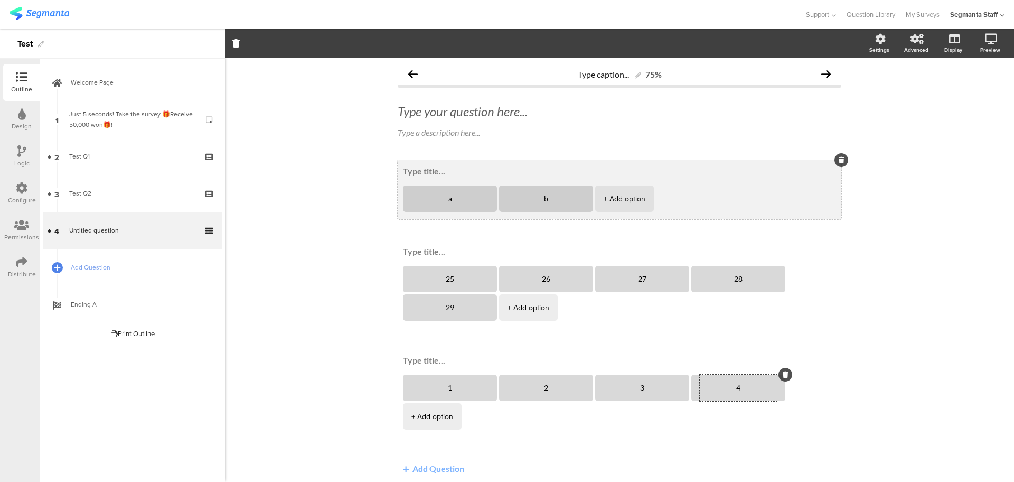
click at [439, 171] on textarea at bounding box center [619, 171] width 433 height 10
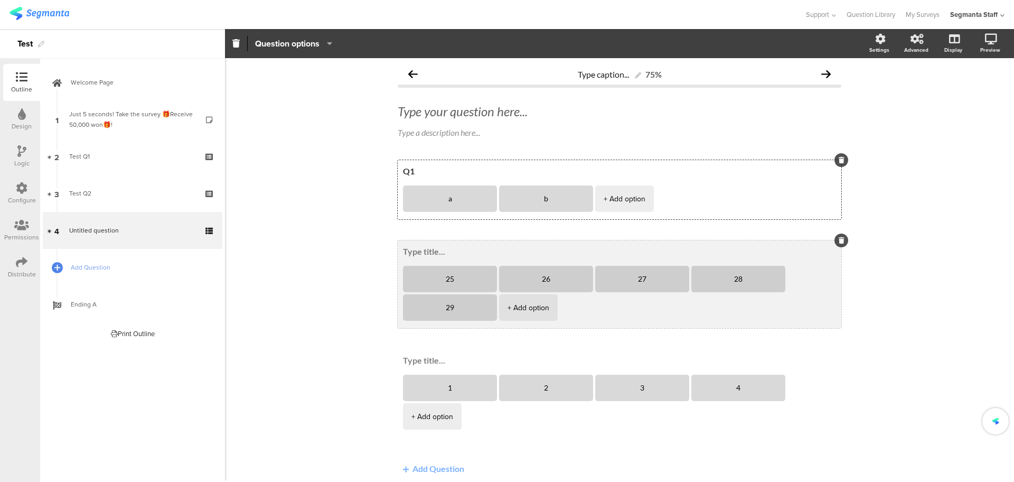
type textarea "Q1"
click at [438, 249] on textarea at bounding box center [619, 251] width 433 height 10
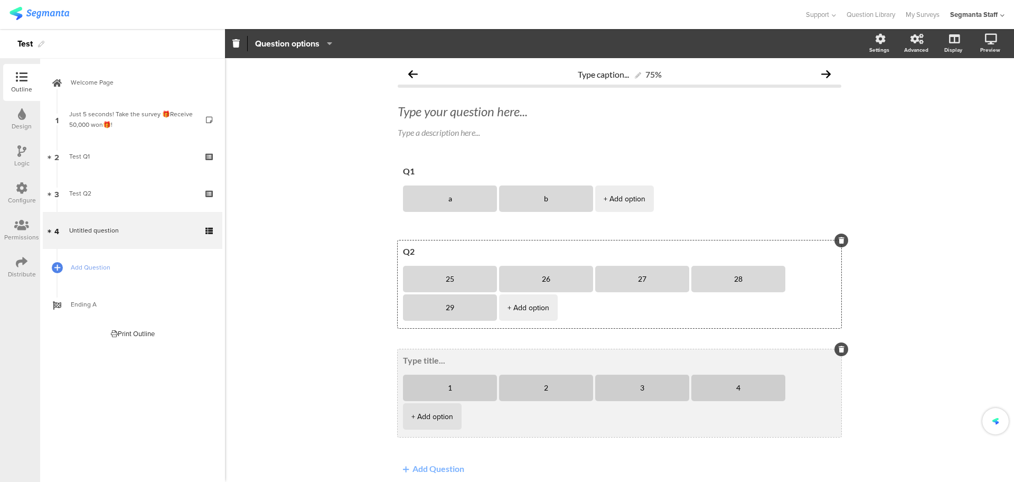
type textarea "Q2"
click at [433, 360] on textarea at bounding box center [619, 360] width 433 height 10
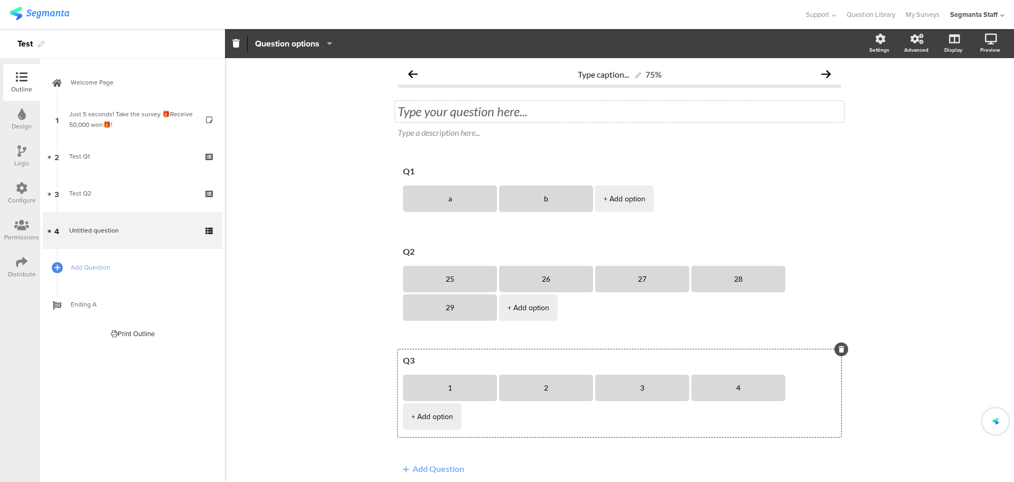
type textarea "Q3"
click at [428, 106] on div "Type your question here..." at bounding box center [619, 111] width 449 height 21
click at [99, 268] on span "Add Question" at bounding box center [138, 267] width 135 height 11
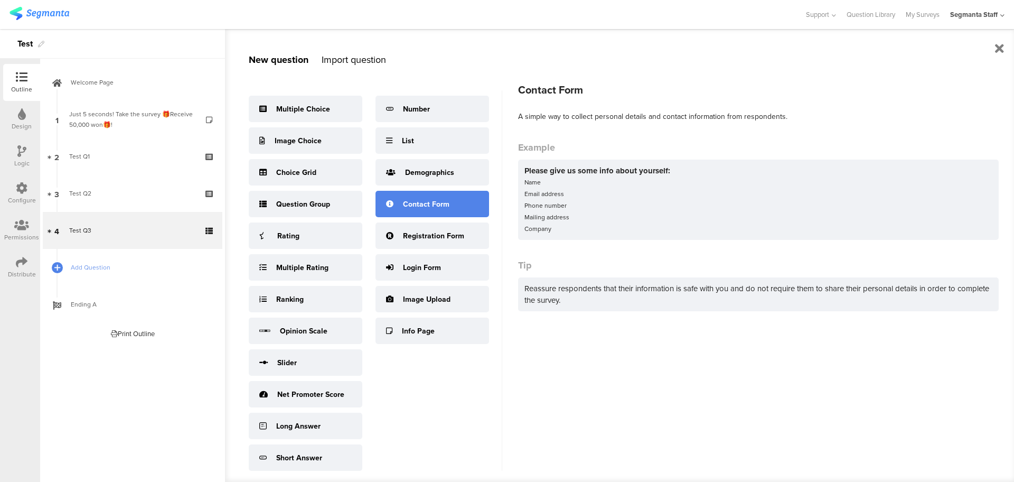
click at [399, 212] on div "Contact Form" at bounding box center [433, 204] width 114 height 26
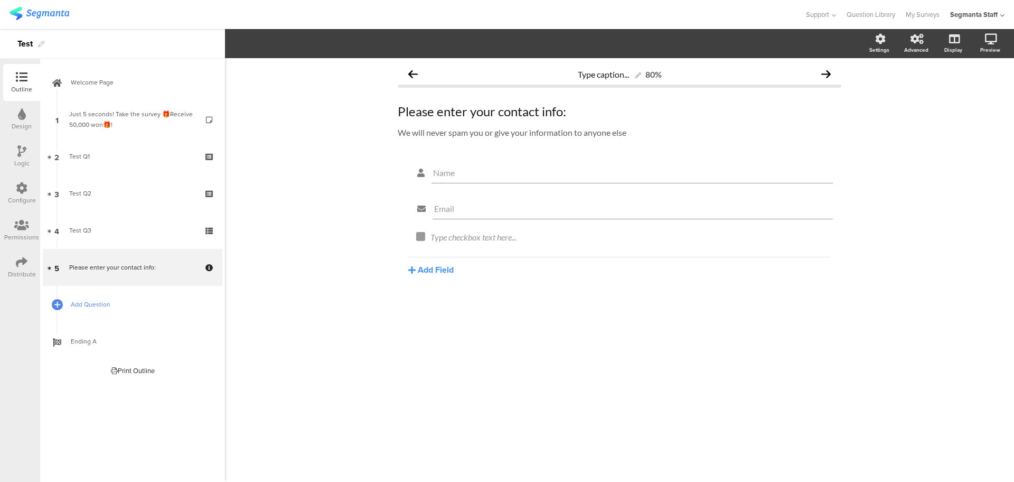
click at [152, 291] on link "Add Question" at bounding box center [133, 304] width 180 height 37
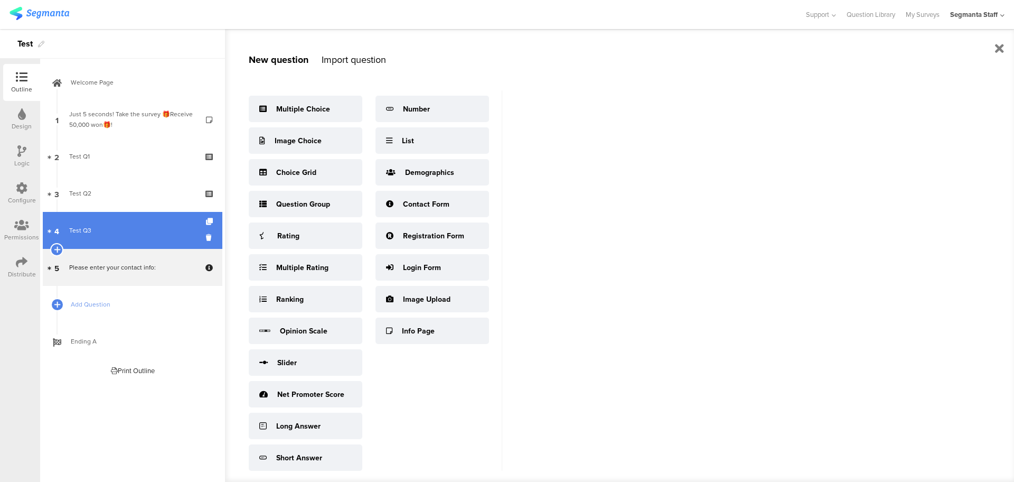
click at [99, 216] on link "4 Test Q3" at bounding box center [133, 230] width 180 height 37
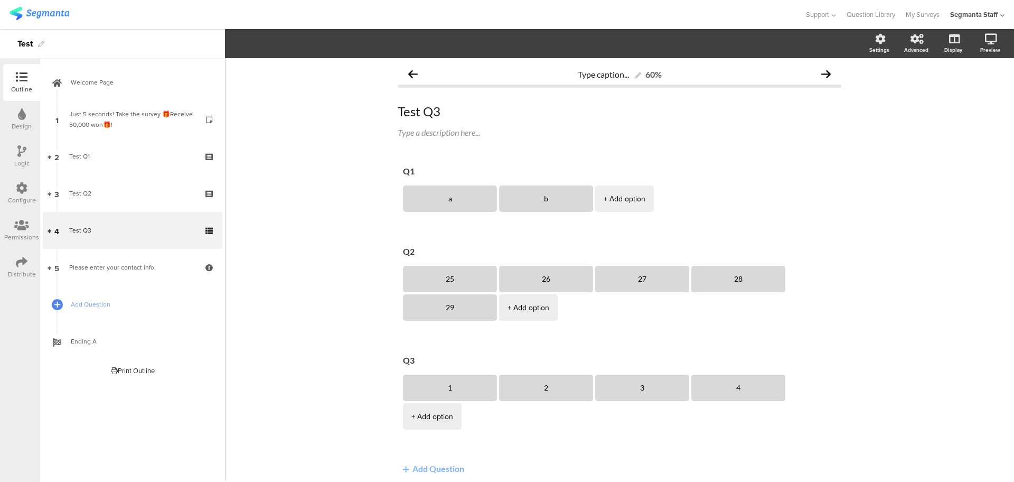
click at [15, 147] on div "Logic" at bounding box center [21, 156] width 37 height 37
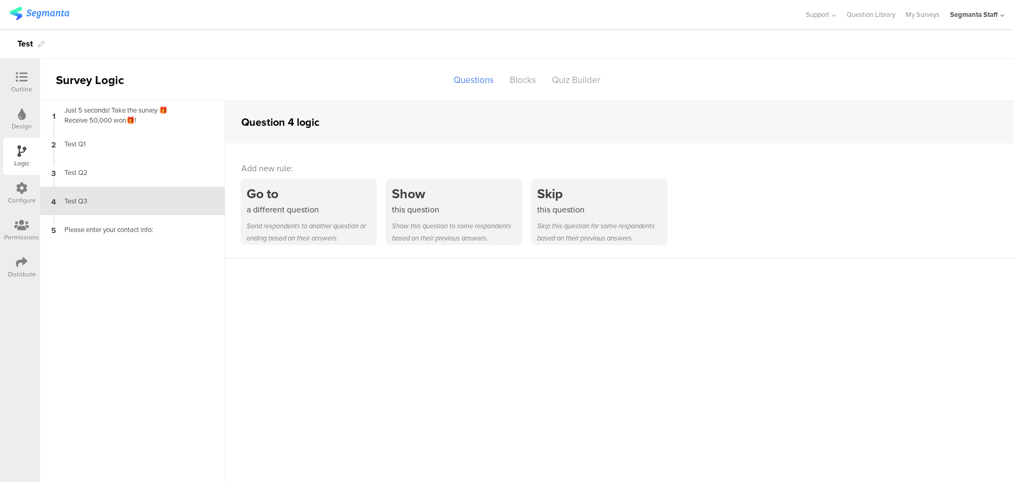
click at [7, 72] on div "Outline" at bounding box center [21, 82] width 37 height 37
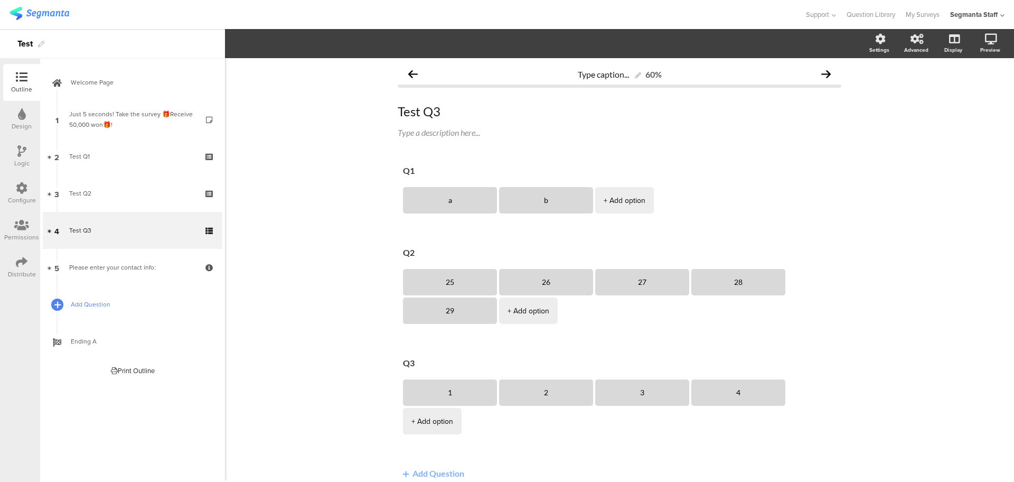
click at [58, 309] on icon at bounding box center [57, 304] width 6 height 9
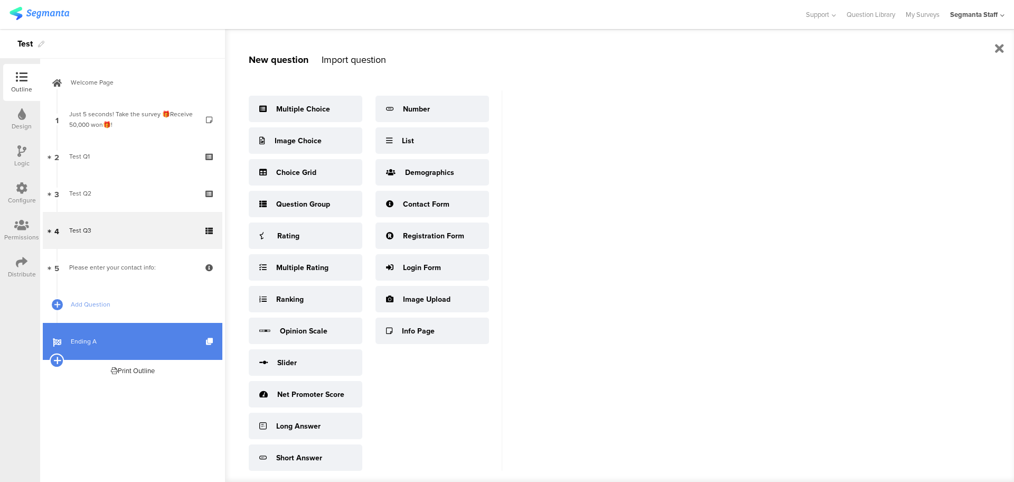
click at [56, 358] on icon at bounding box center [56, 361] width 7 height 10
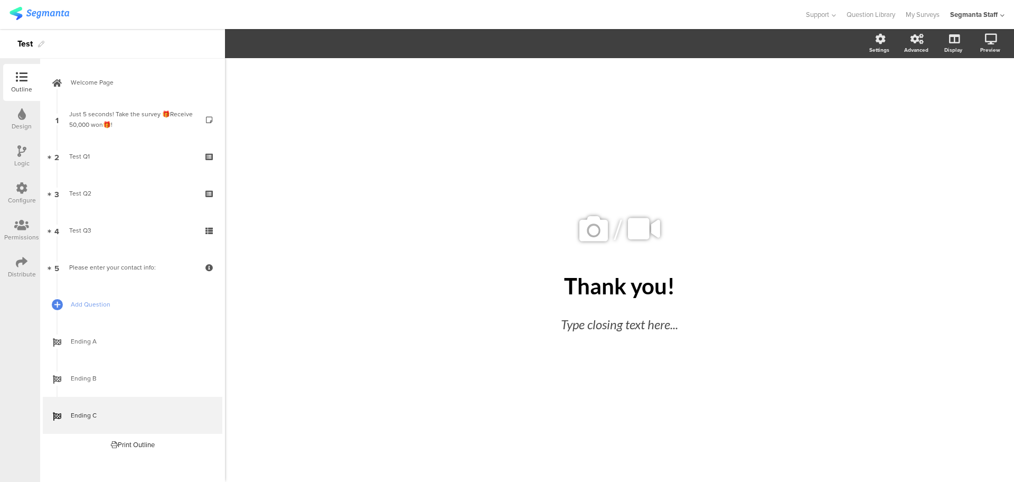
click at [15, 153] on div "Logic" at bounding box center [21, 156] width 37 height 37
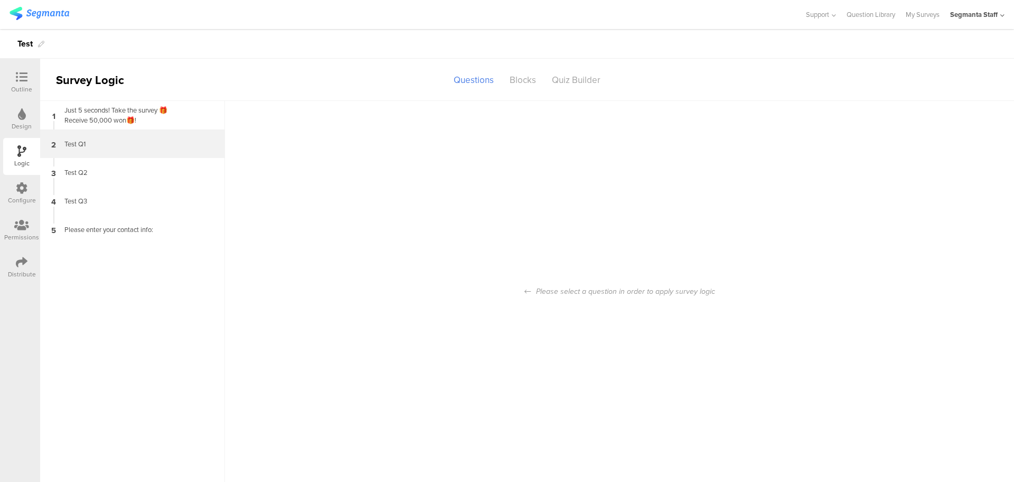
click at [87, 139] on div "Test Q1" at bounding box center [124, 144] width 132 height 10
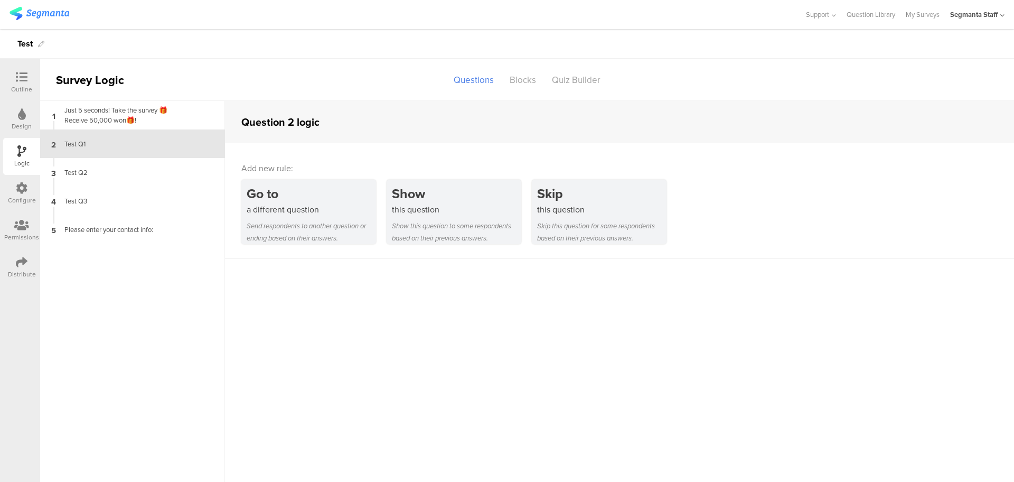
click at [13, 82] on div at bounding box center [21, 77] width 21 height 13
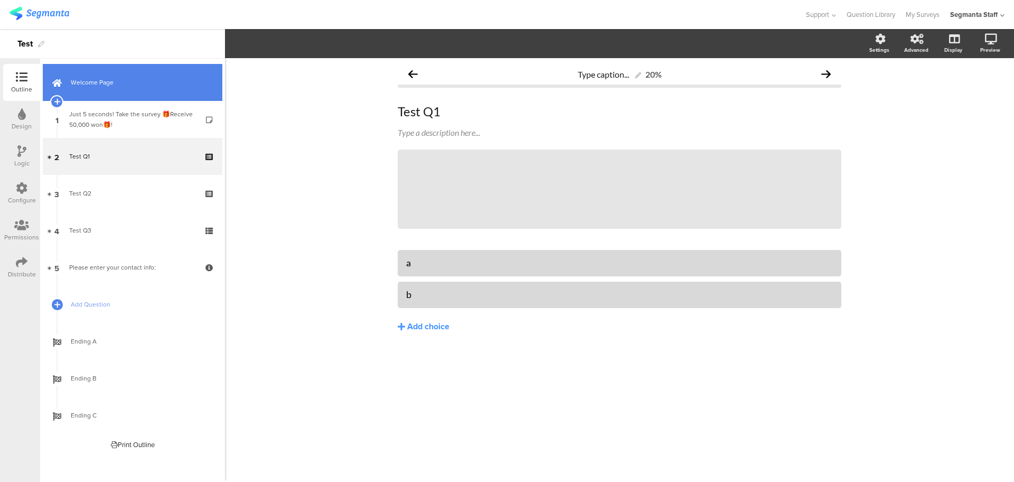
click at [155, 87] on span "Welcome Page" at bounding box center [138, 82] width 135 height 11
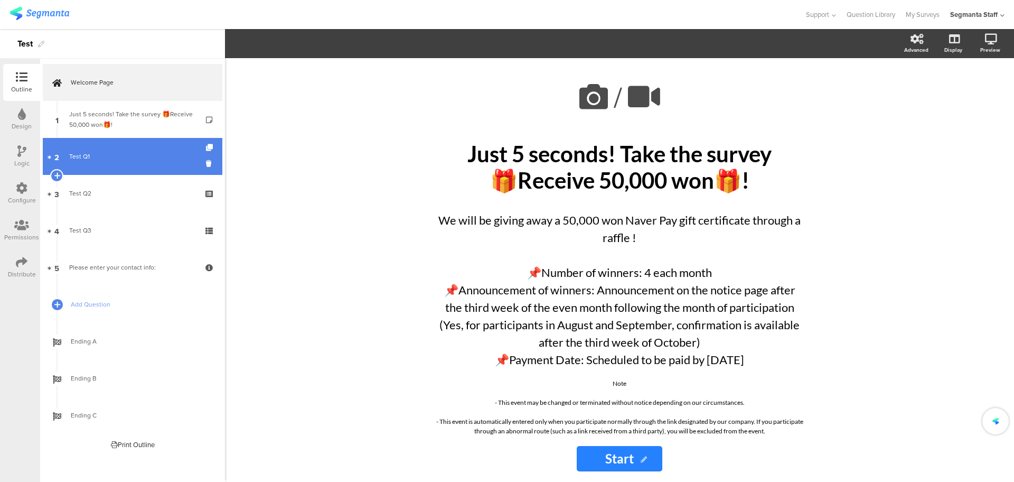
click at [108, 157] on div "Test Q1" at bounding box center [132, 156] width 126 height 11
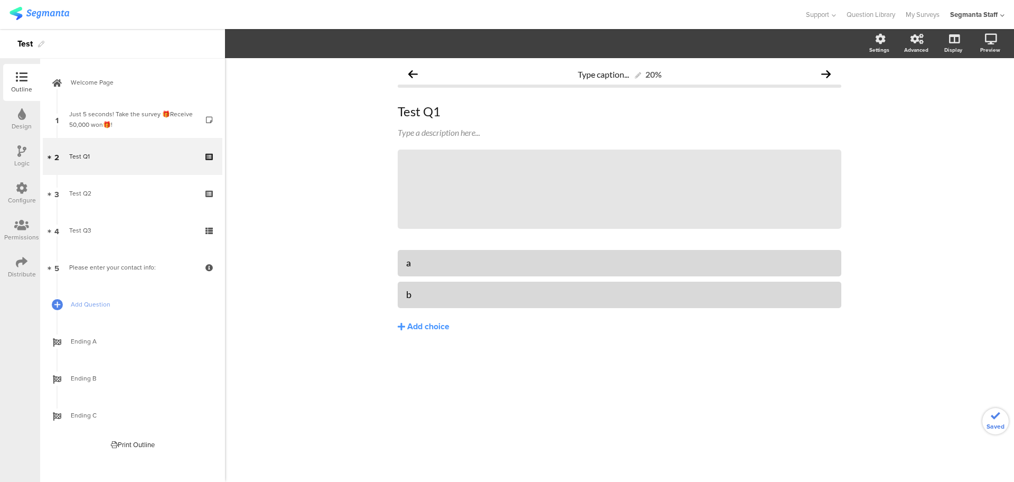
click at [26, 160] on div "Logic" at bounding box center [21, 163] width 15 height 10
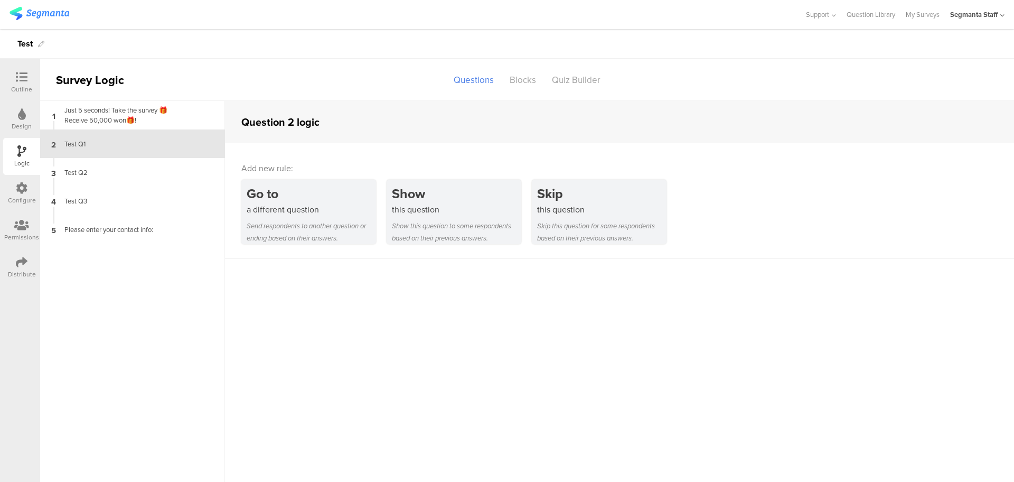
click at [21, 81] on icon at bounding box center [22, 77] width 12 height 12
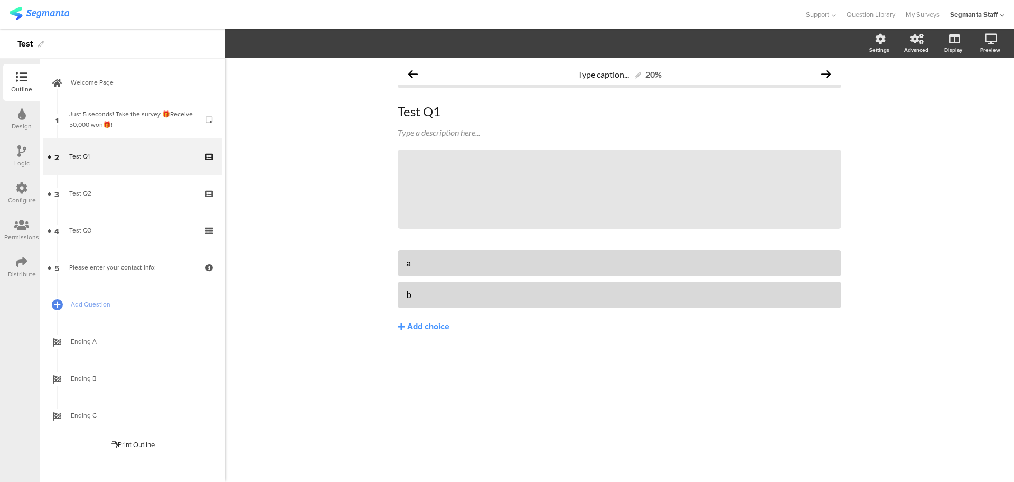
click at [18, 151] on icon at bounding box center [21, 151] width 9 height 12
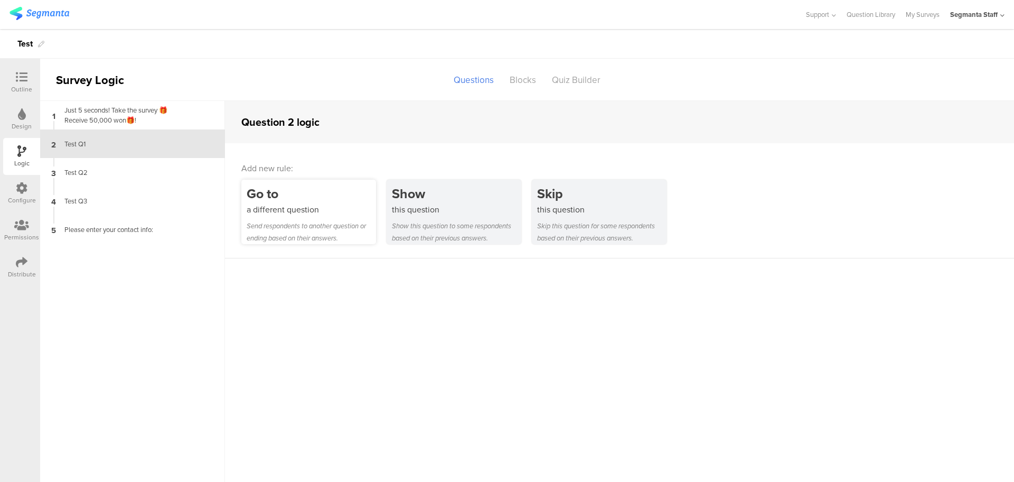
click at [348, 199] on div "Go to" at bounding box center [311, 194] width 129 height 20
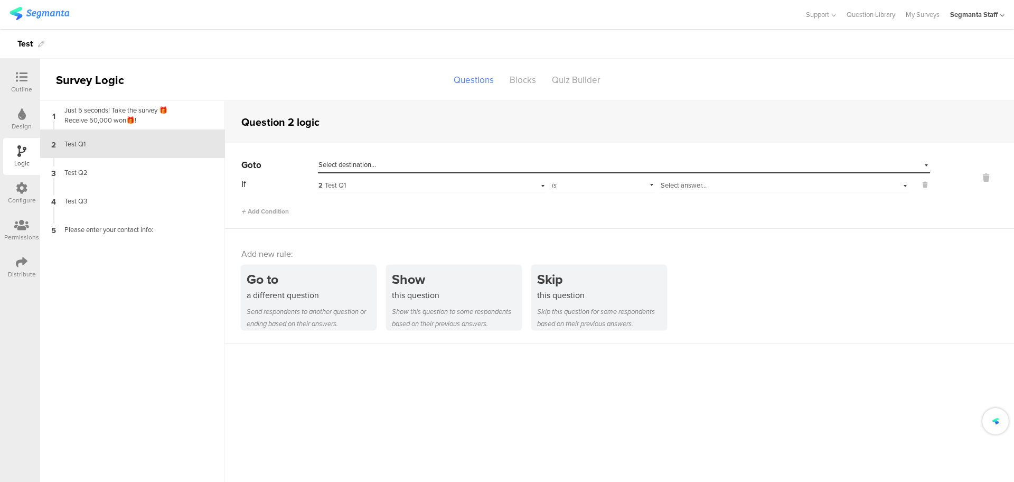
click at [350, 169] on span "Select destination..." at bounding box center [348, 165] width 58 height 10
click at [360, 165] on span "Select destination..." at bounding box center [348, 165] width 58 height 10
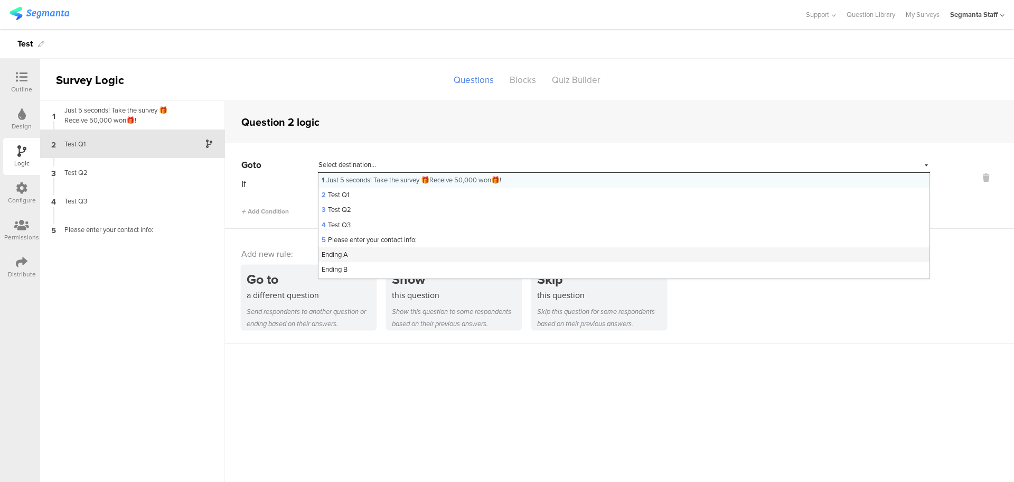
click at [369, 253] on div "Ending A" at bounding box center [624, 254] width 611 height 15
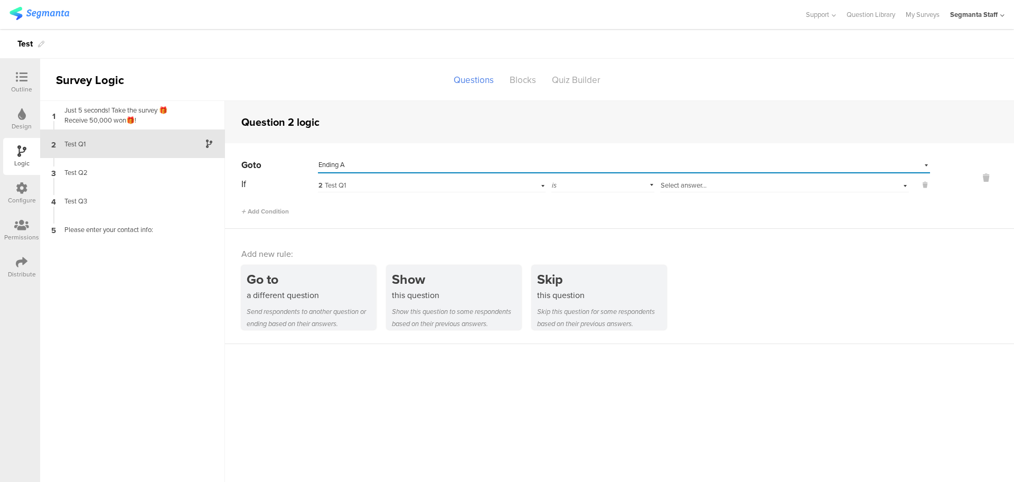
click at [337, 186] on span "2 Test Q1" at bounding box center [332, 185] width 27 height 10
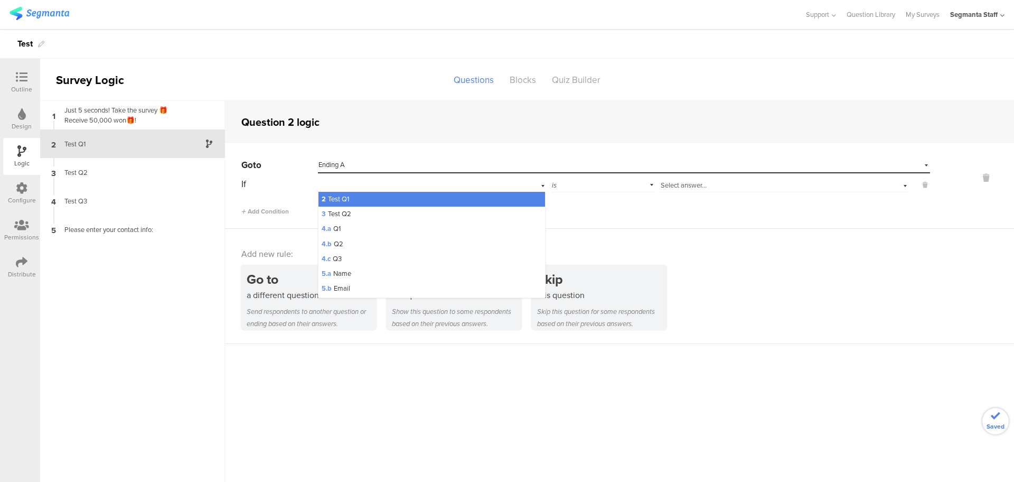
click at [345, 182] on div "2 Test Q1" at bounding box center [431, 184] width 227 height 16
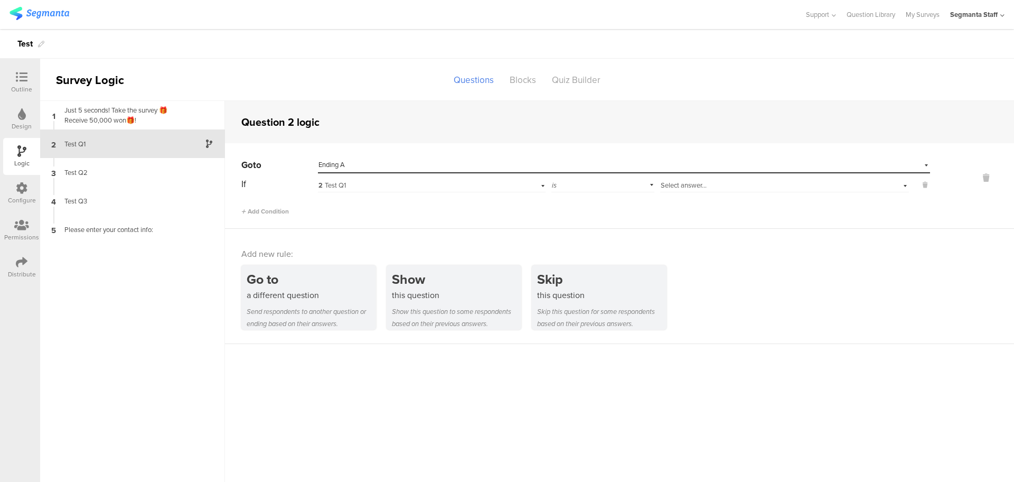
click at [687, 189] on div "Select answer..." at bounding box center [784, 184] width 249 height 16
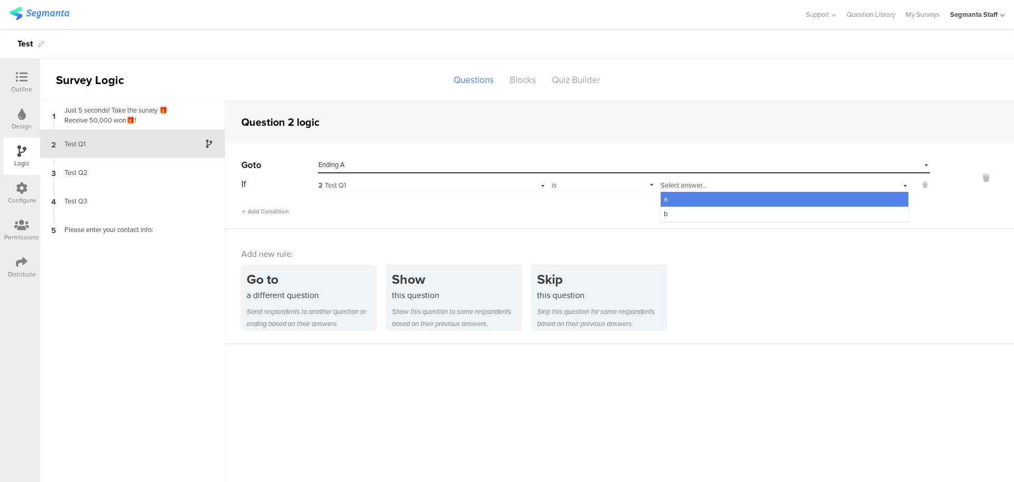
click at [678, 193] on div "a" at bounding box center [785, 199] width 248 height 15
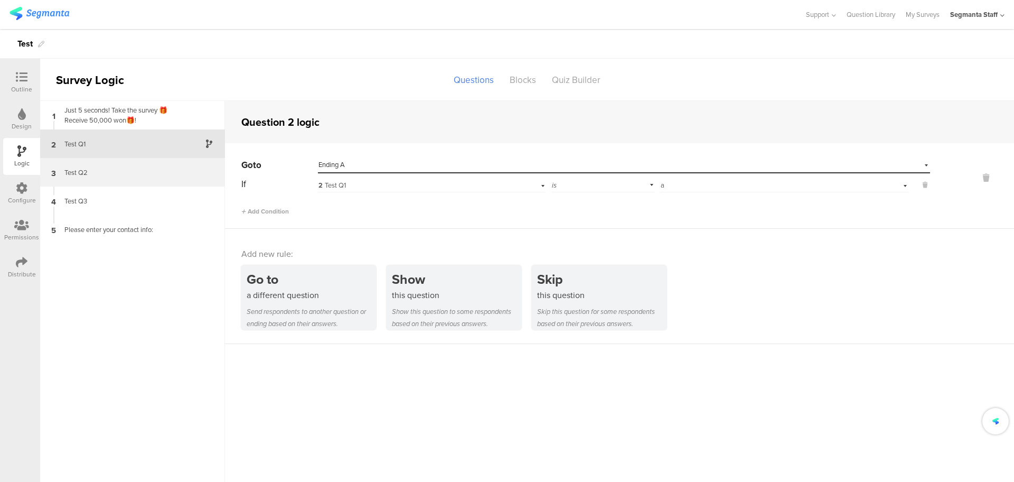
click at [160, 184] on div "3 Test Q2" at bounding box center [132, 172] width 185 height 29
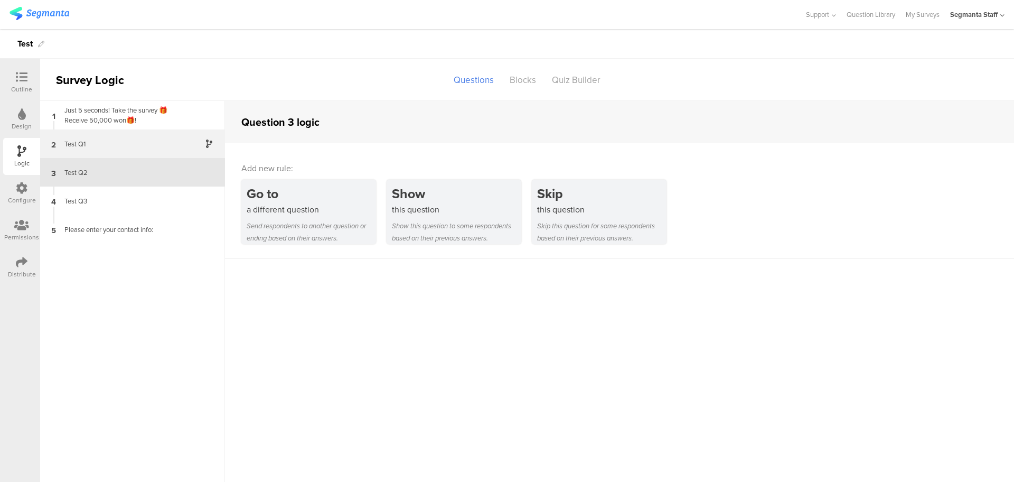
click at [127, 145] on div "Test Q1" at bounding box center [124, 144] width 132 height 10
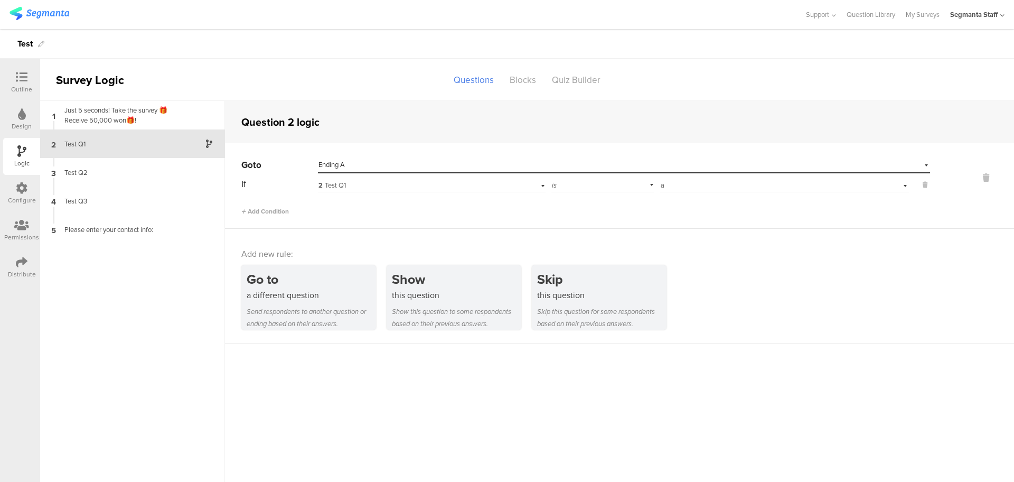
click at [667, 181] on div "Select answer... a" at bounding box center [766, 186] width 211 height 10
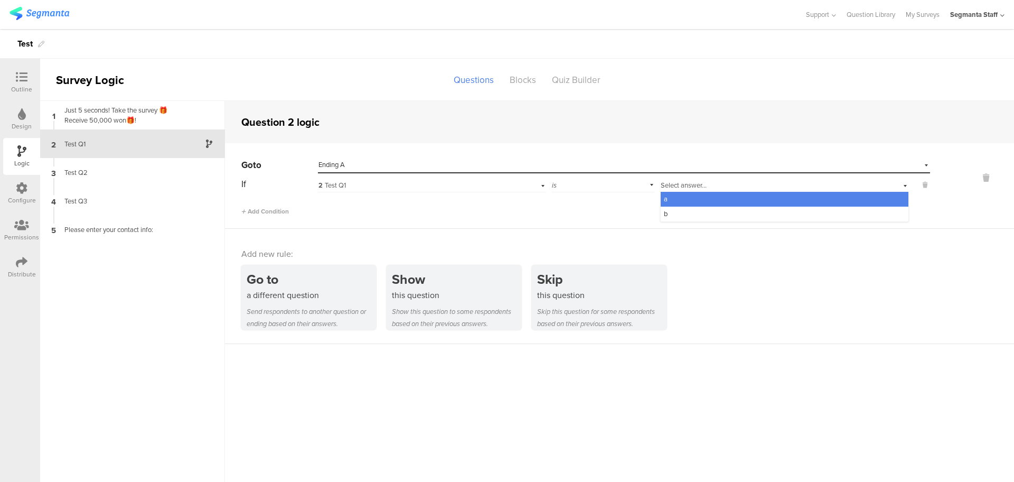
click at [598, 180] on div "is" at bounding box center [604, 184] width 104 height 16
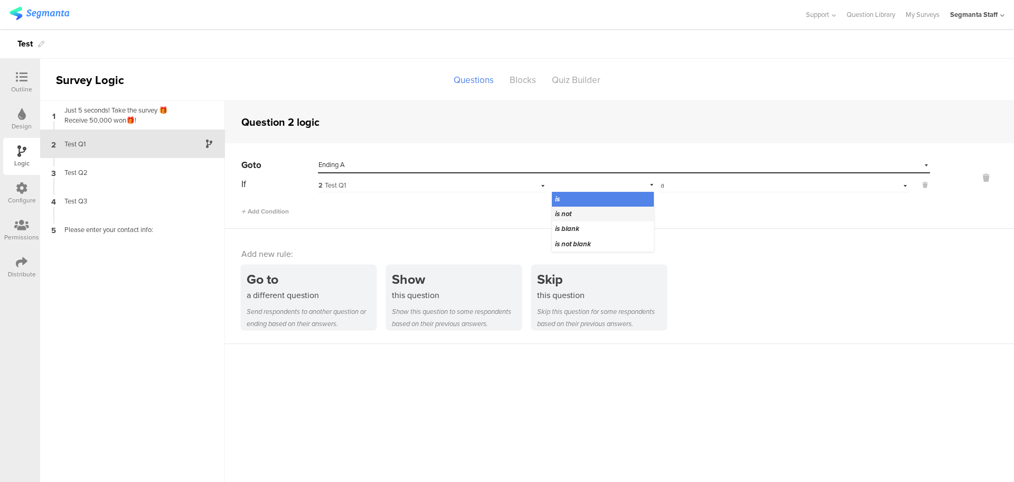
click at [583, 211] on div "is not" at bounding box center [603, 214] width 102 height 15
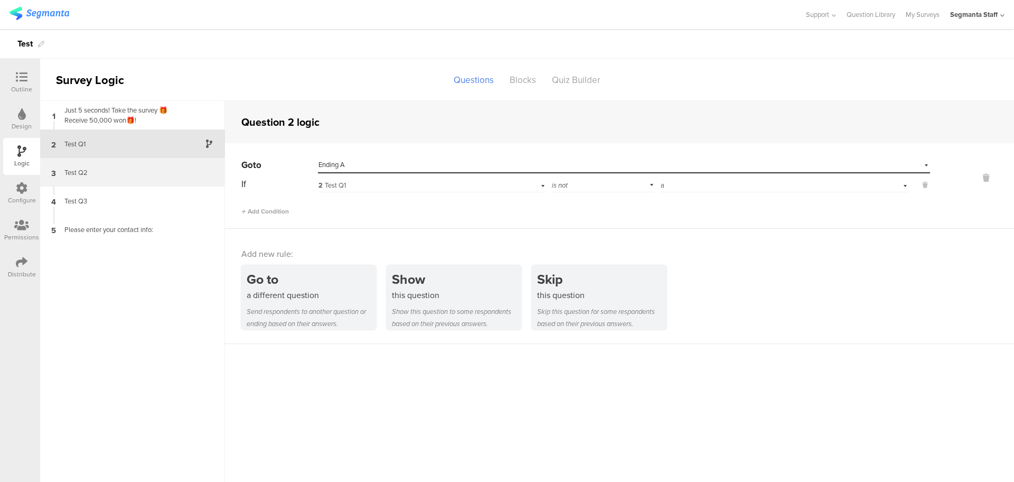
click at [122, 181] on div "3 Test Q2" at bounding box center [132, 172] width 185 height 29
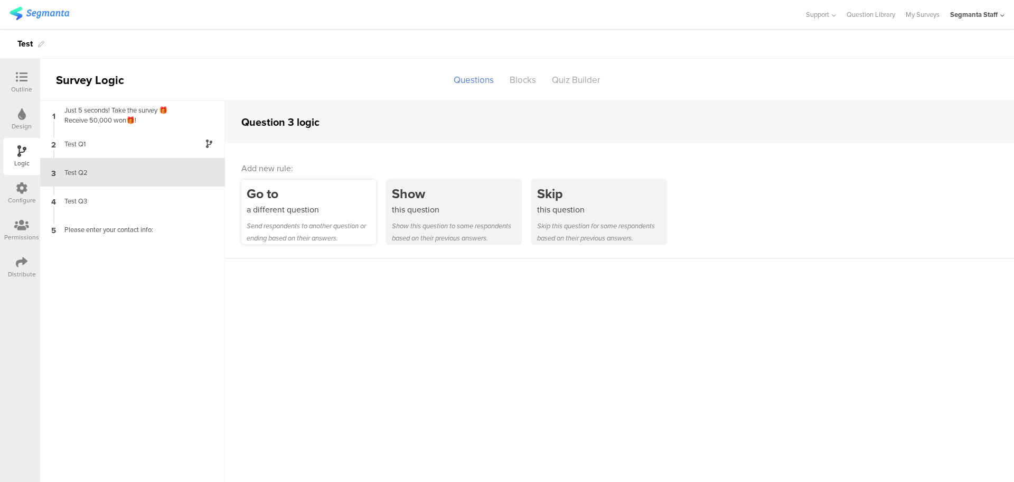
click at [331, 197] on div "Go to" at bounding box center [311, 194] width 129 height 20
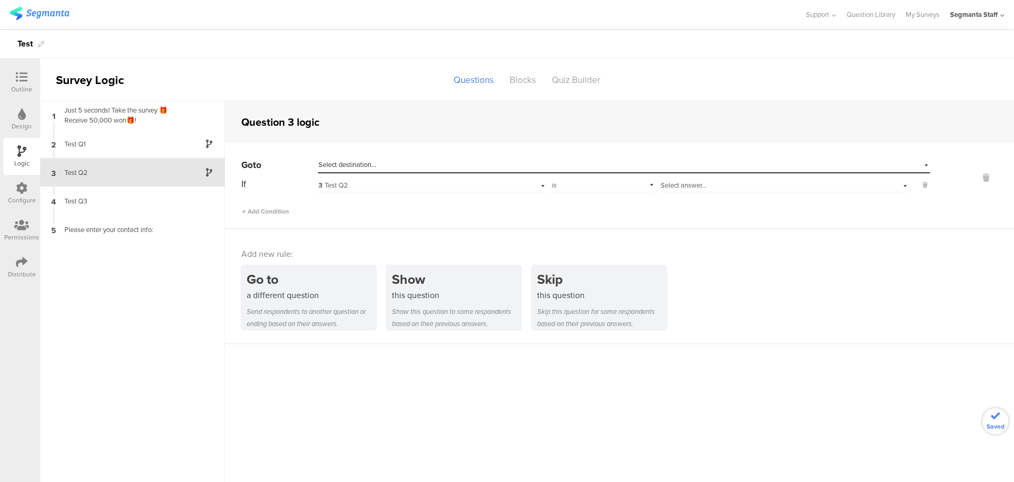
click at [372, 164] on span "Select destination..." at bounding box center [348, 165] width 58 height 10
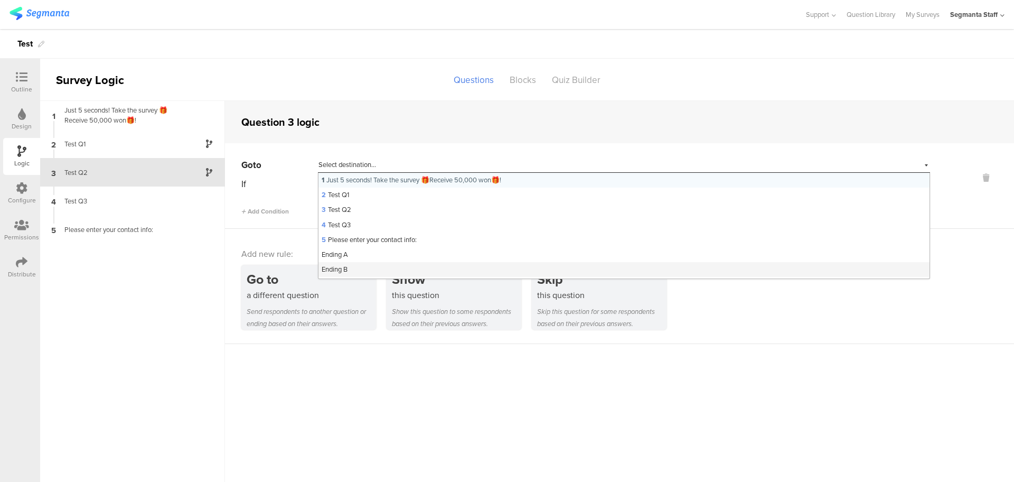
click at [358, 275] on div "Ending B" at bounding box center [624, 269] width 611 height 15
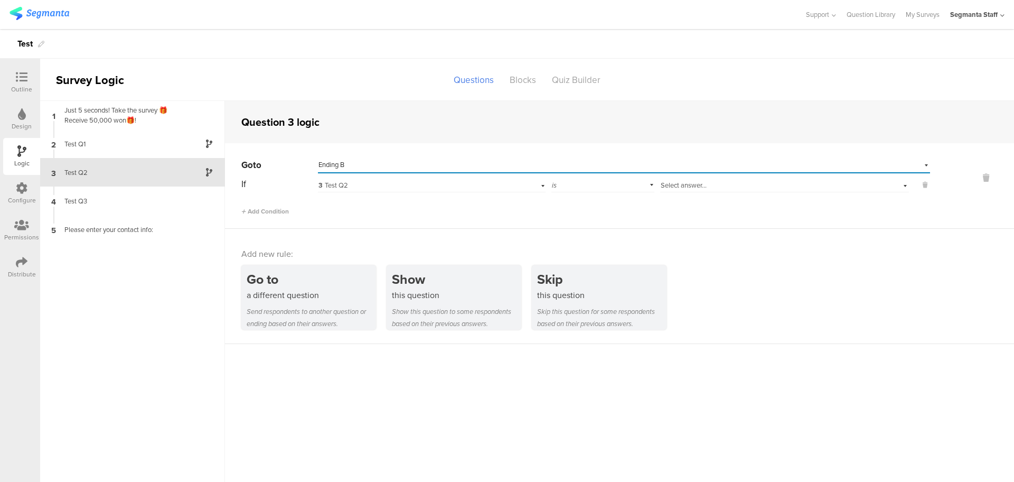
click at [586, 175] on div "Go to Select destination... Ending B If 3 Test Q2 is Select answer... Add Condi…" at bounding box center [585, 186] width 689 height 59
click at [580, 185] on div "is" at bounding box center [604, 184] width 104 height 16
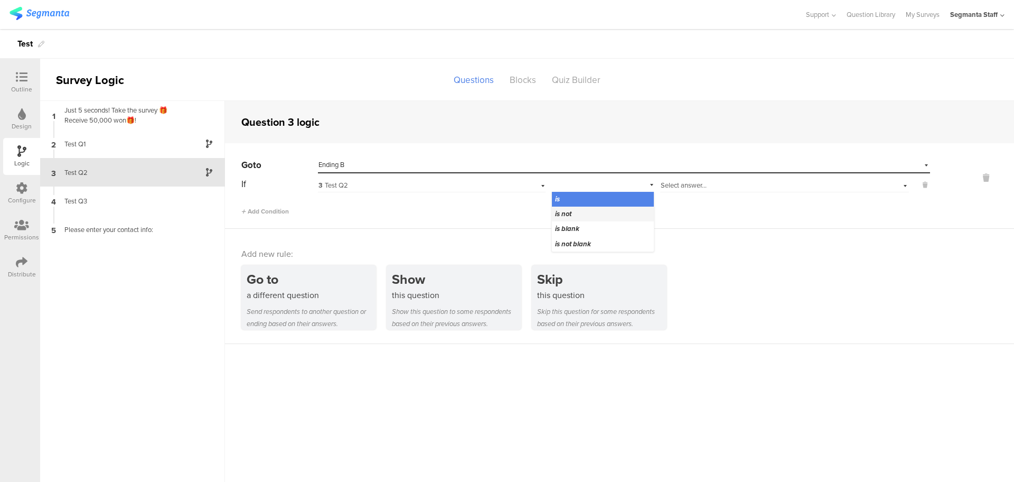
click at [570, 221] on div "is not" at bounding box center [603, 214] width 102 height 15
click at [691, 179] on div "Select answer..." at bounding box center [784, 184] width 249 height 16
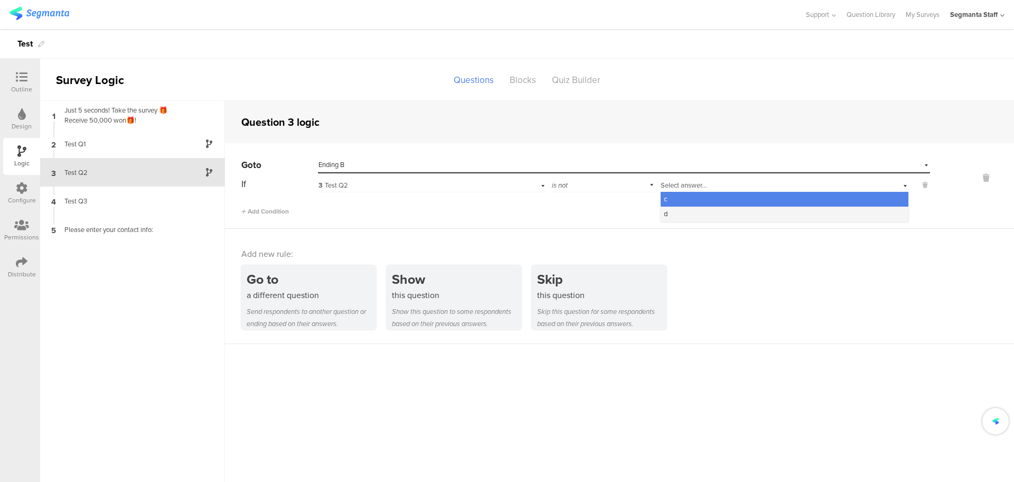
click at [675, 210] on div "d" at bounding box center [785, 214] width 248 height 15
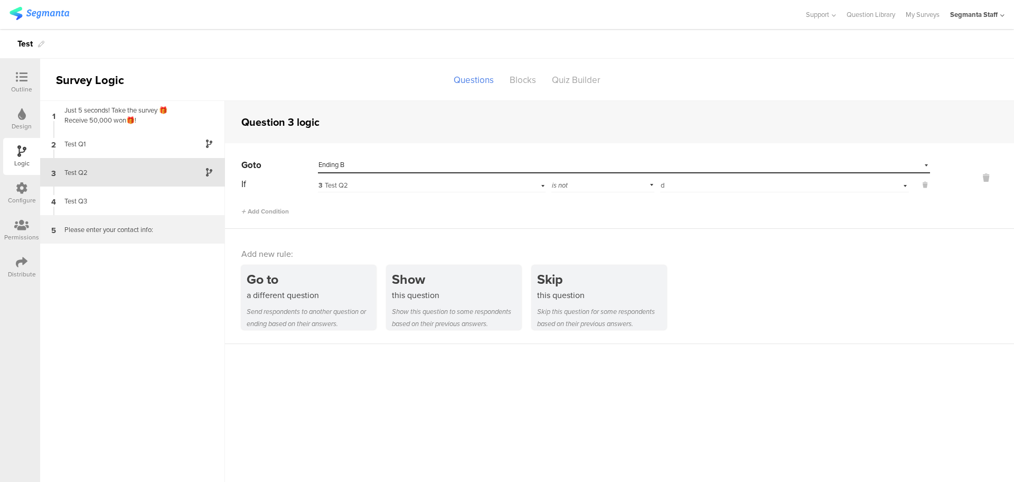
click at [161, 221] on div "5 Please enter your contact info:" at bounding box center [132, 229] width 185 height 29
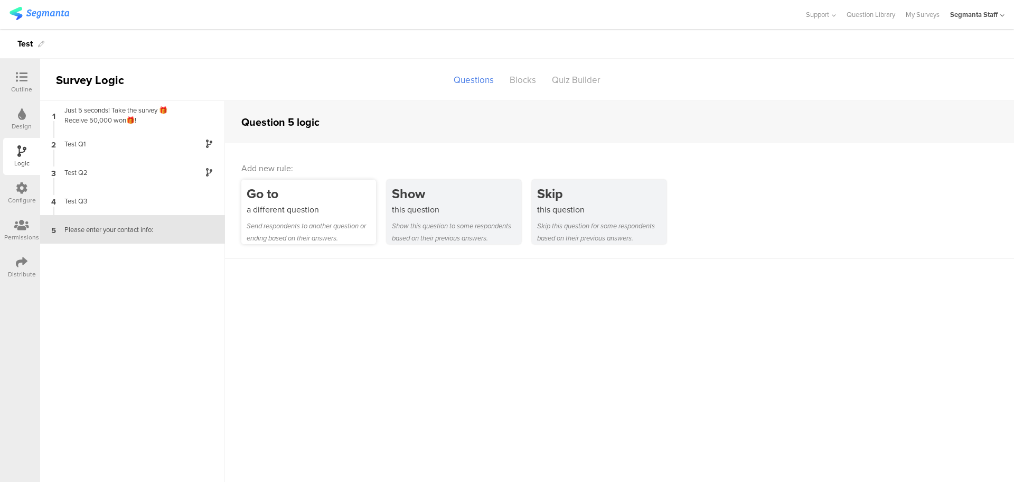
click at [305, 215] on div "Go to a different question Send respondents to another question or ending based…" at bounding box center [308, 212] width 135 height 64
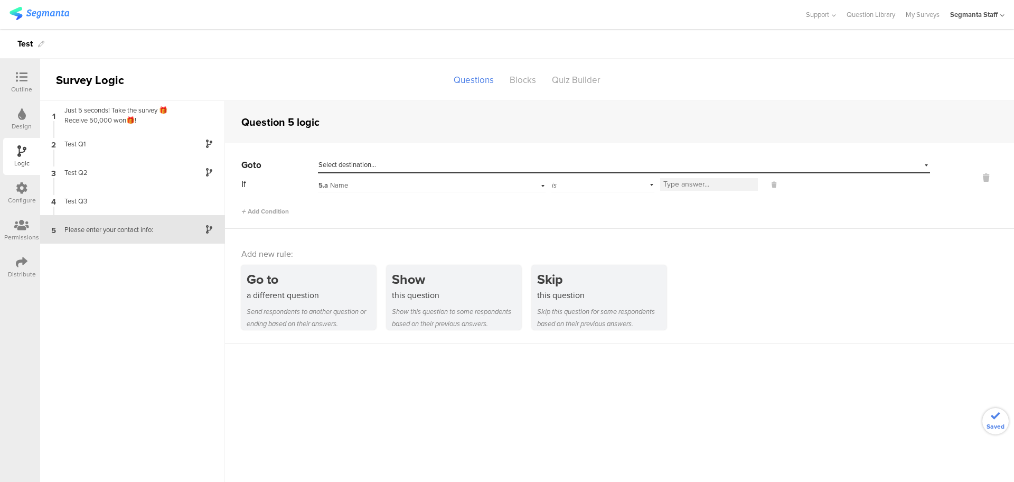
click at [380, 162] on div "Select destination..." at bounding box center [576, 165] width 514 height 10
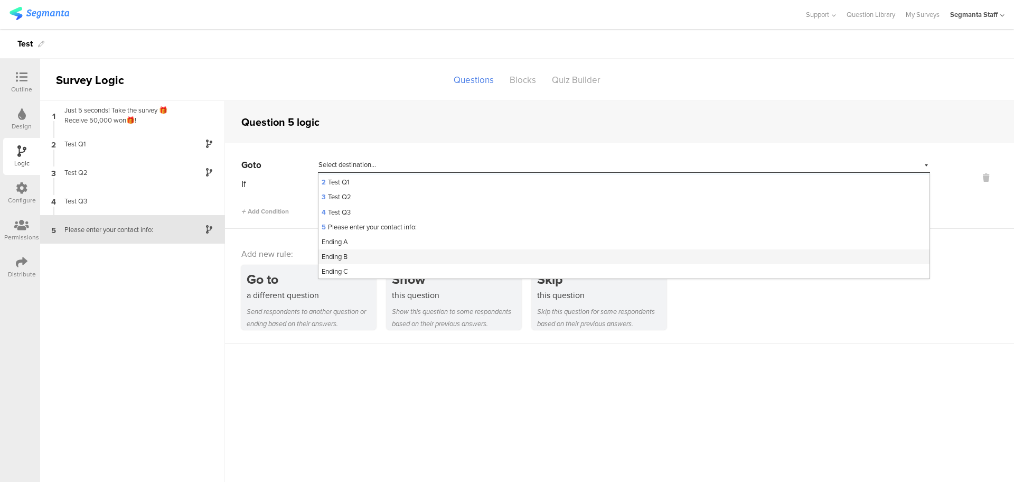
scroll to position [16, 0]
click at [355, 275] on div "Ending C" at bounding box center [624, 270] width 611 height 15
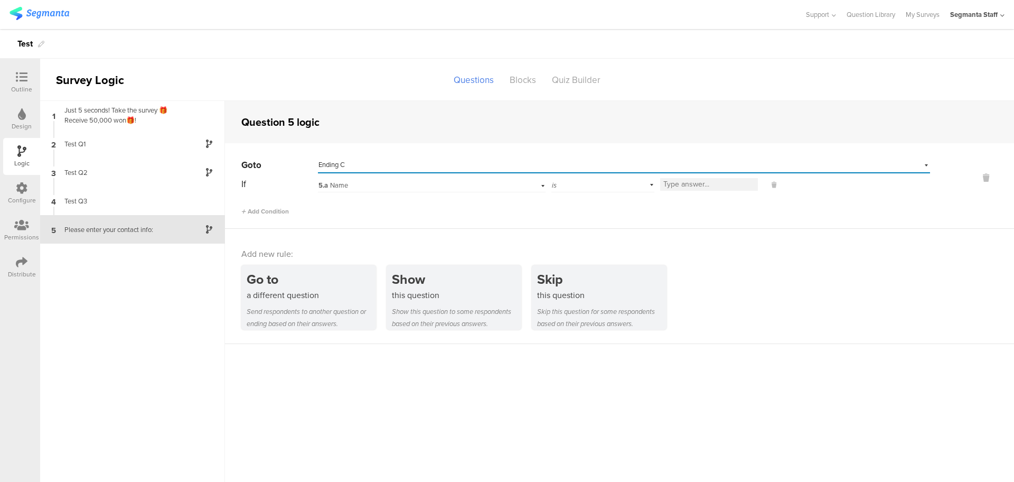
click at [353, 185] on div "5.a Name" at bounding box center [415, 186] width 192 height 10
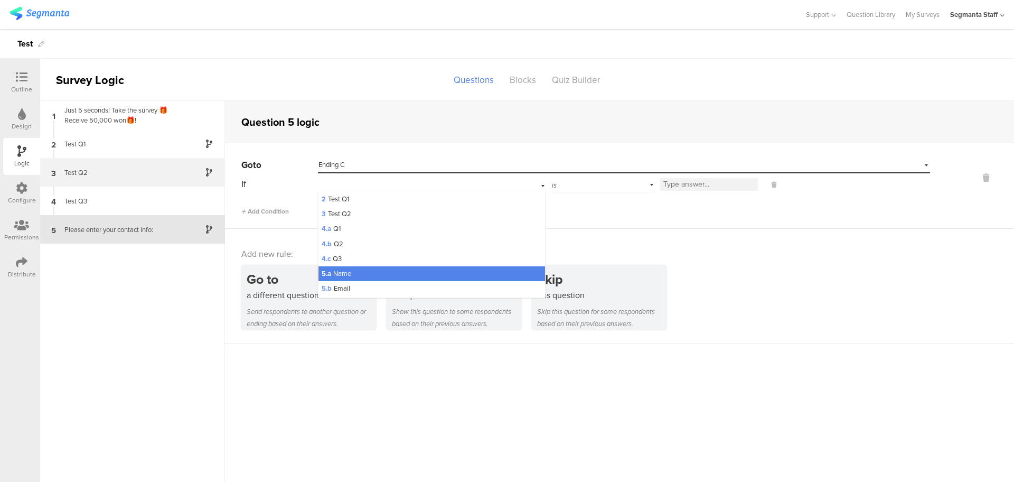
click at [114, 172] on div "Test Q2" at bounding box center [124, 172] width 132 height 10
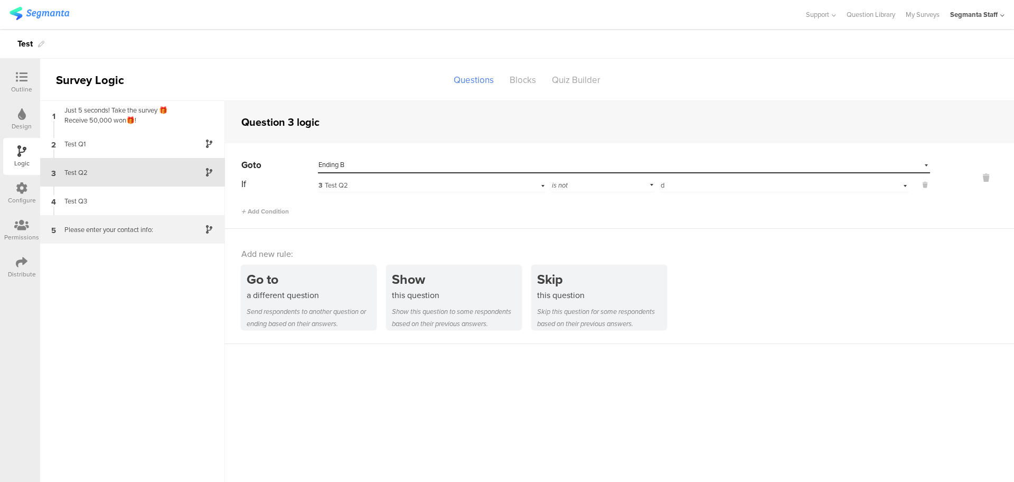
click at [108, 233] on div "Please enter your contact info:" at bounding box center [124, 230] width 132 height 10
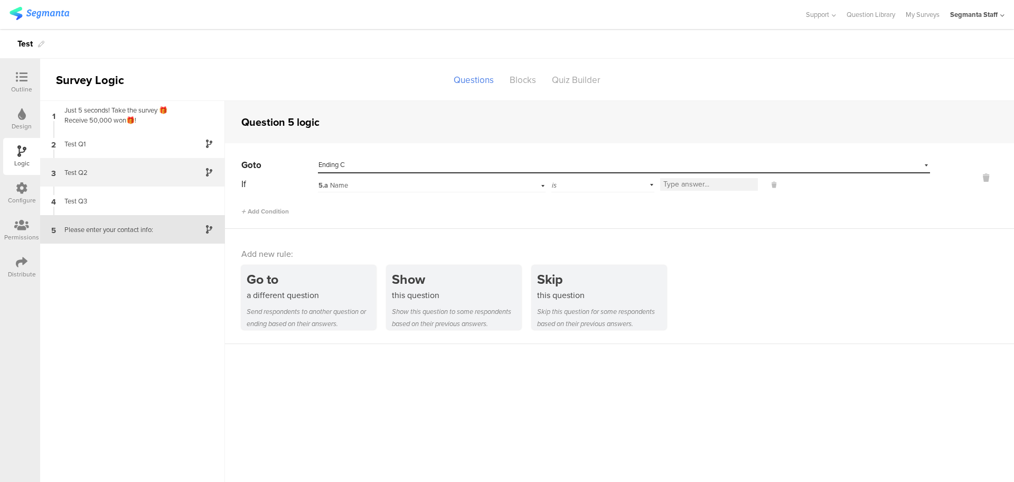
click at [115, 180] on div "3 Test Q2" at bounding box center [132, 172] width 185 height 29
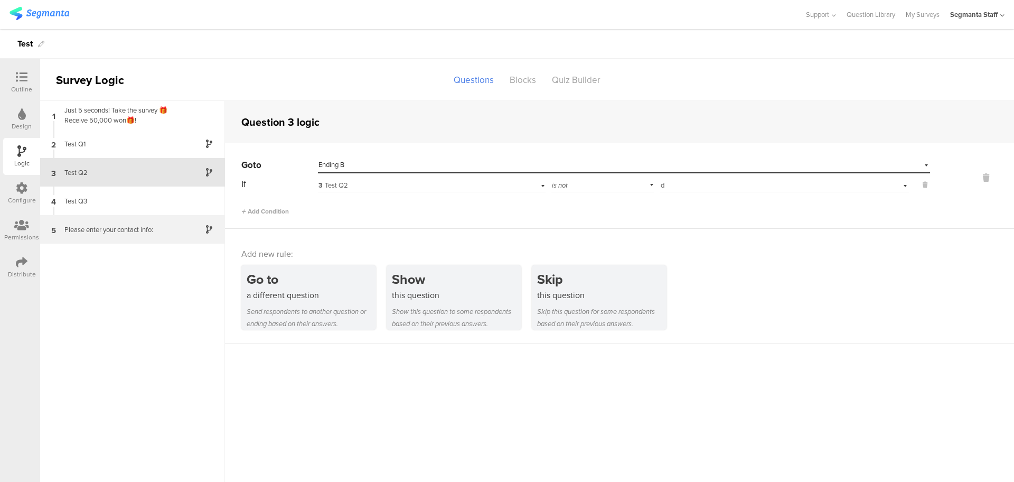
click at [130, 240] on div "5 Please enter your contact info:" at bounding box center [132, 229] width 185 height 29
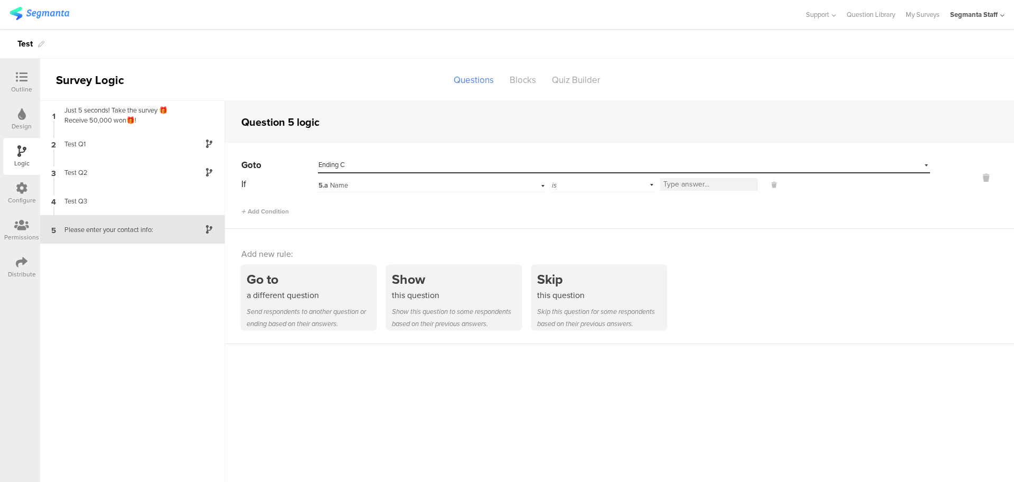
click at [352, 185] on div "5.a Name" at bounding box center [415, 186] width 192 height 10
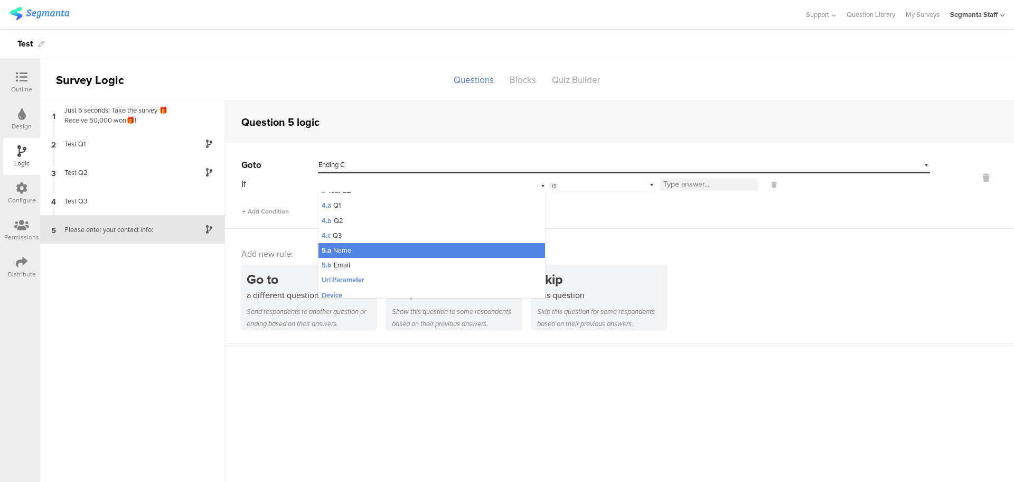
scroll to position [33, 0]
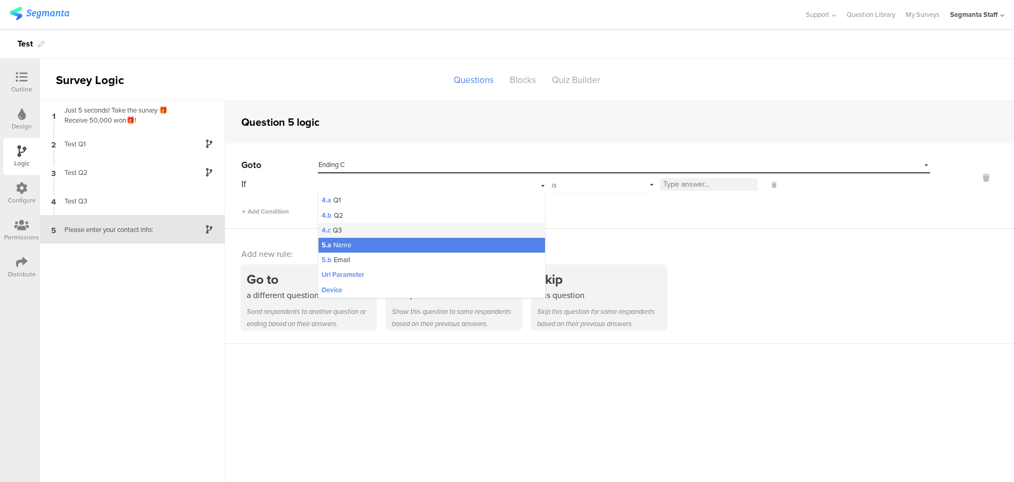
click at [353, 225] on div "4.c Q3" at bounding box center [432, 230] width 226 height 15
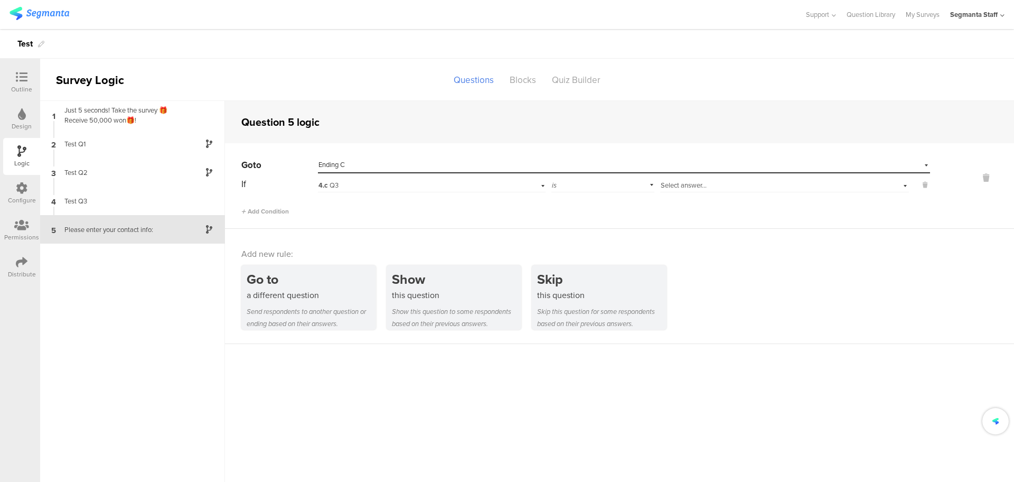
click at [372, 189] on div "4.c Q3" at bounding box center [415, 186] width 192 height 10
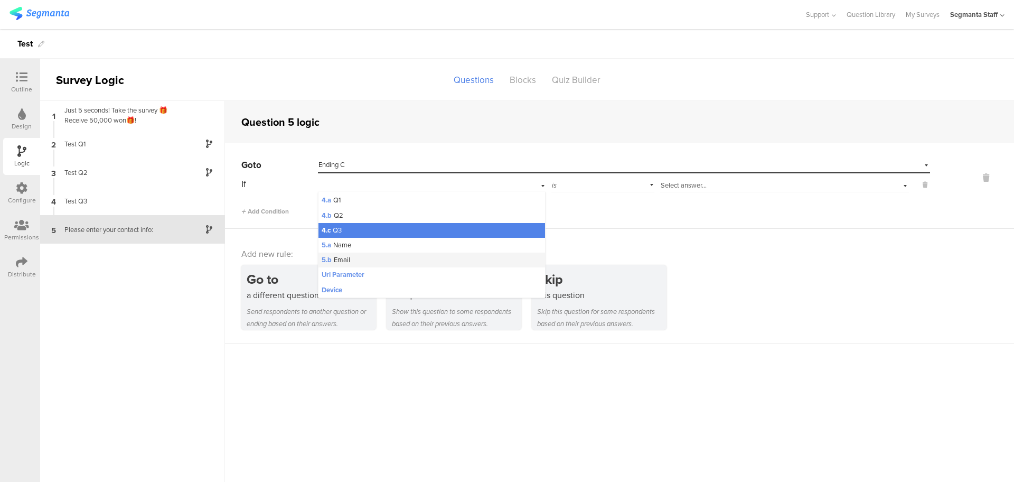
click at [367, 260] on div "5.b Email" at bounding box center [432, 260] width 226 height 15
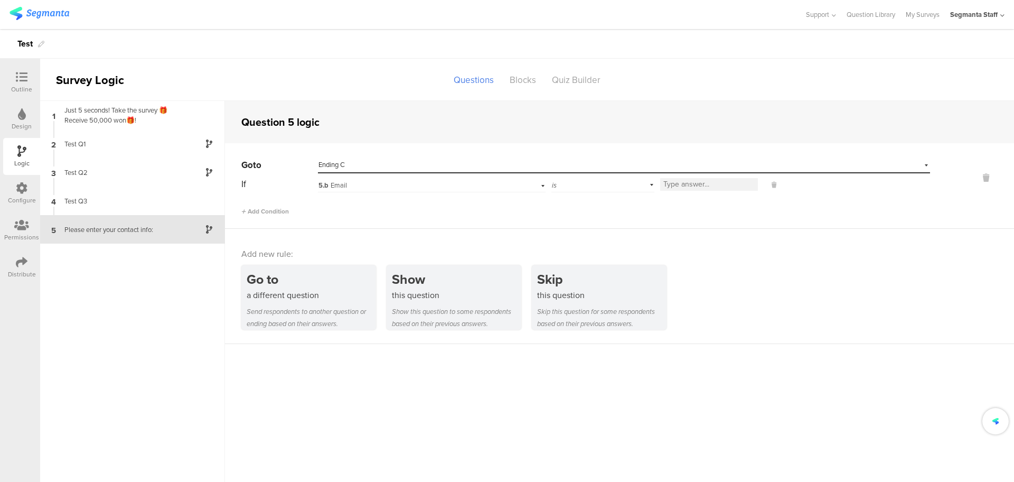
click at [623, 186] on div "is" at bounding box center [604, 184] width 104 height 16
click at [584, 288] on span "is not blank" at bounding box center [573, 289] width 36 height 10
click at [705, 240] on div "Add new rule: Go to a different question Send respondents to another question o…" at bounding box center [619, 286] width 789 height 115
click at [25, 80] on icon at bounding box center [22, 77] width 12 height 12
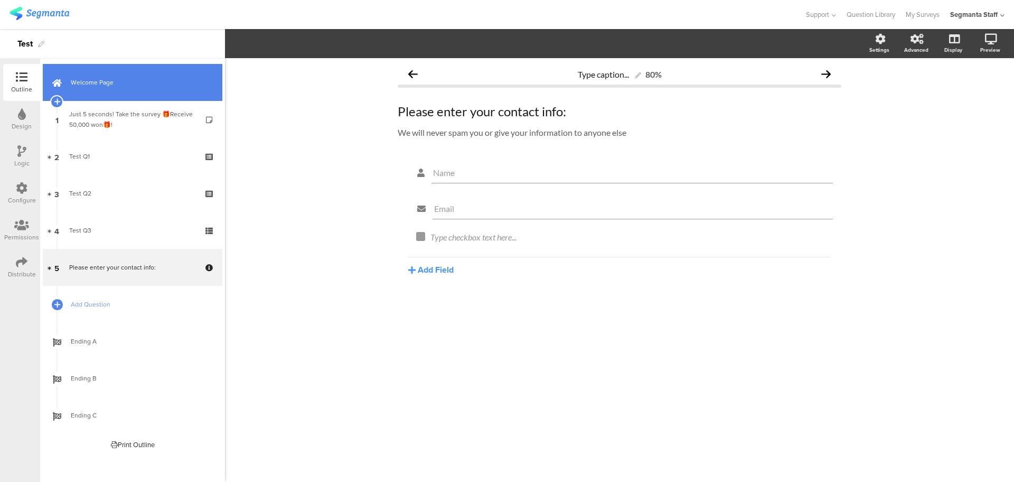
click at [157, 64] on link "Welcome Page" at bounding box center [133, 82] width 180 height 37
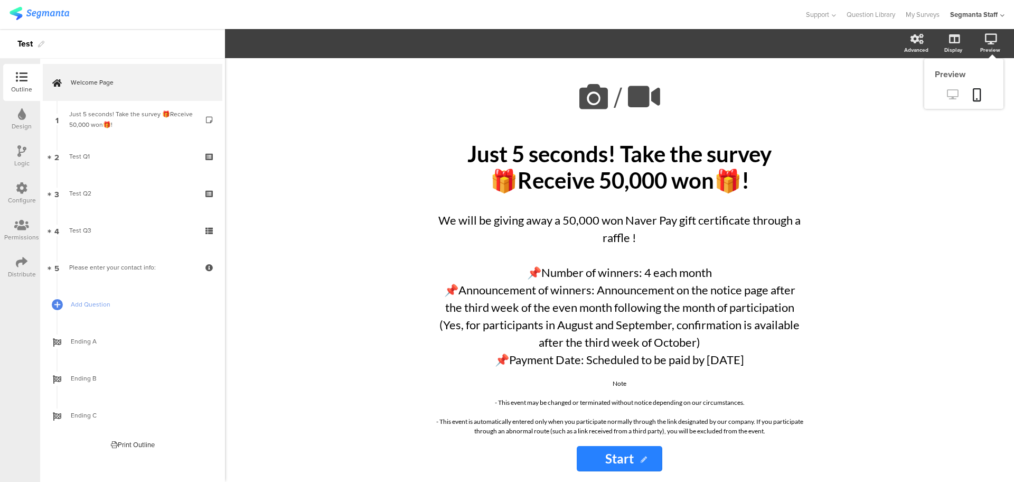
click at [954, 91] on icon at bounding box center [952, 94] width 11 height 10
click at [157, 132] on link "1 Just 5 seconds! Take the survey 🎁Receive 50,000 won🎁!" at bounding box center [133, 119] width 180 height 37
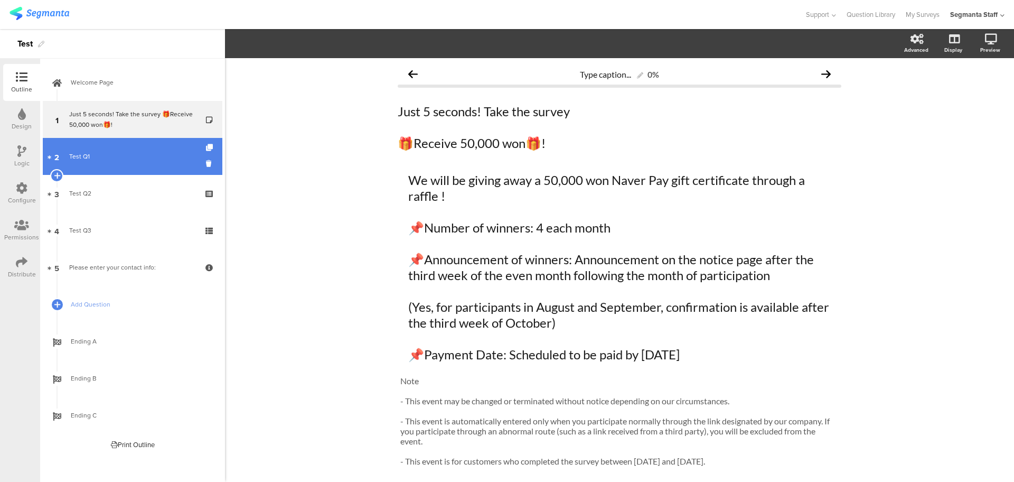
click at [107, 172] on link "2 Test Q1" at bounding box center [133, 156] width 180 height 37
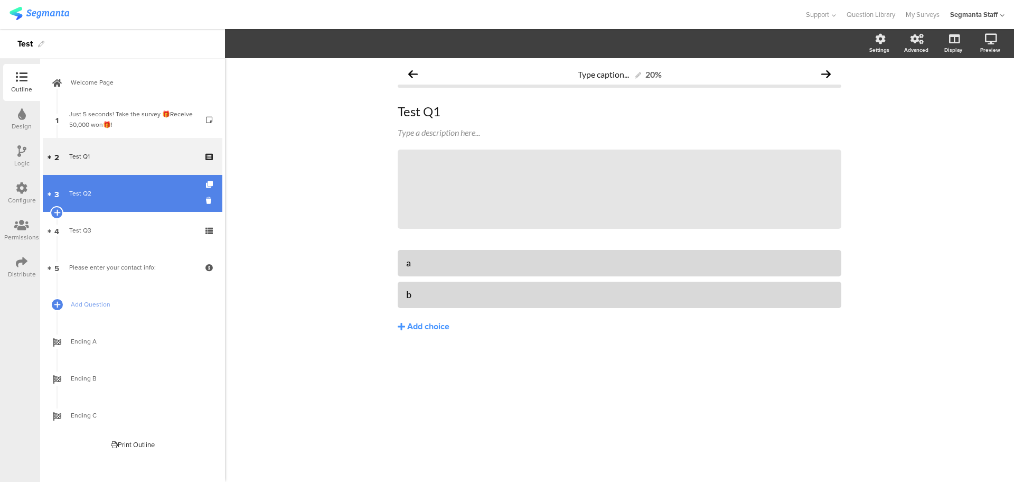
click at [108, 203] on link "3 Test Q2" at bounding box center [133, 193] width 180 height 37
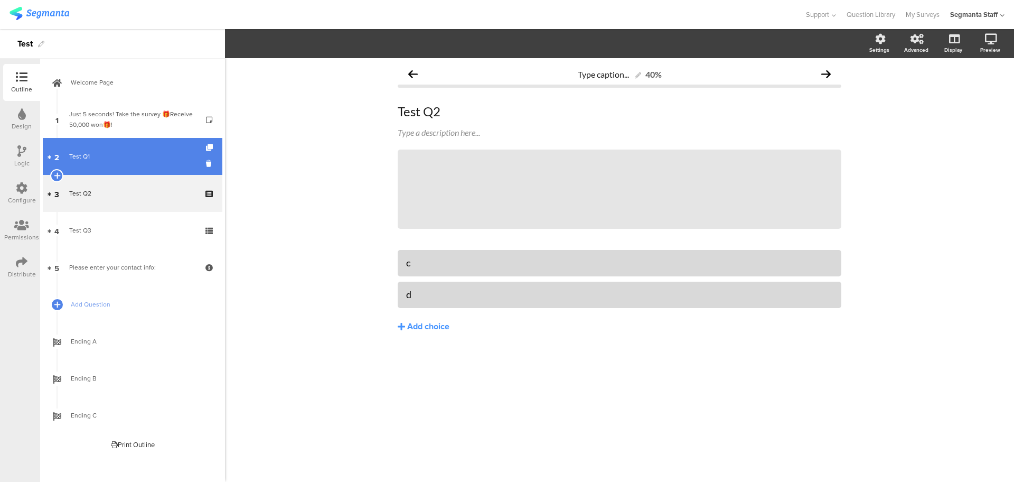
click at [138, 146] on link "2 Test Q1" at bounding box center [133, 156] width 180 height 37
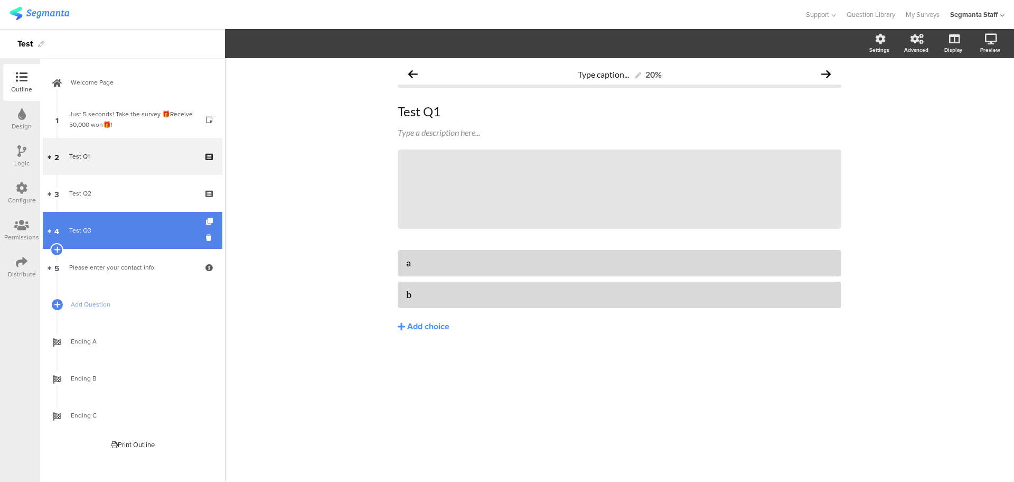
click at [152, 216] on link "4 Test Q3" at bounding box center [133, 230] width 180 height 37
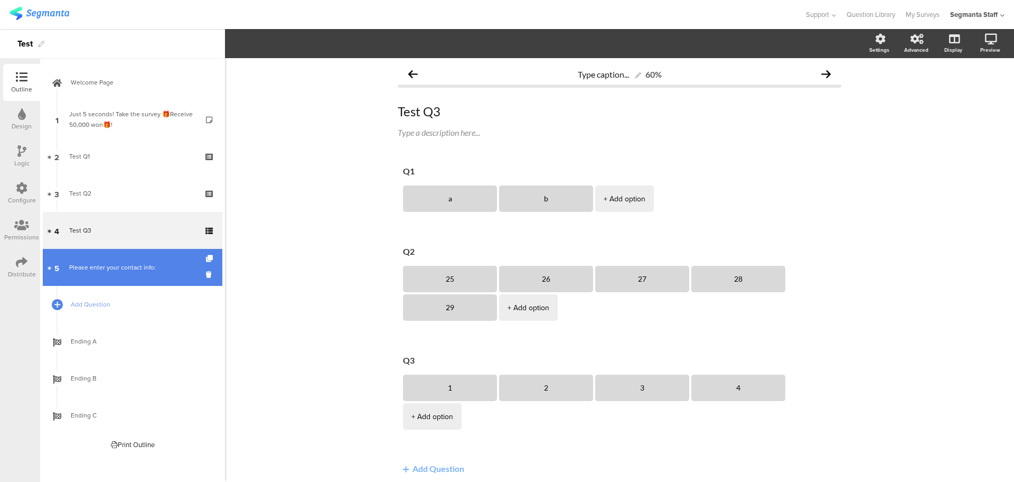
click at [154, 255] on link "5 Please enter your contact info:" at bounding box center [133, 267] width 180 height 37
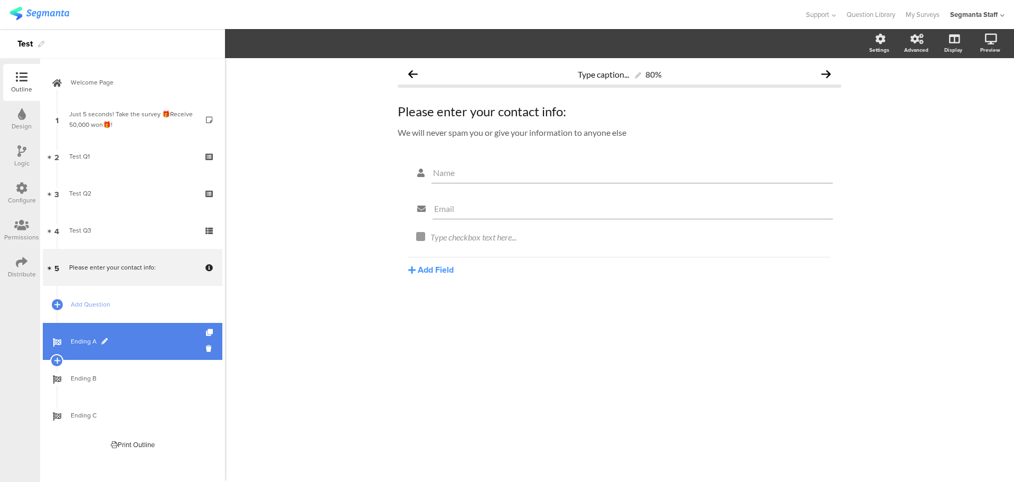
click at [109, 330] on link "Ending A" at bounding box center [133, 341] width 180 height 37
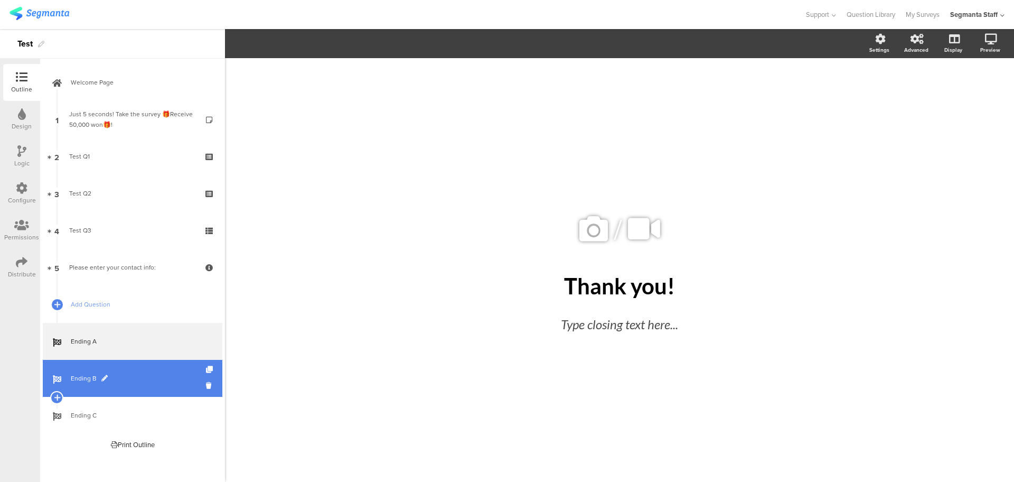
click at [146, 367] on link "Ending B" at bounding box center [133, 378] width 180 height 37
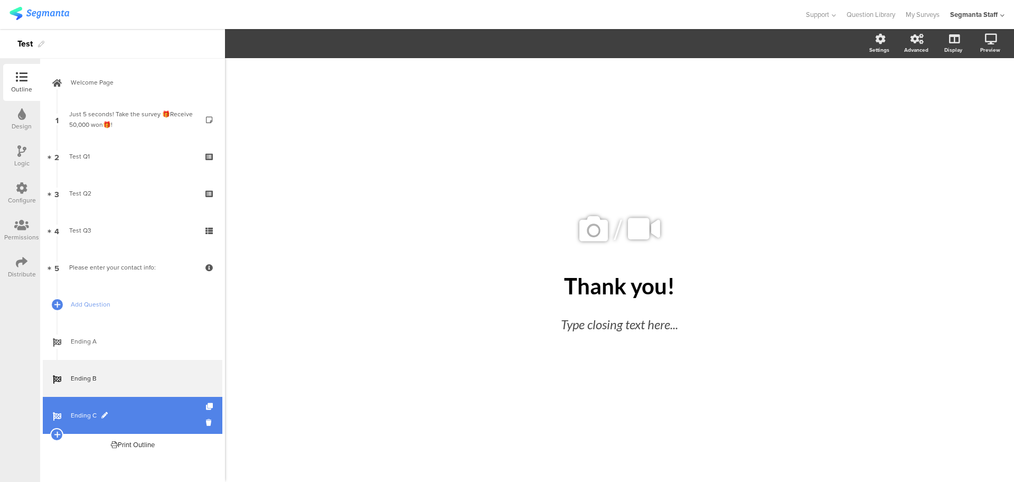
click at [126, 410] on span "Ending C" at bounding box center [138, 415] width 135 height 11
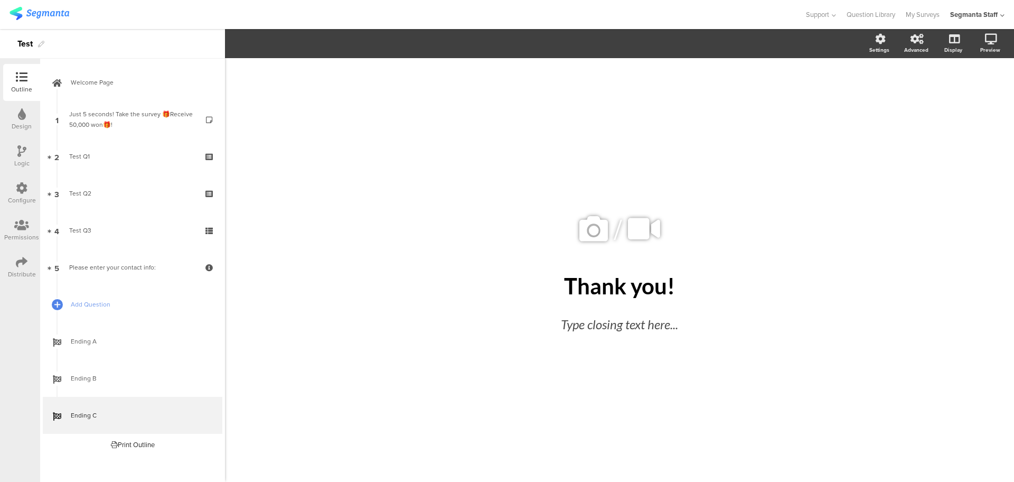
click at [21, 116] on icon at bounding box center [22, 114] width 8 height 12
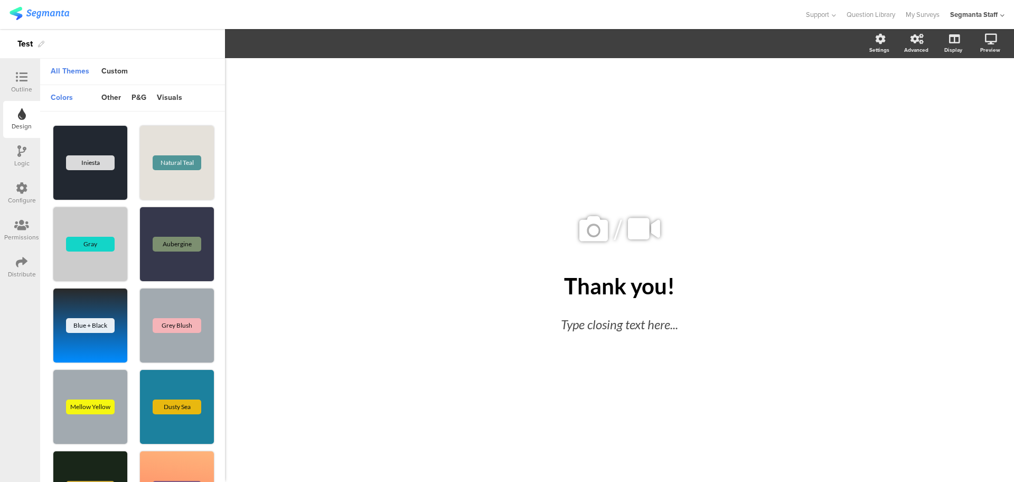
click at [25, 76] on icon at bounding box center [22, 77] width 12 height 12
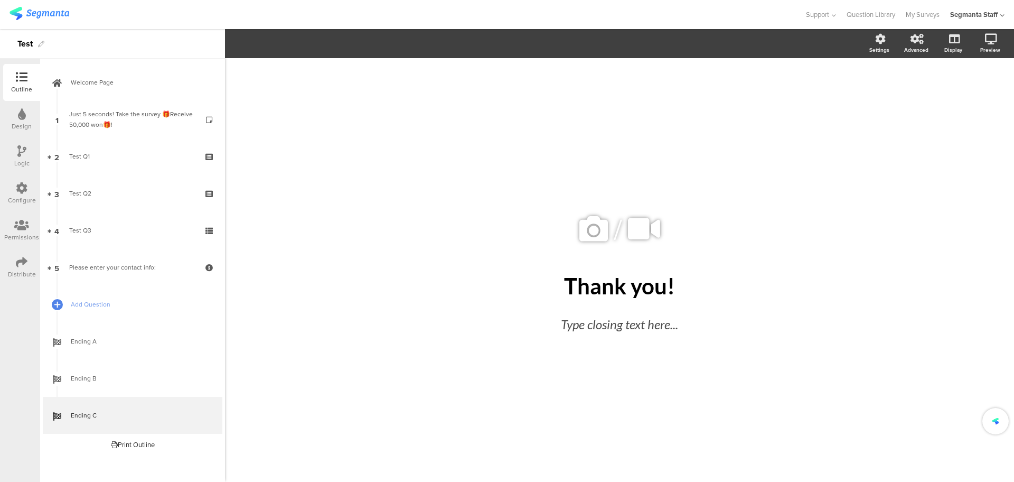
click at [108, 152] on div "Test Q1" at bounding box center [132, 156] width 126 height 11
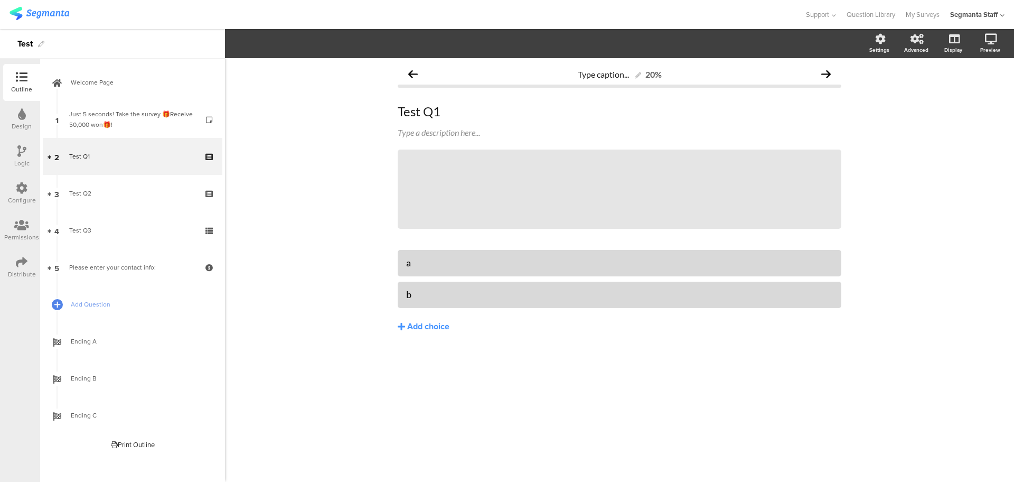
click at [21, 156] on icon at bounding box center [21, 151] width 9 height 12
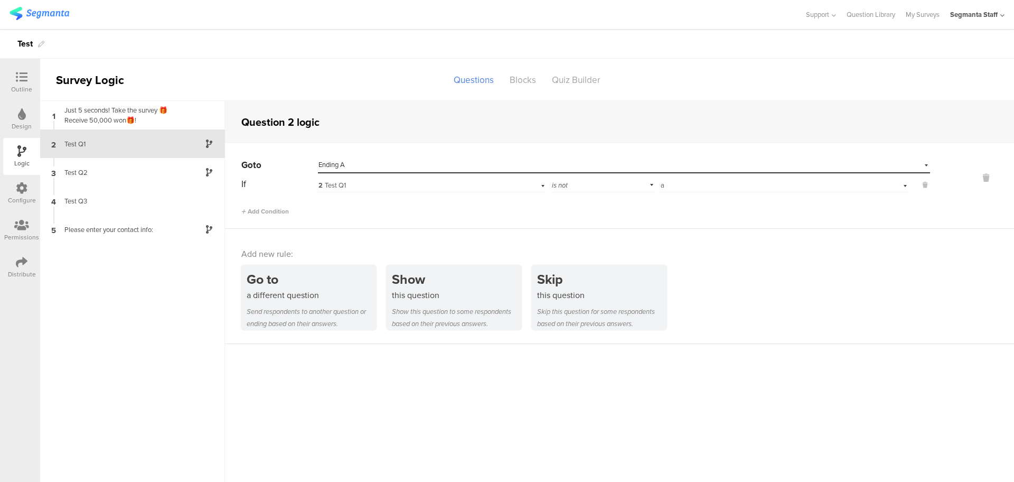
click at [24, 116] on icon at bounding box center [22, 114] width 8 height 12
